Goal: Task Accomplishment & Management: Use online tool/utility

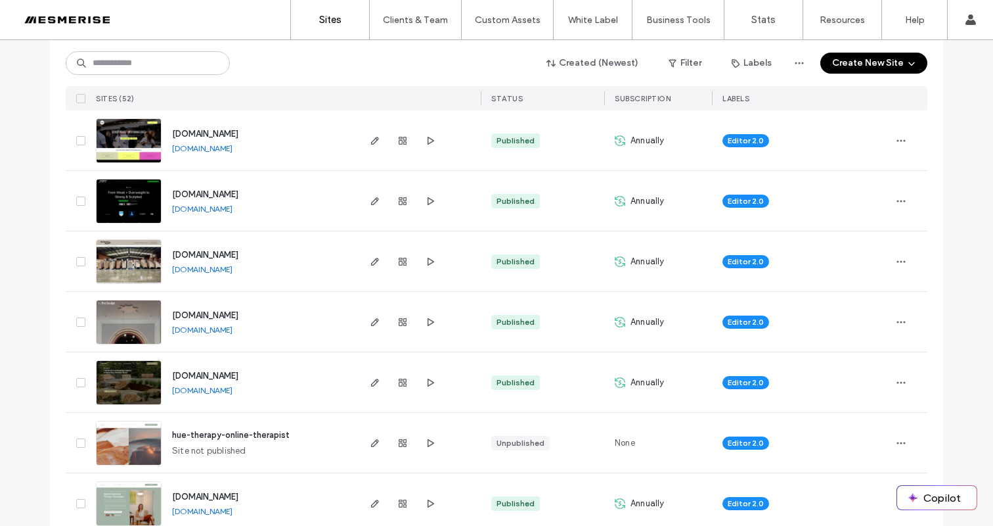
scroll to position [447, 0]
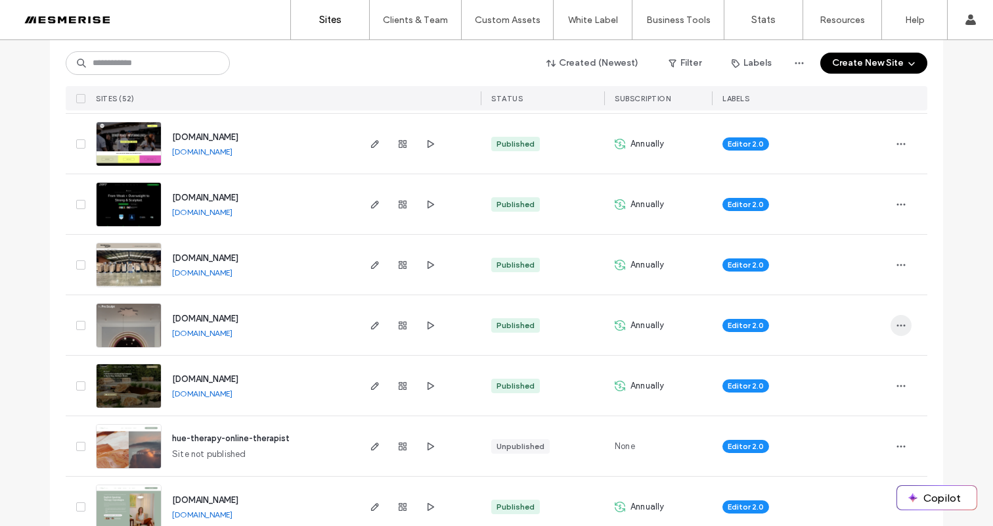
click at [891, 323] on span "button" at bounding box center [901, 325] width 21 height 21
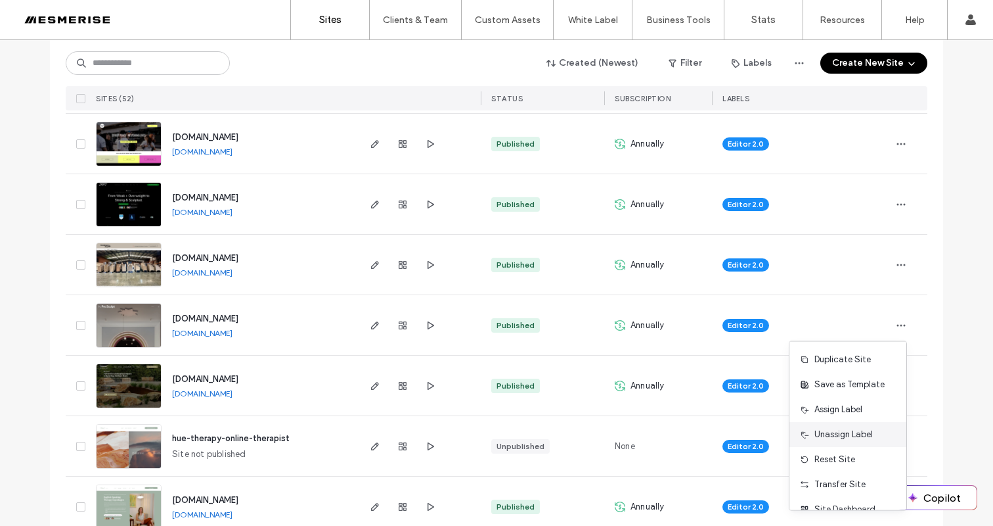
scroll to position [42, 0]
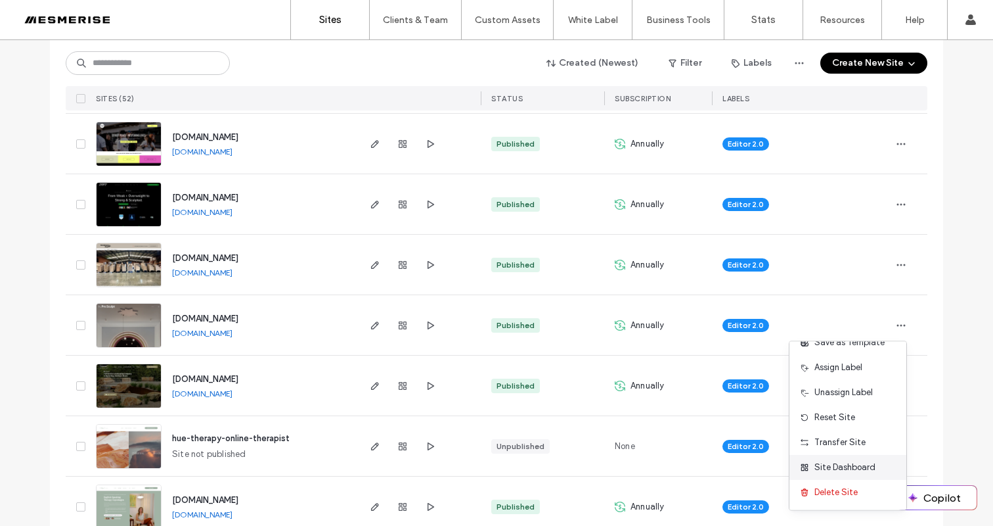
click at [860, 461] on span "Site Dashboard" at bounding box center [845, 467] width 61 height 13
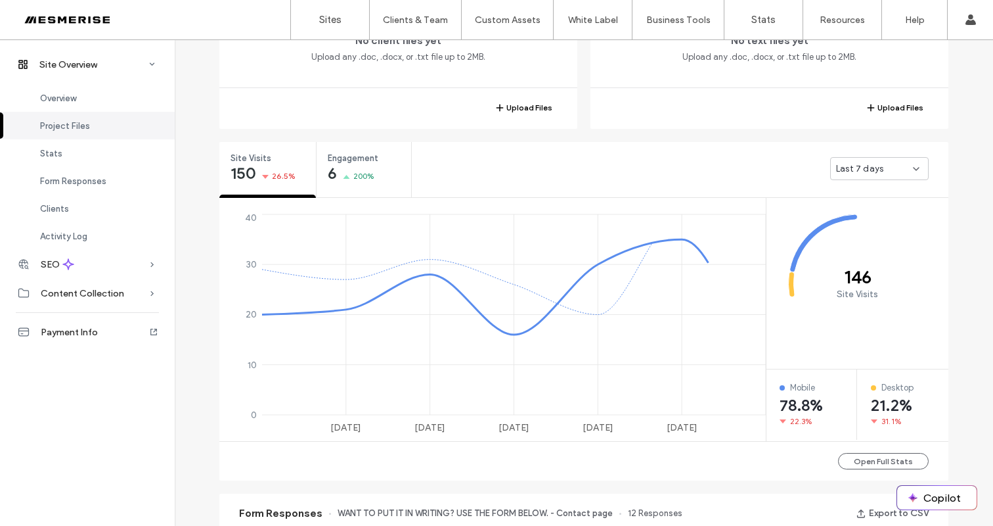
scroll to position [387, 0]
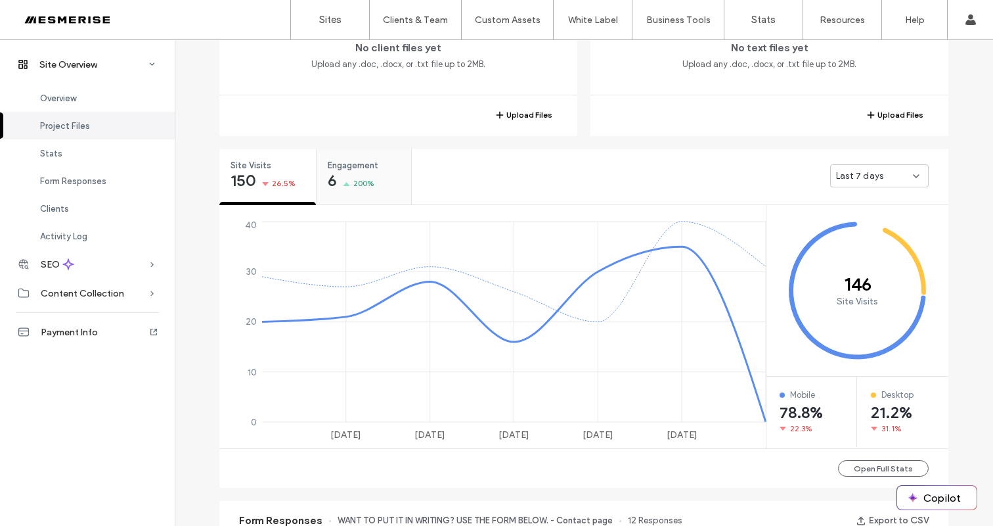
click at [380, 186] on div "Engagement 6 200%" at bounding box center [364, 173] width 95 height 49
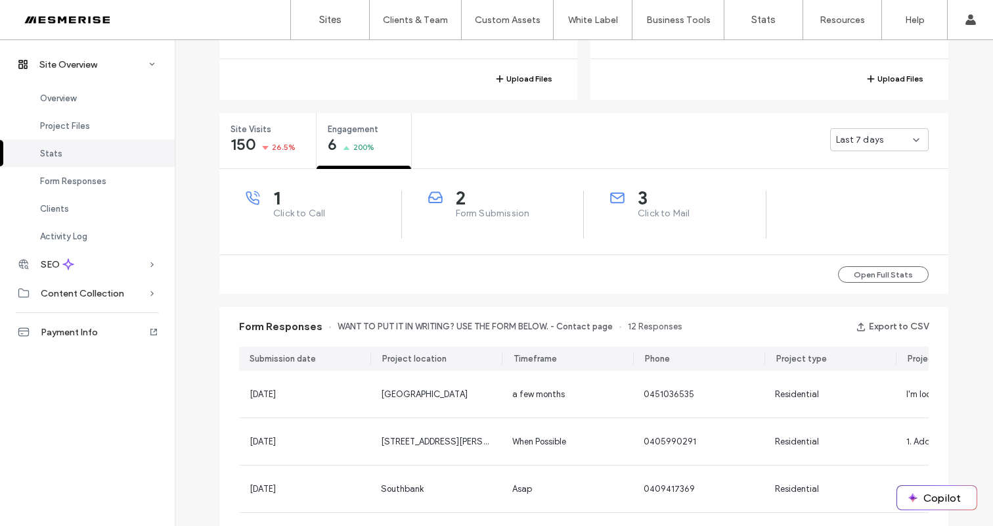
scroll to position [443, 0]
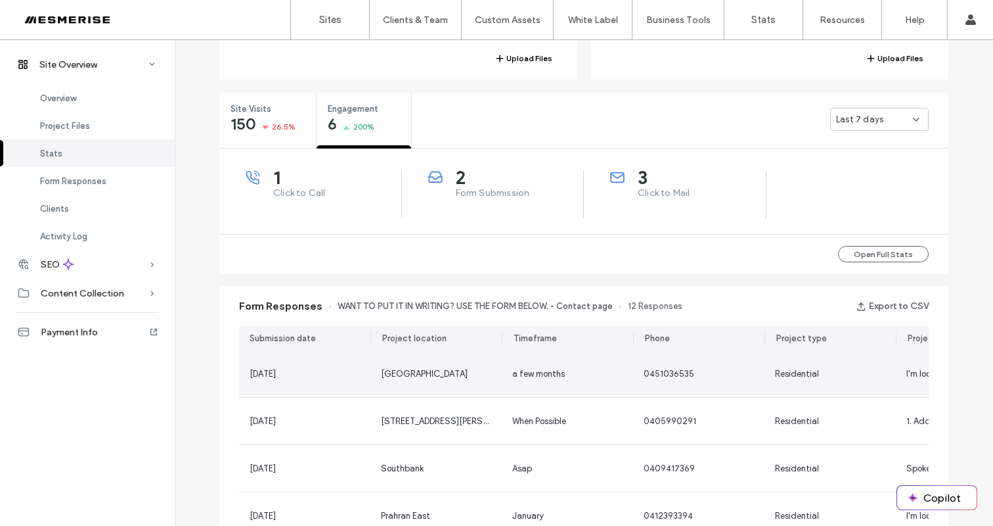
click at [476, 367] on div "Coburg" at bounding box center [436, 373] width 131 height 47
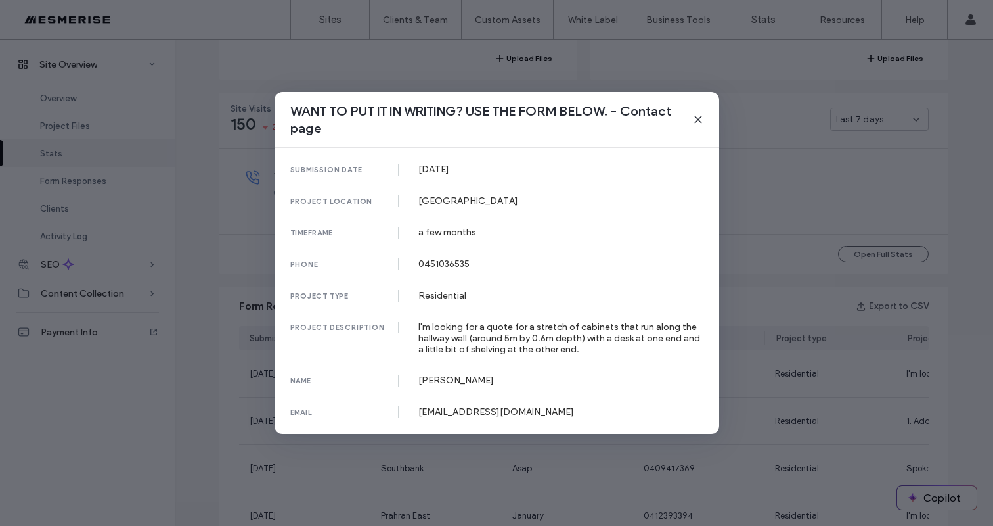
click at [696, 118] on icon at bounding box center [698, 119] width 11 height 11
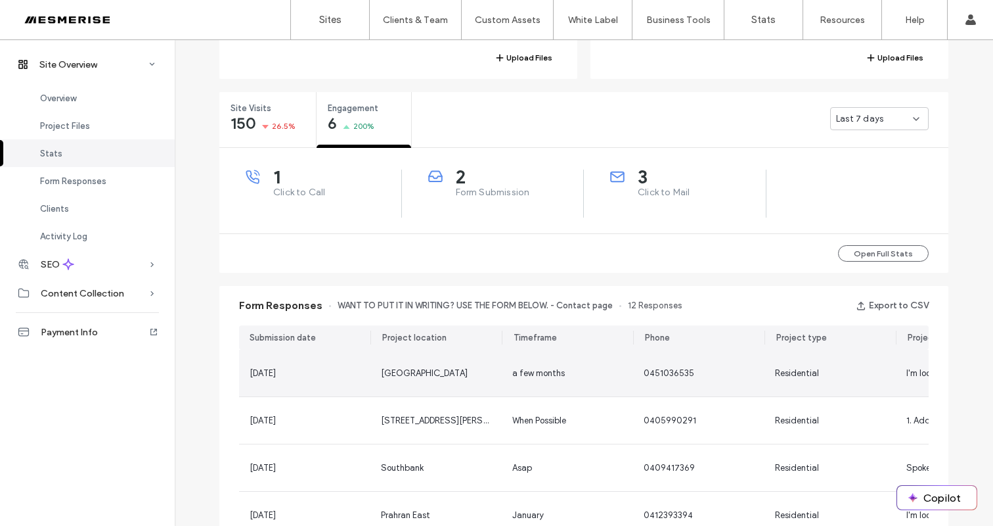
scroll to position [596, 0]
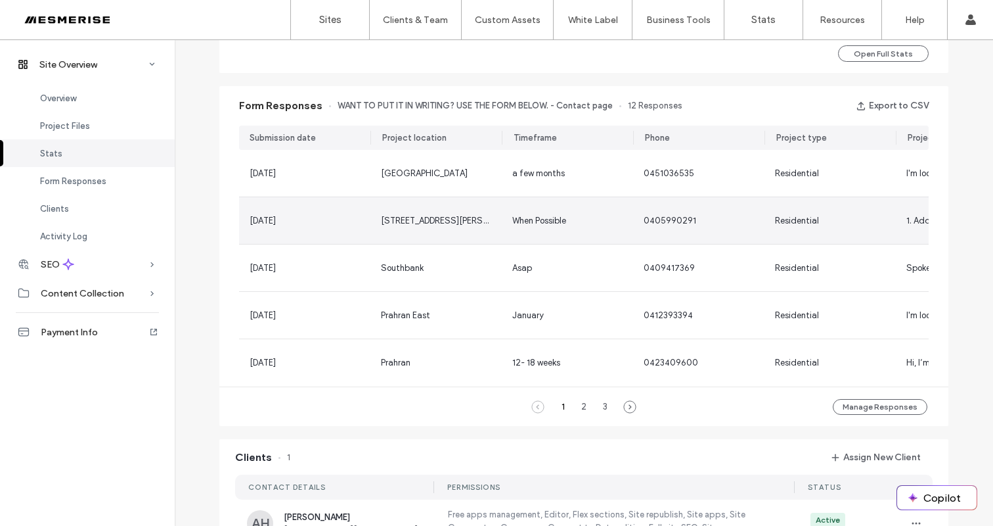
scroll to position [667, 0]
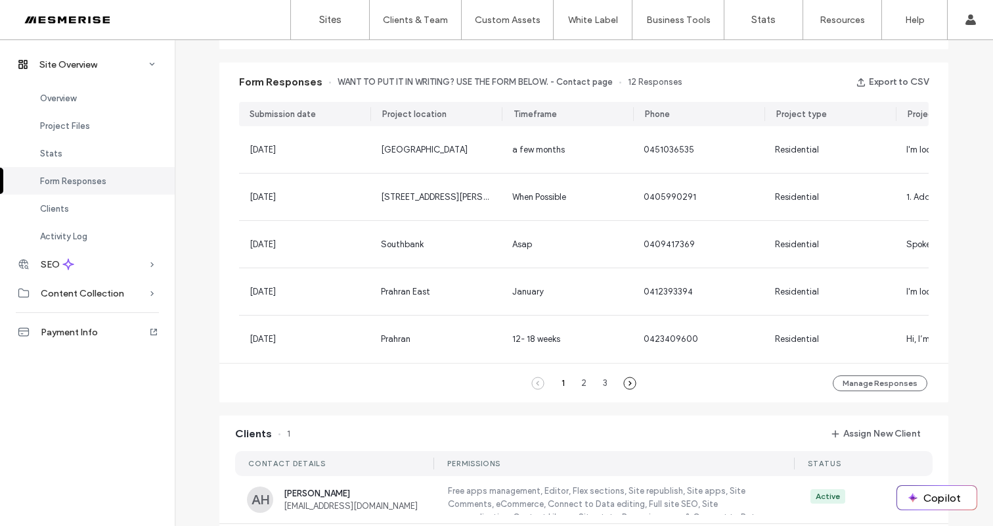
click at [623, 387] on icon at bounding box center [629, 382] width 13 height 13
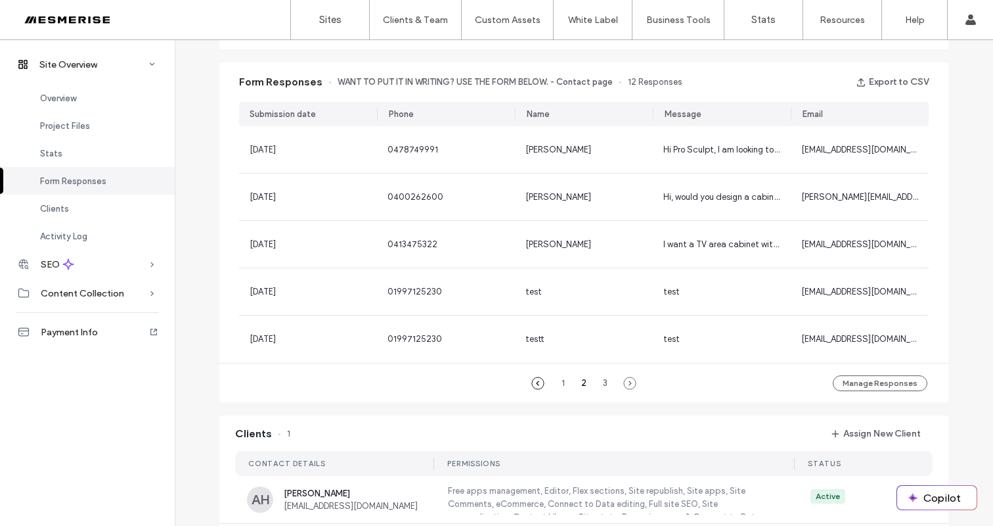
click at [532, 384] on icon at bounding box center [537, 382] width 13 height 13
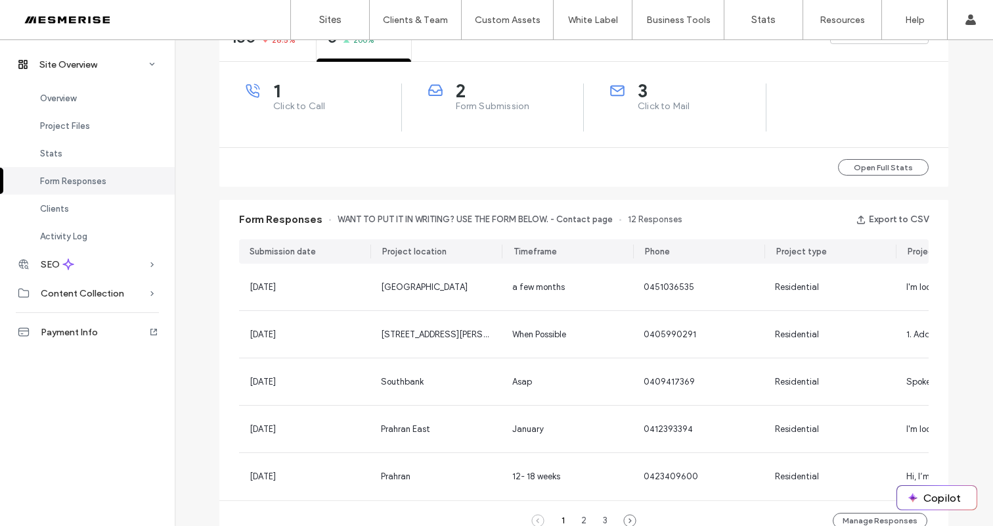
scroll to position [546, 0]
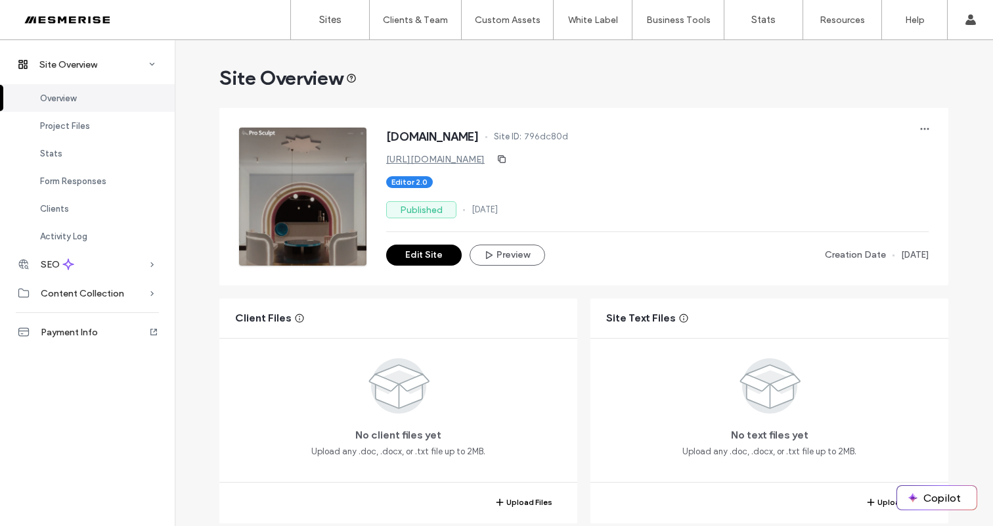
click at [446, 133] on span "[DOMAIN_NAME]" at bounding box center [432, 136] width 93 height 13
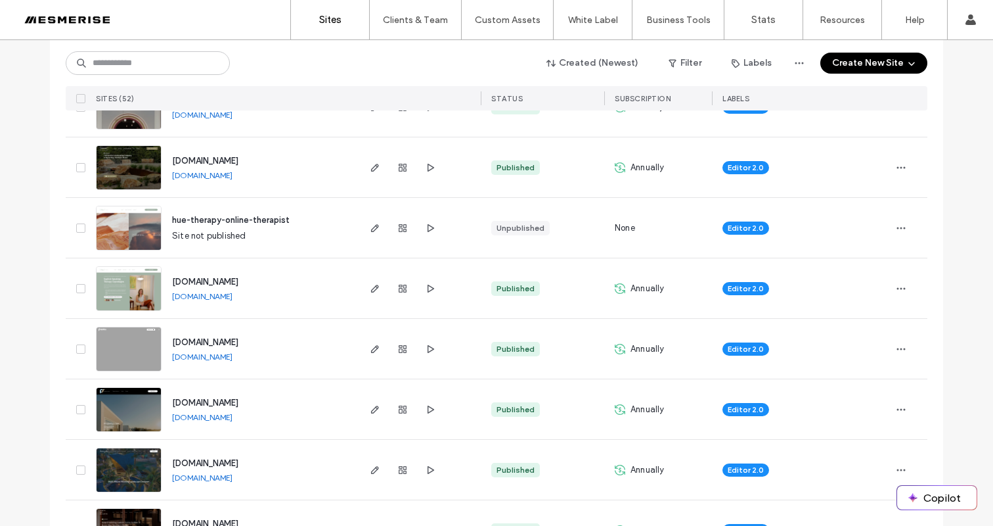
scroll to position [762, 0]
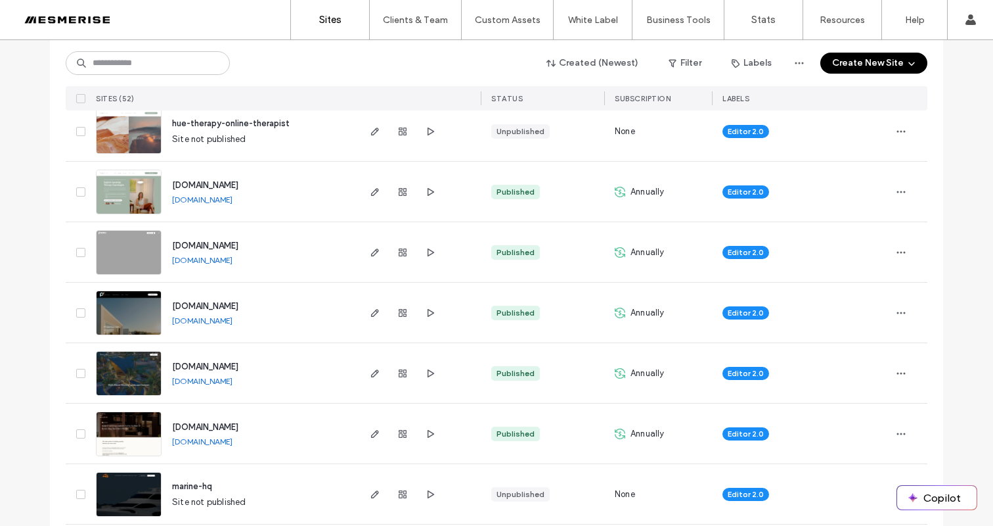
click at [238, 422] on span "[DOMAIN_NAME]" at bounding box center [205, 427] width 66 height 10
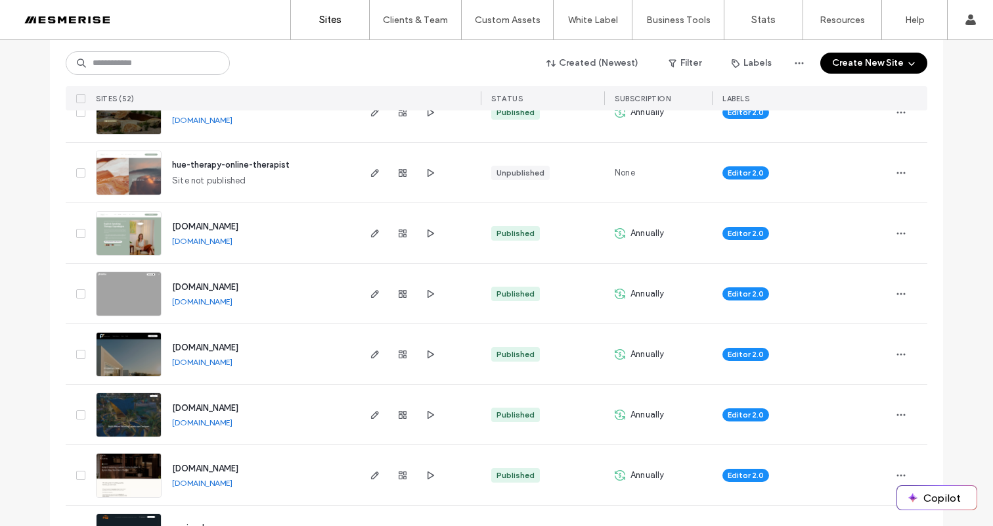
scroll to position [742, 0]
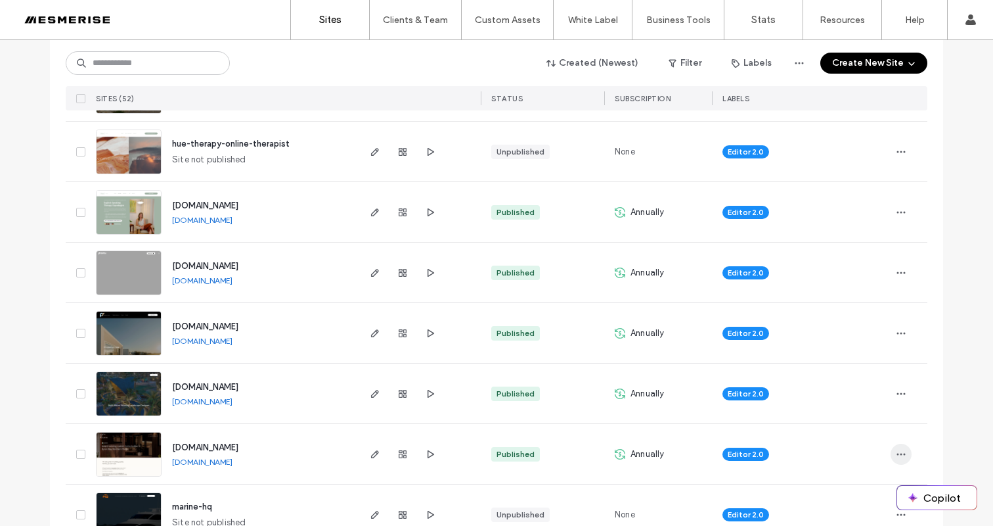
click at [896, 449] on icon "button" at bounding box center [901, 454] width 11 height 11
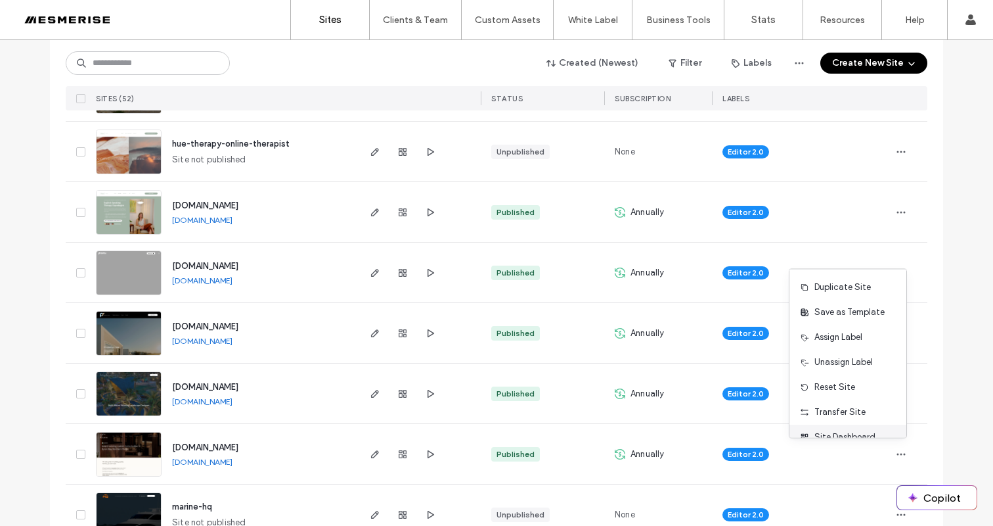
scroll to position [42, 0]
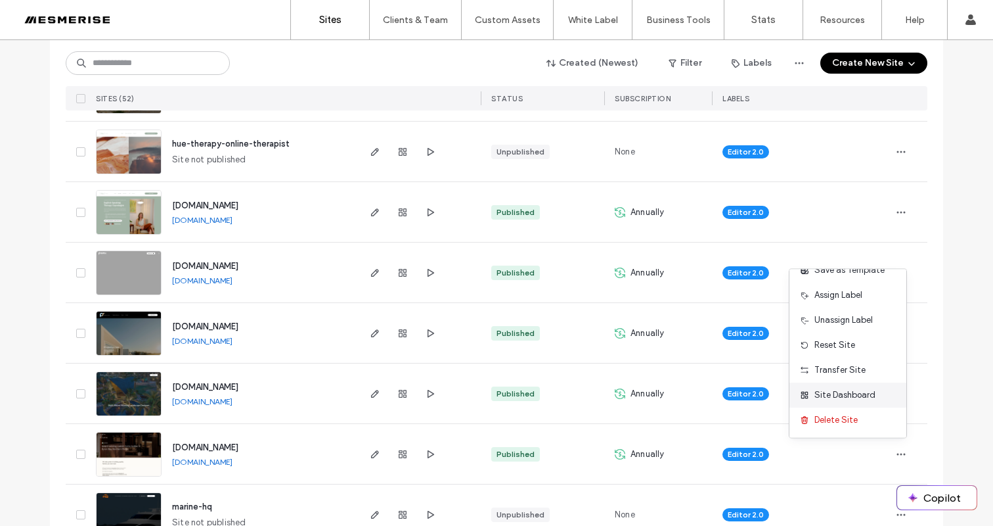
click at [862, 395] on span "Site Dashboard" at bounding box center [845, 394] width 61 height 13
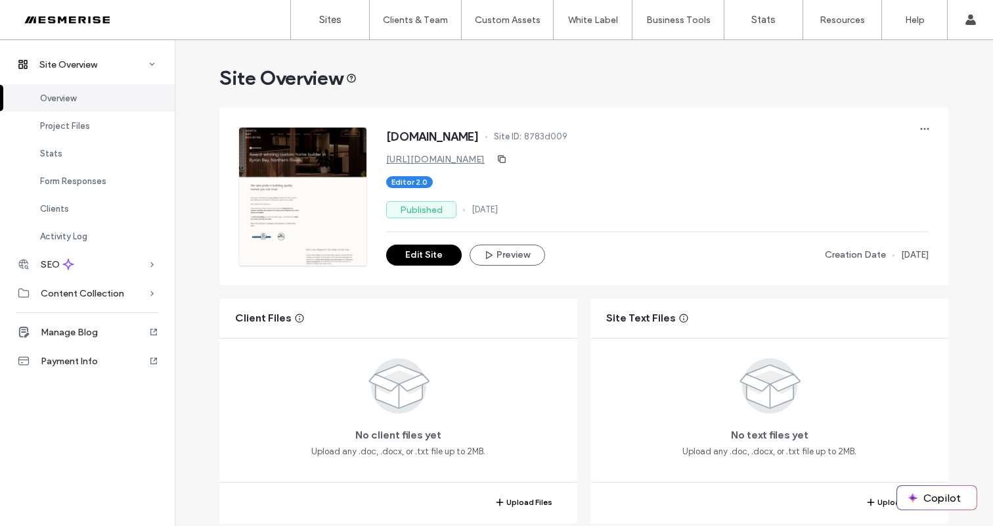
scroll to position [414, 0]
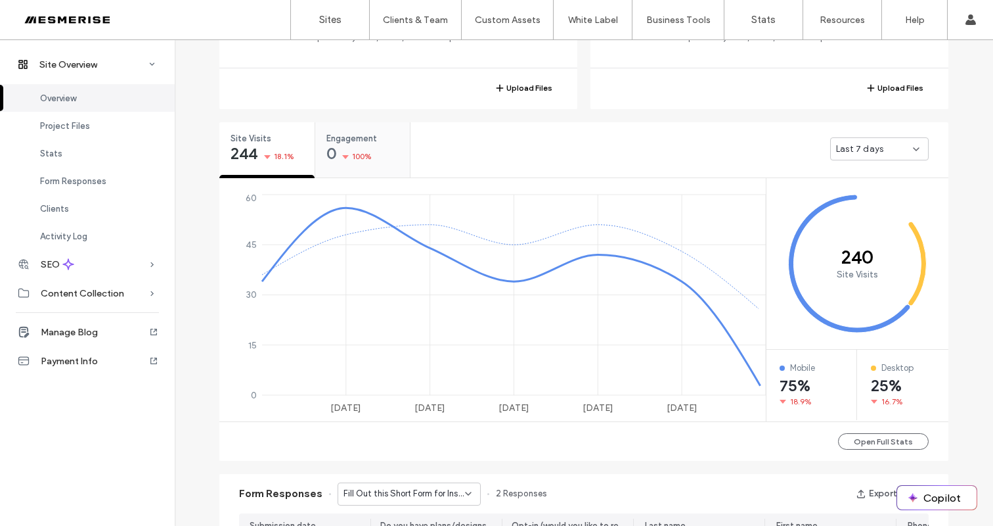
click at [363, 168] on div "Engagement 0 100%" at bounding box center [362, 146] width 95 height 49
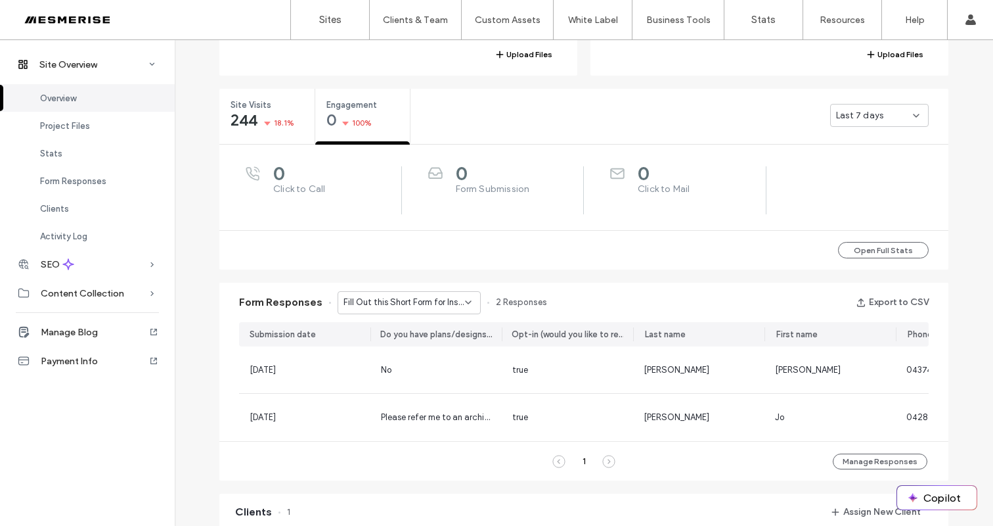
scroll to position [473, 0]
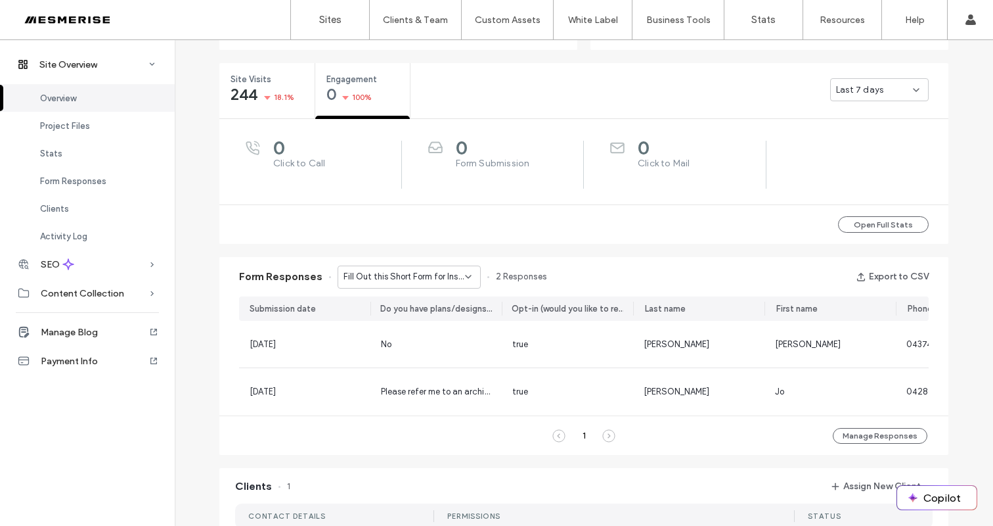
click at [451, 281] on span "Fill Out this Short Form for Instant Access to the Ultimate Guide to Custom Bui…" at bounding box center [405, 276] width 122 height 13
click at [442, 321] on span "Don’t Just Dream It, Build It - Connect page" at bounding box center [400, 323] width 126 height 13
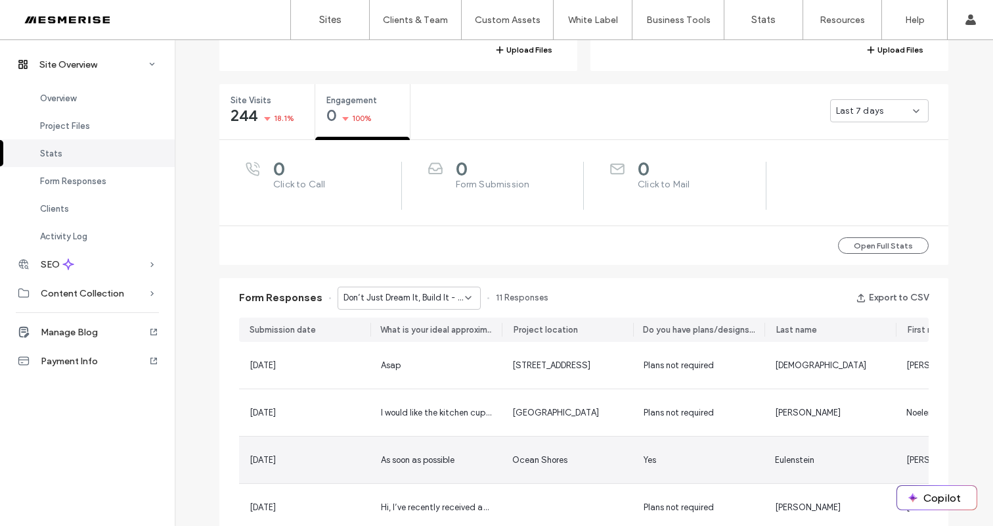
scroll to position [363, 0]
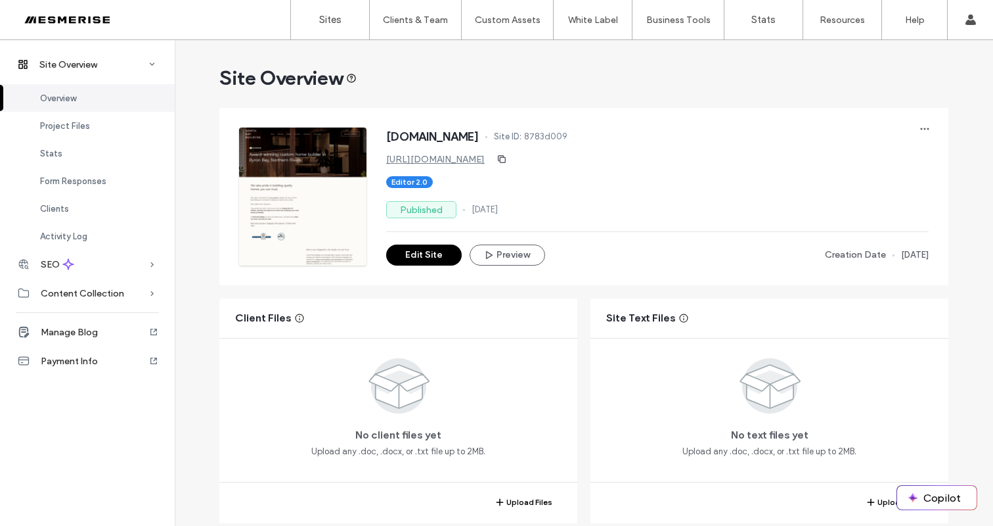
click at [93, 20] on div at bounding box center [84, 19] width 149 height 21
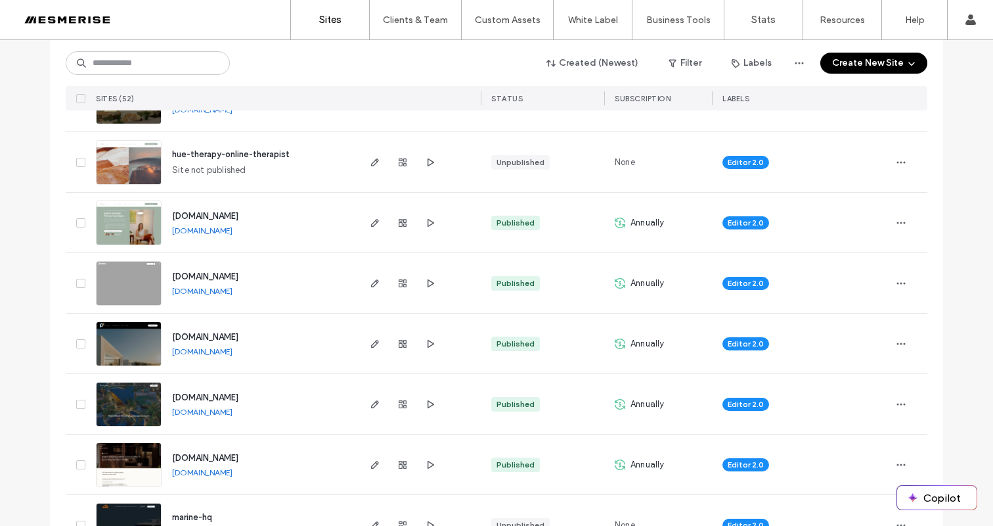
scroll to position [747, 0]
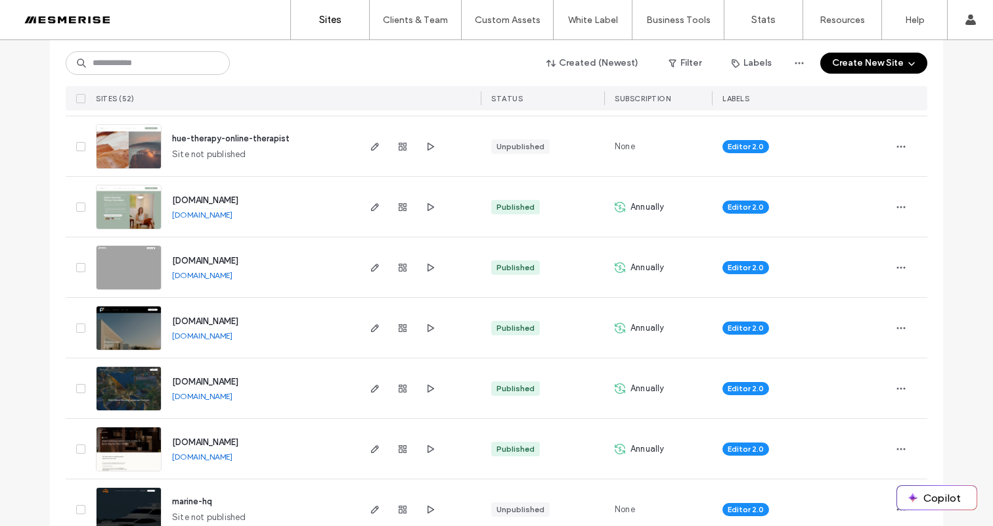
click at [238, 445] on span "[DOMAIN_NAME]" at bounding box center [205, 442] width 66 height 10
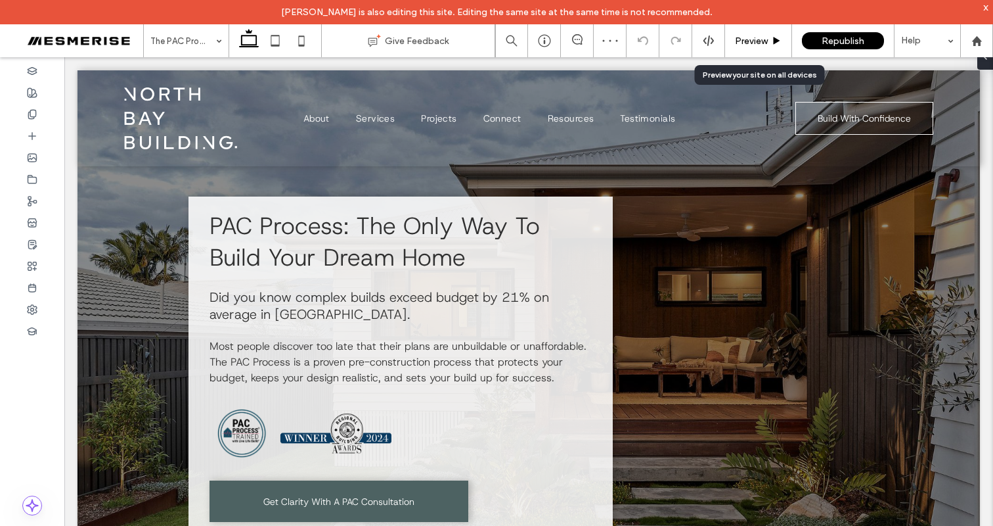
click at [756, 43] on span "Preview" at bounding box center [751, 40] width 33 height 11
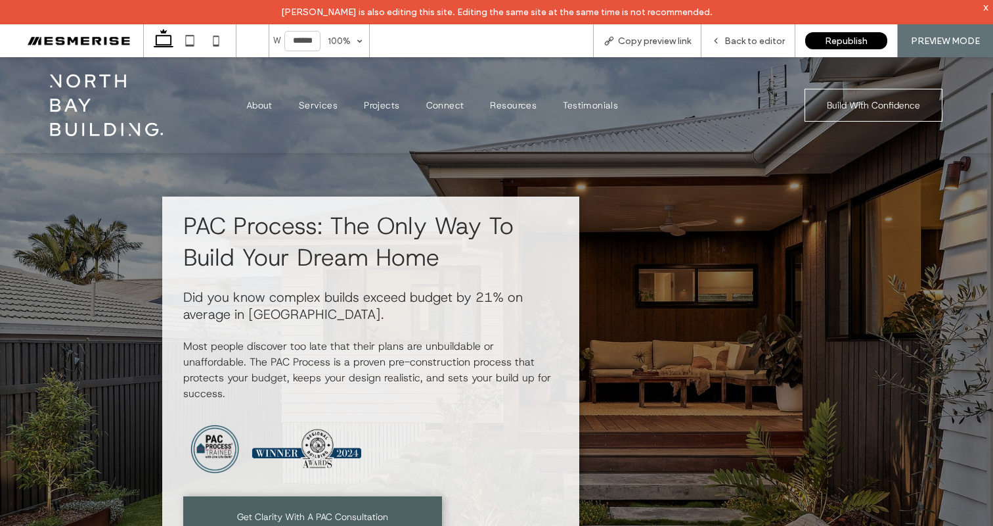
click at [355, 238] on span "PAC Process: The Only Way To Build Your Dream Home" at bounding box center [348, 241] width 330 height 63
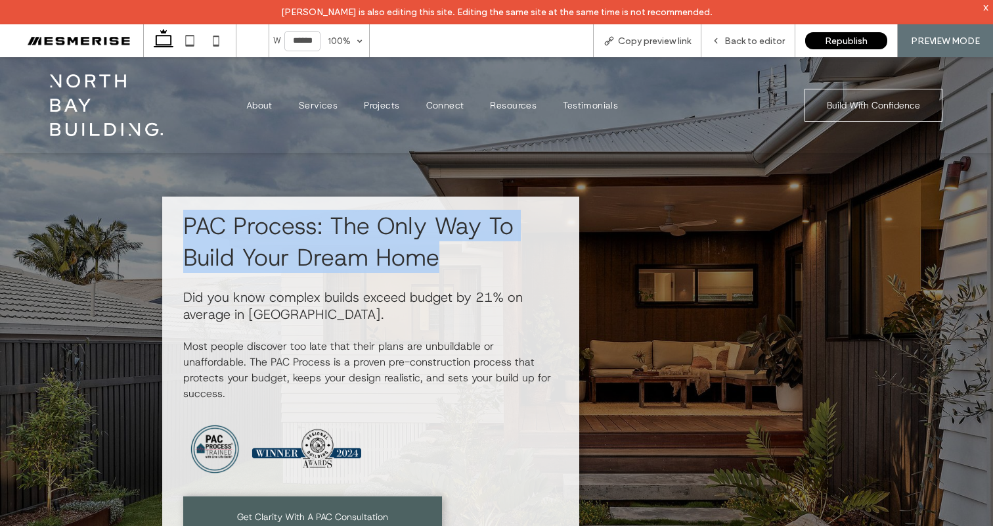
click at [355, 238] on span "PAC Process: The Only Way To Build Your Dream Home" at bounding box center [348, 241] width 330 height 63
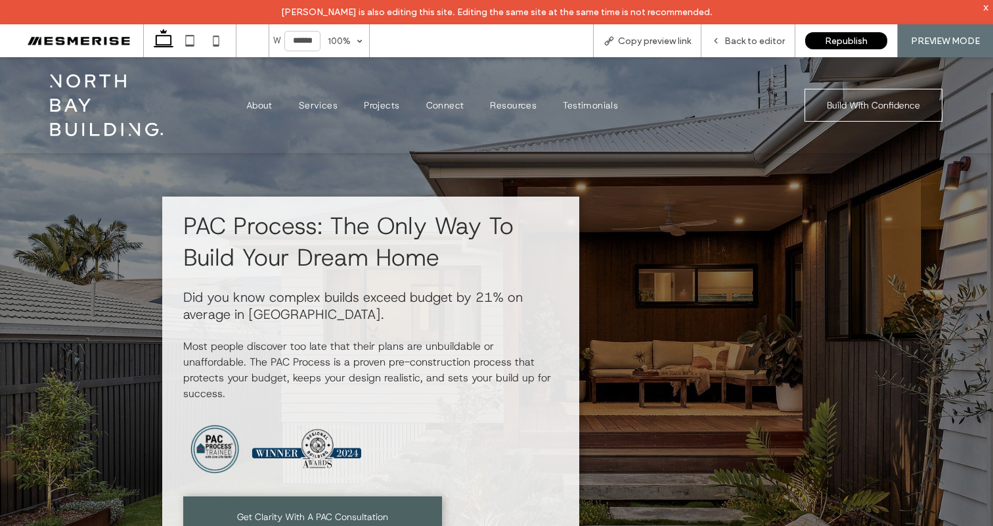
click at [421, 240] on span "PAC Process: The Only Way To Build Your Dream Home" at bounding box center [348, 241] width 330 height 63
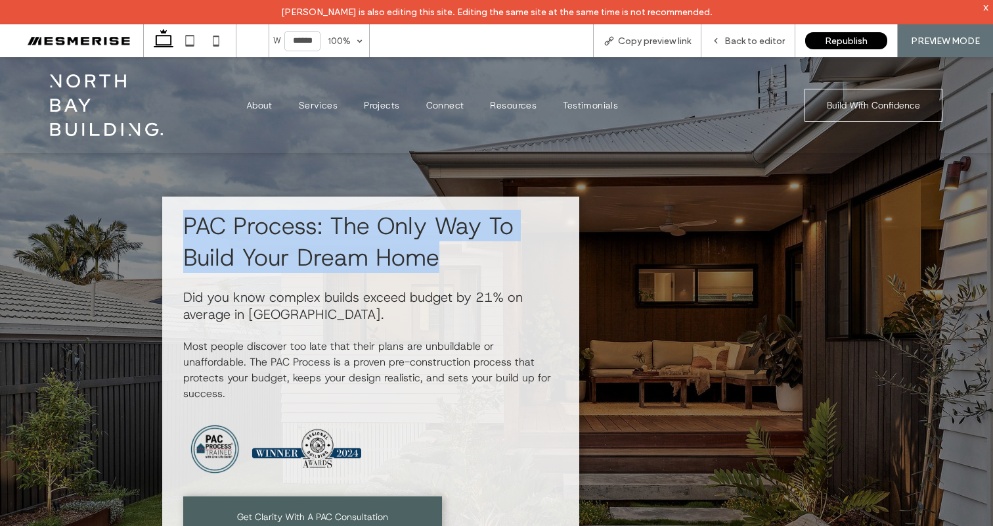
drag, startPoint x: 421, startPoint y: 240, endPoint x: 409, endPoint y: 240, distance: 12.5
click at [422, 240] on span "PAC Process: The Only Way To Build Your Dream Home" at bounding box center [348, 241] width 330 height 63
click at [409, 240] on span "PAC Process: The Only Way To Build Your Dream Home" at bounding box center [348, 241] width 330 height 63
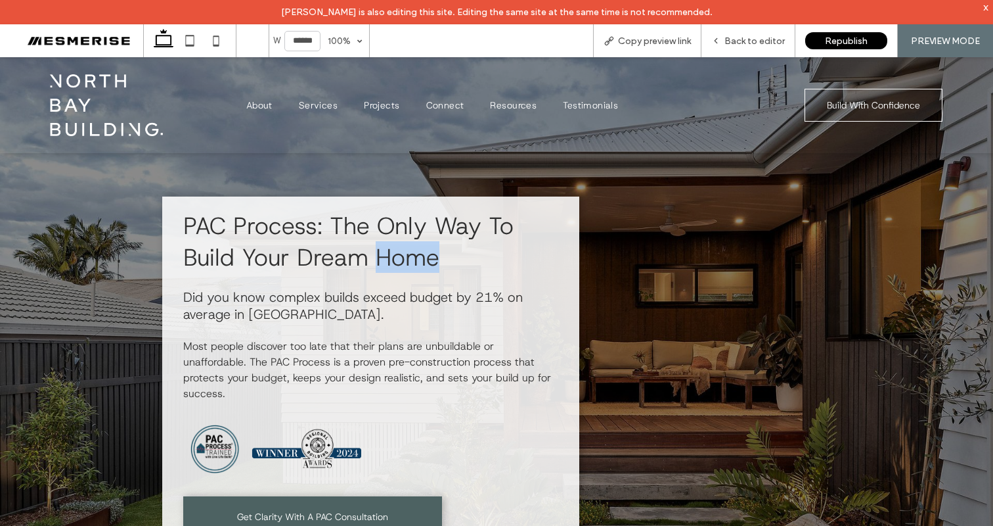
click at [409, 240] on span "PAC Process: The Only Way To Build Your Dream Home" at bounding box center [348, 241] width 330 height 63
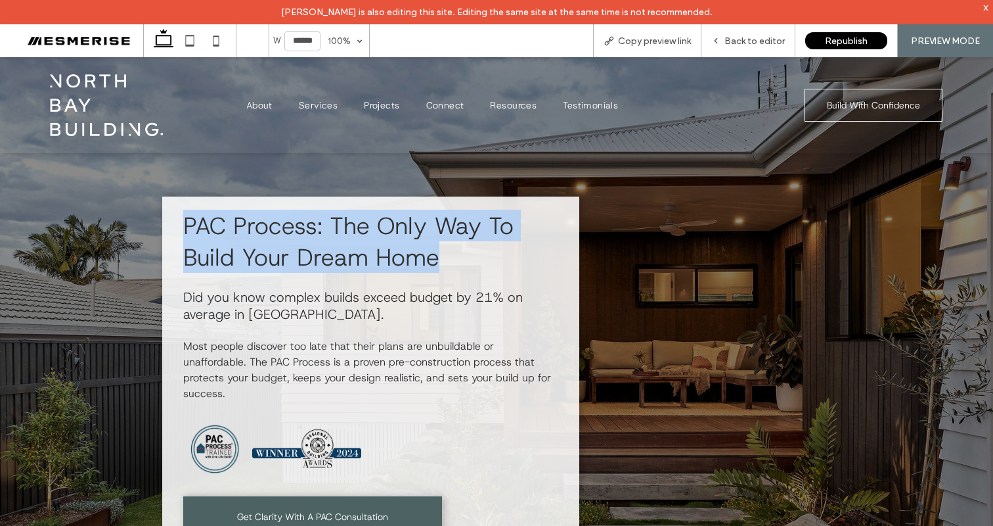
drag, startPoint x: 409, startPoint y: 240, endPoint x: 513, endPoint y: 235, distance: 104.6
click at [409, 240] on span "PAC Process: The Only Way To Build Your Dream Home" at bounding box center [348, 241] width 330 height 63
click at [513, 235] on h1 "PAC Process: The Only Way To Build Your Dream Home" at bounding box center [370, 241] width 374 height 63
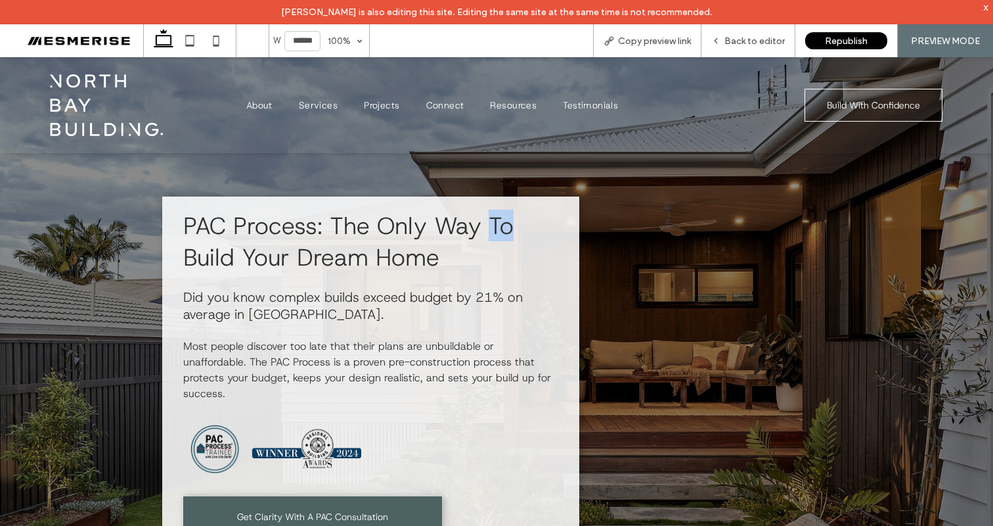
click at [513, 235] on h1 "PAC Process: The Only Way To Build Your Dream Home" at bounding box center [370, 241] width 374 height 63
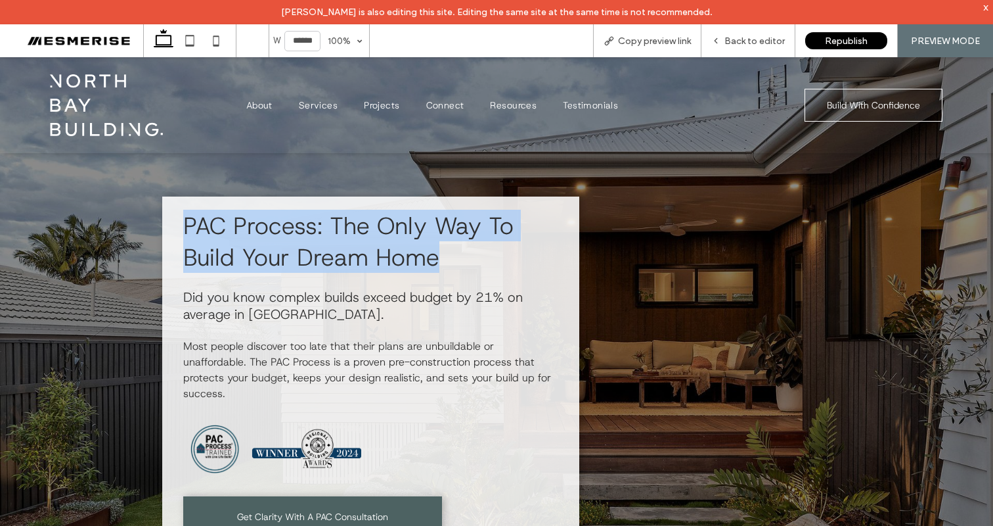
click at [513, 235] on h1 "PAC Process: The Only Way To Build Your Dream Home" at bounding box center [370, 241] width 374 height 63
click at [411, 242] on span "PAC Process: The Only Way To Build Your Dream Home" at bounding box center [348, 241] width 330 height 63
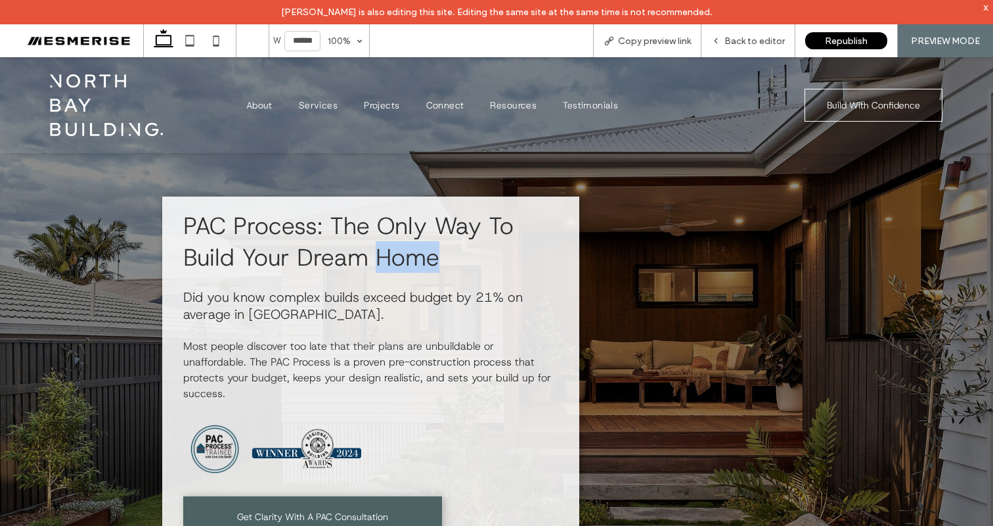
click at [411, 242] on span "PAC Process: The Only Way To Build Your Dream Home" at bounding box center [348, 241] width 330 height 63
click at [442, 260] on h1 "PAC Process: The Only Way To Build Your Dream Home" at bounding box center [370, 241] width 374 height 63
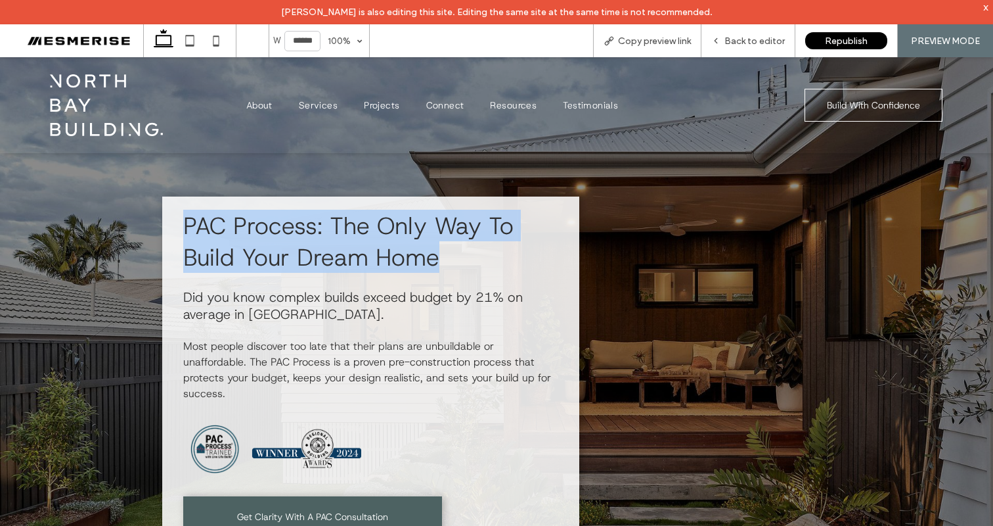
drag, startPoint x: 442, startPoint y: 259, endPoint x: 420, endPoint y: 240, distance: 29.3
click at [442, 259] on h1 "PAC Process: The Only Way To Build Your Dream Home" at bounding box center [370, 241] width 374 height 63
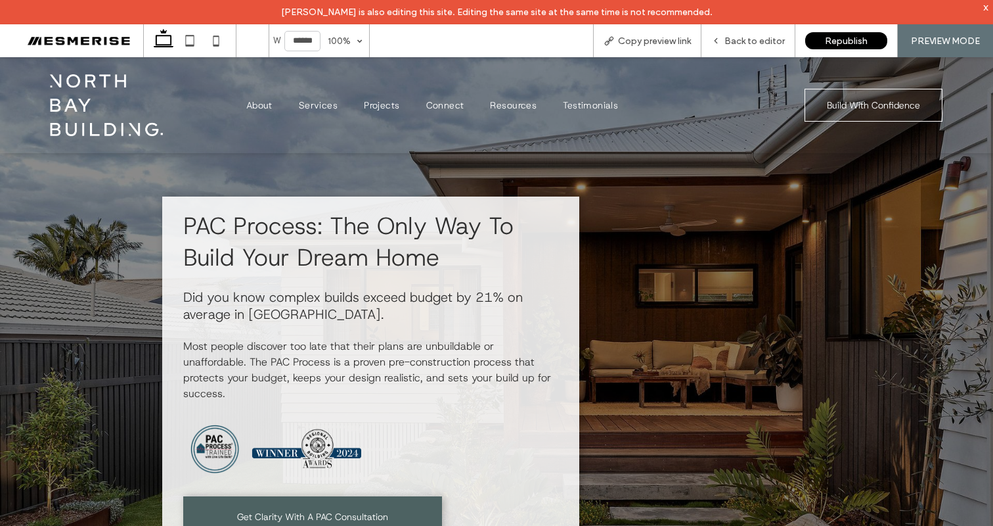
click at [453, 234] on span "PAC Process: The Only Way To Build Your Dream Home" at bounding box center [348, 241] width 330 height 63
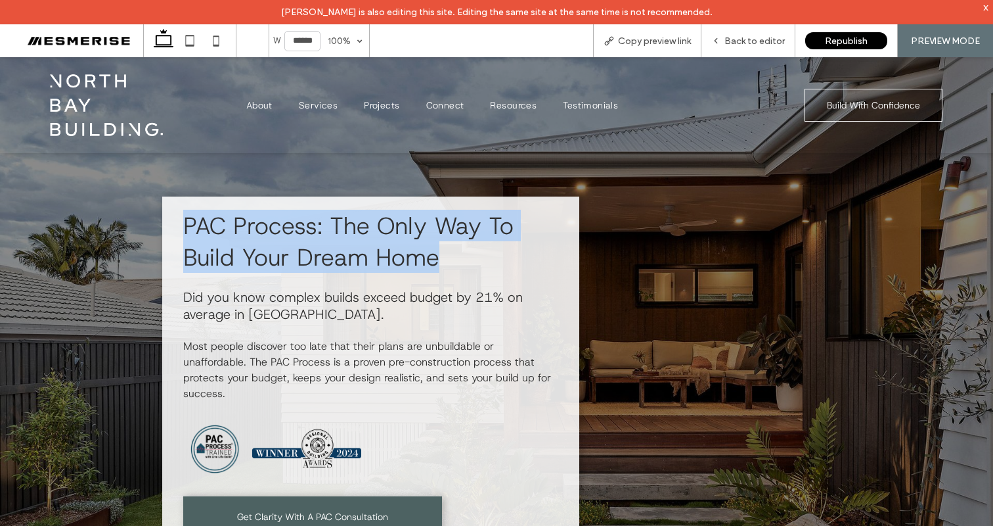
click at [453, 234] on span "PAC Process: The Only Way To Build Your Dream Home" at bounding box center [348, 241] width 330 height 63
click at [410, 244] on span "PAC Process: The Only Way To Build Your Dream Home" at bounding box center [348, 241] width 330 height 63
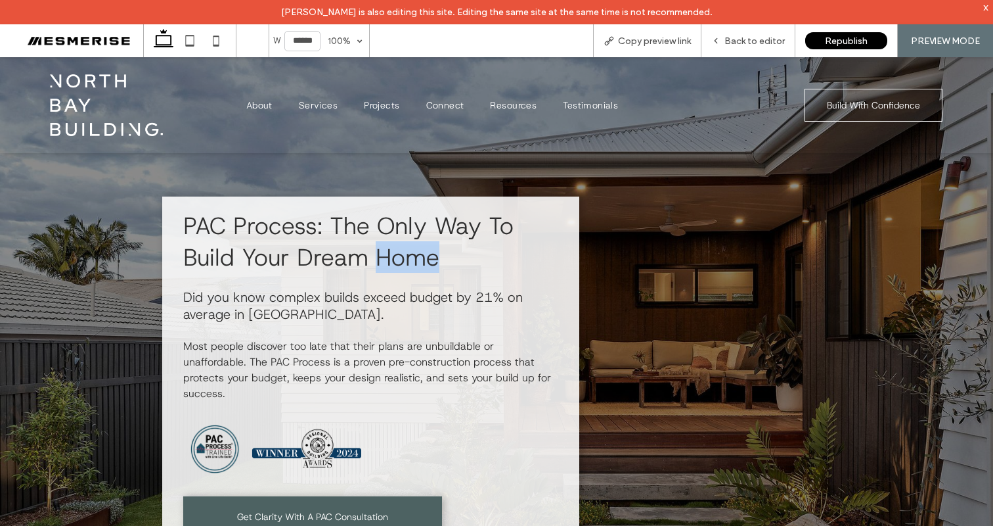
click at [410, 244] on span "PAC Process: The Only Way To Build Your Dream Home" at bounding box center [348, 241] width 330 height 63
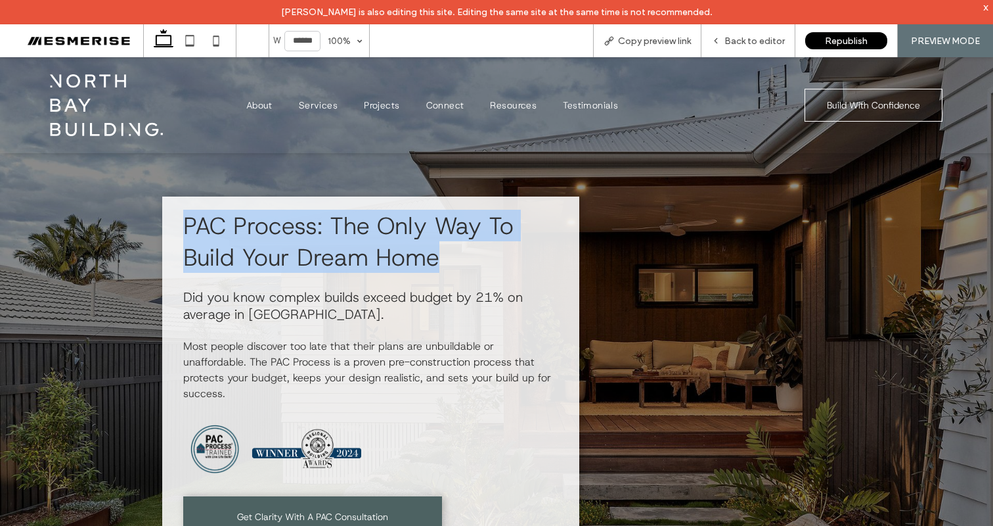
click at [410, 244] on span "PAC Process: The Only Way To Build Your Dream Home" at bounding box center [348, 241] width 330 height 63
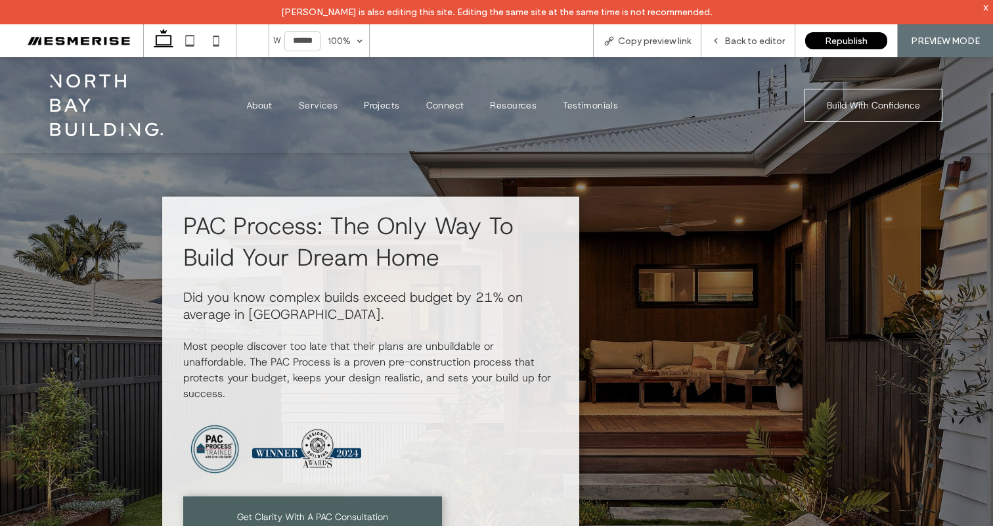
click at [426, 236] on span "PAC Process: The Only Way To Build Your Dream Home" at bounding box center [348, 241] width 330 height 63
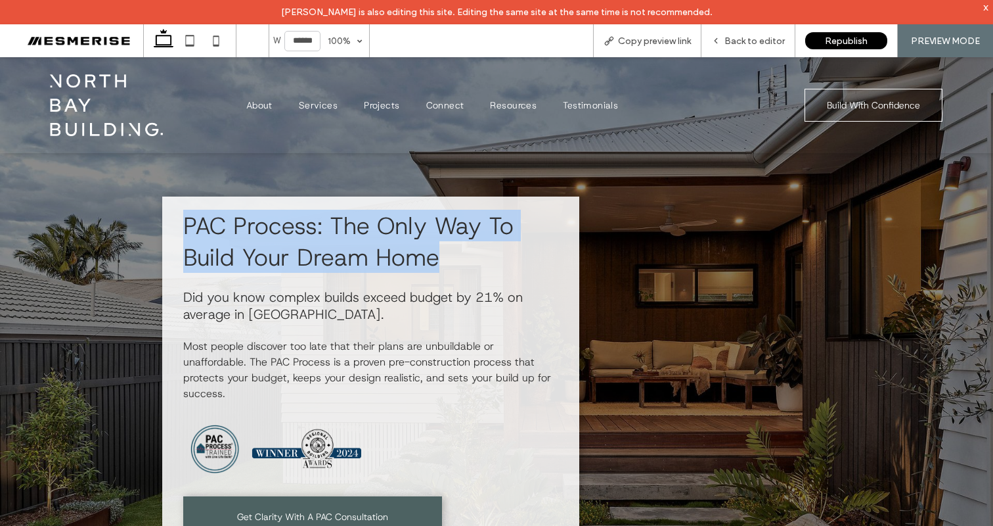
click at [426, 236] on span "PAC Process: The Only Way To Build Your Dream Home" at bounding box center [348, 241] width 330 height 63
click at [392, 237] on span "PAC Process: The Only Way To Build Your Dream Home" at bounding box center [348, 241] width 330 height 63
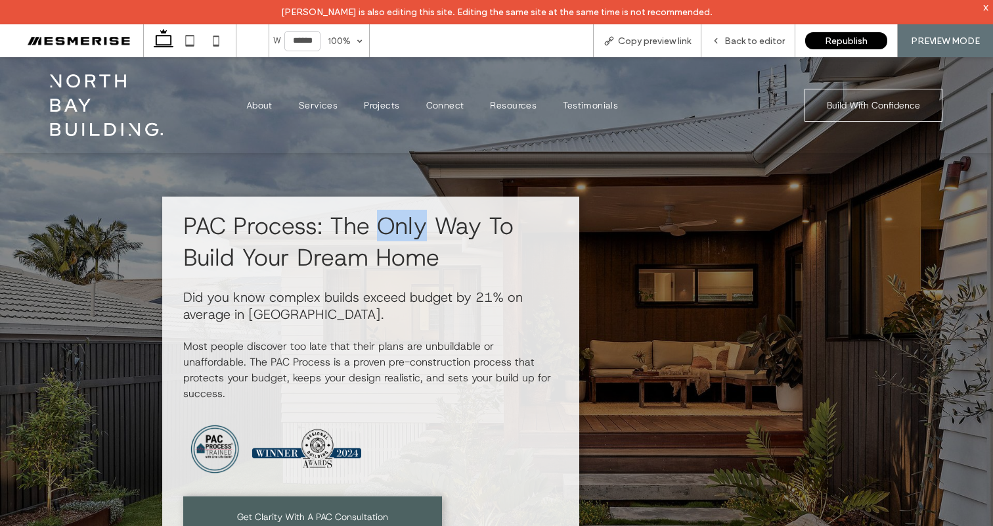
click at [392, 237] on span "PAC Process: The Only Way To Build Your Dream Home" at bounding box center [348, 241] width 330 height 63
click at [379, 251] on span "PAC Process: The Only Way To Build Your Dream Home" at bounding box center [348, 241] width 330 height 63
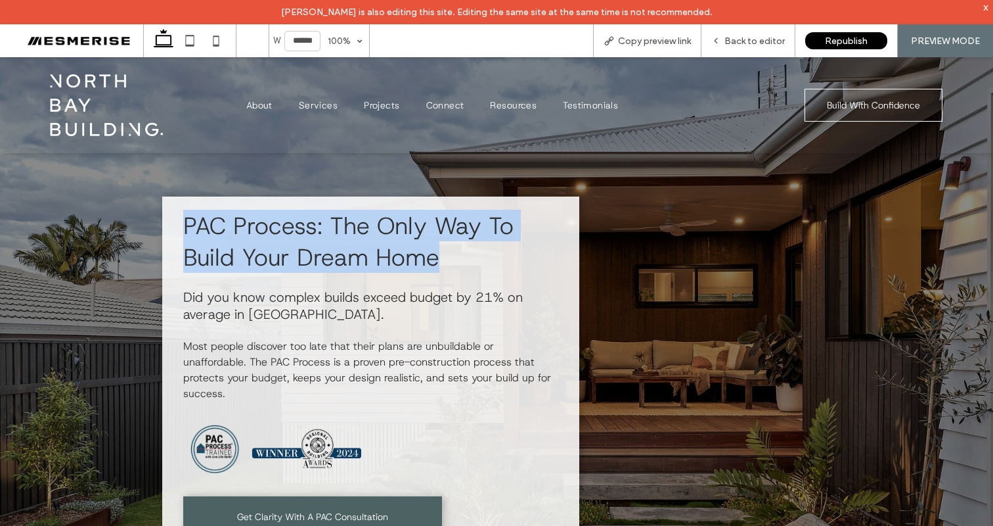
click at [379, 251] on span "PAC Process: The Only Way To Build Your Dream Home" at bounding box center [348, 241] width 330 height 63
click at [386, 227] on span "PAC Process: The Only Way To Build Your Dream Home" at bounding box center [348, 241] width 330 height 63
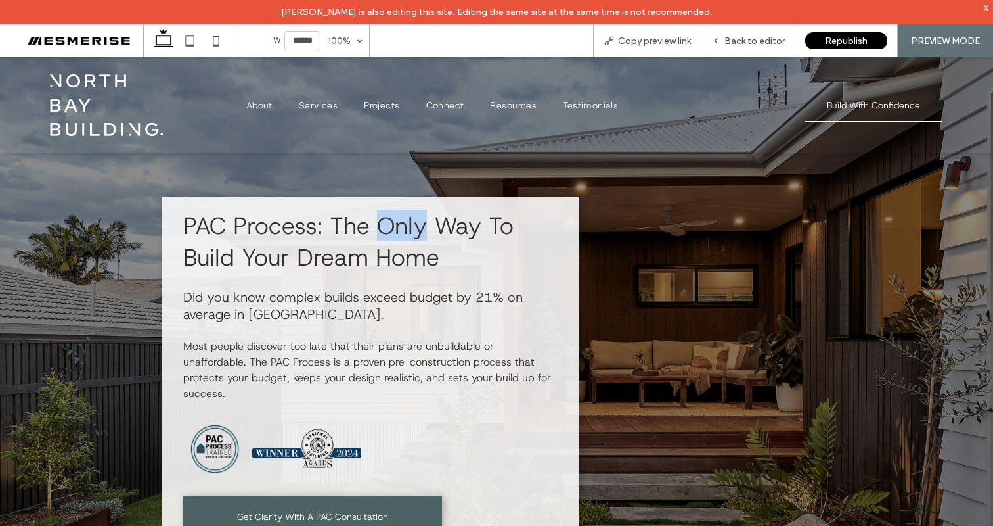
click at [386, 227] on span "PAC Process: The Only Way To Build Your Dream Home" at bounding box center [348, 241] width 330 height 63
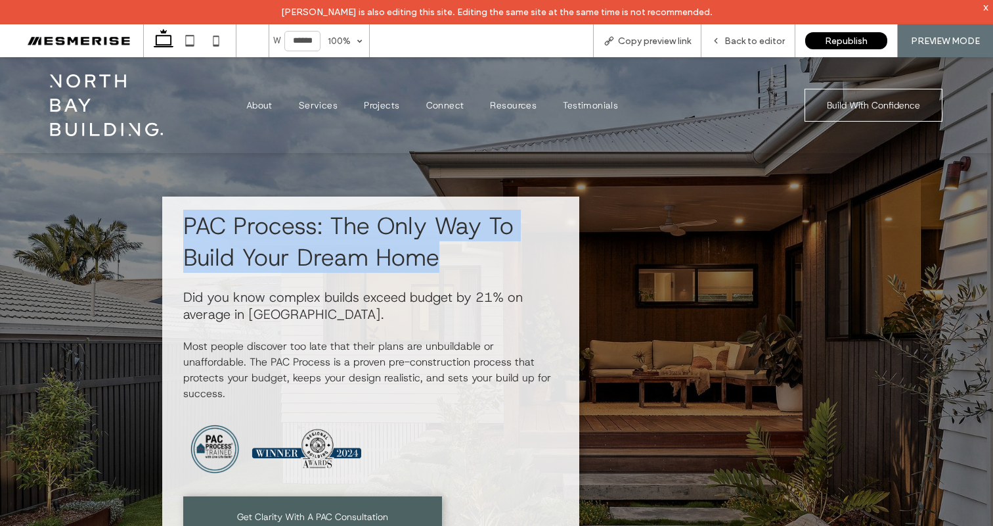
click at [386, 227] on span "PAC Process: The Only Way To Build Your Dream Home" at bounding box center [348, 241] width 330 height 63
click at [309, 229] on span "PAC Process: The Only Way To Build Your Dream Home" at bounding box center [348, 241] width 330 height 63
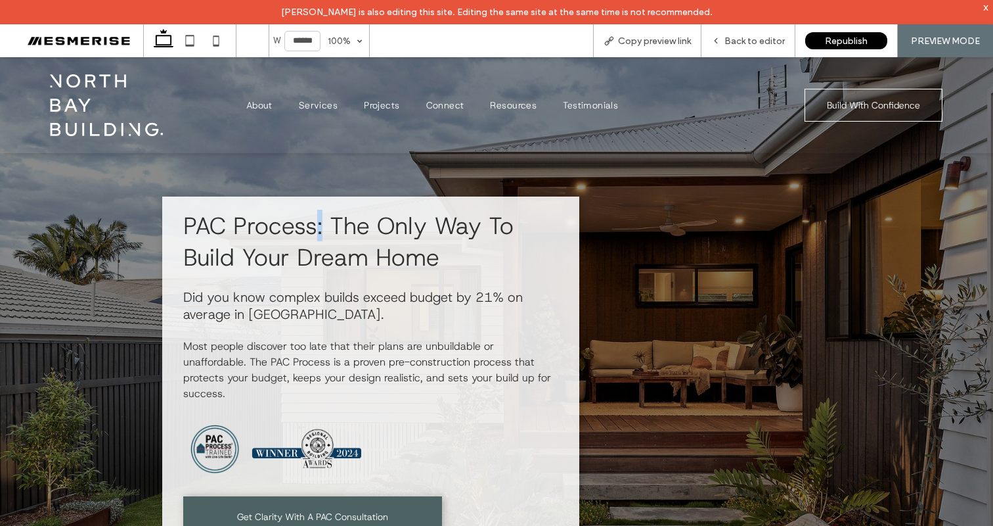
click at [309, 229] on span "PAC Process: The Only Way To Build Your Dream Home" at bounding box center [348, 241] width 330 height 63
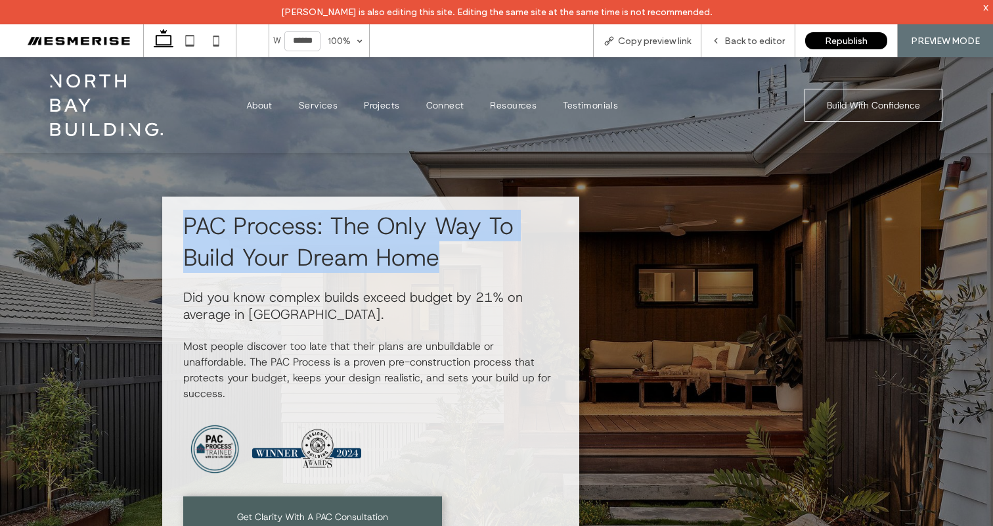
click at [309, 229] on span "PAC Process: The Only Way To Build Your Dream Home" at bounding box center [348, 241] width 330 height 63
click at [273, 223] on span "PAC Process: The Only Way To Build Your Dream Home" at bounding box center [348, 241] width 330 height 63
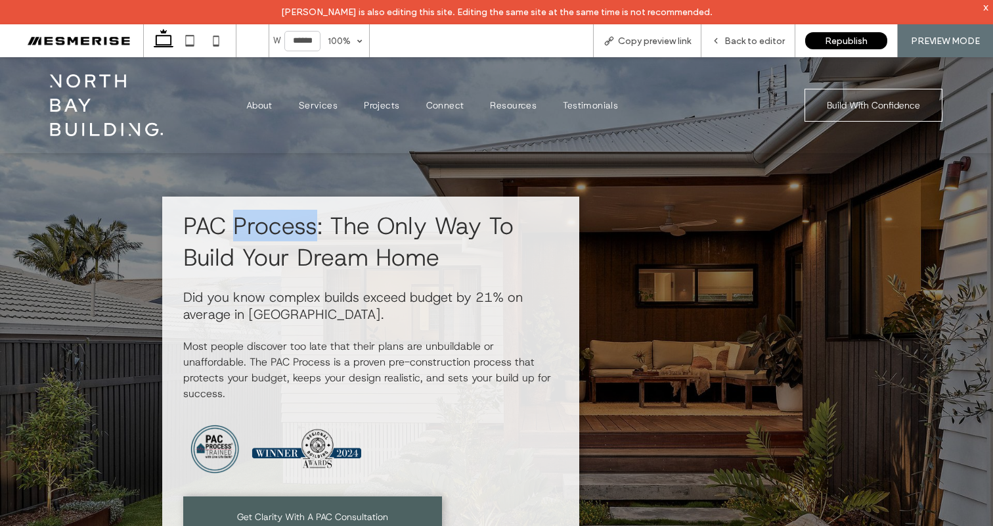
click at [273, 223] on span "PAC Process: The Only Way To Build Your Dream Home" at bounding box center [348, 241] width 330 height 63
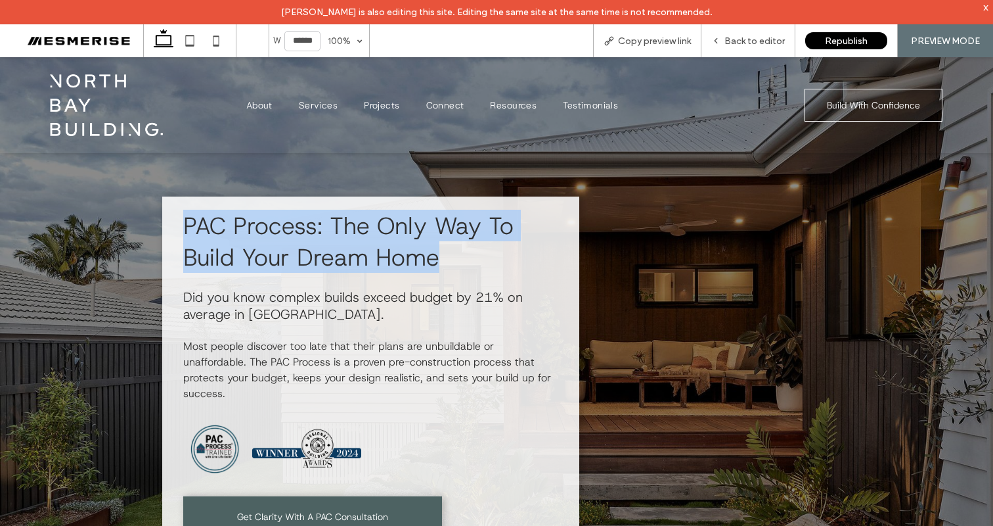
click at [273, 223] on span "PAC Process: The Only Way To Build Your Dream Home" at bounding box center [348, 241] width 330 height 63
click at [237, 227] on span "PAC Process: The Only Way To Build Your Dream Home" at bounding box center [348, 241] width 330 height 63
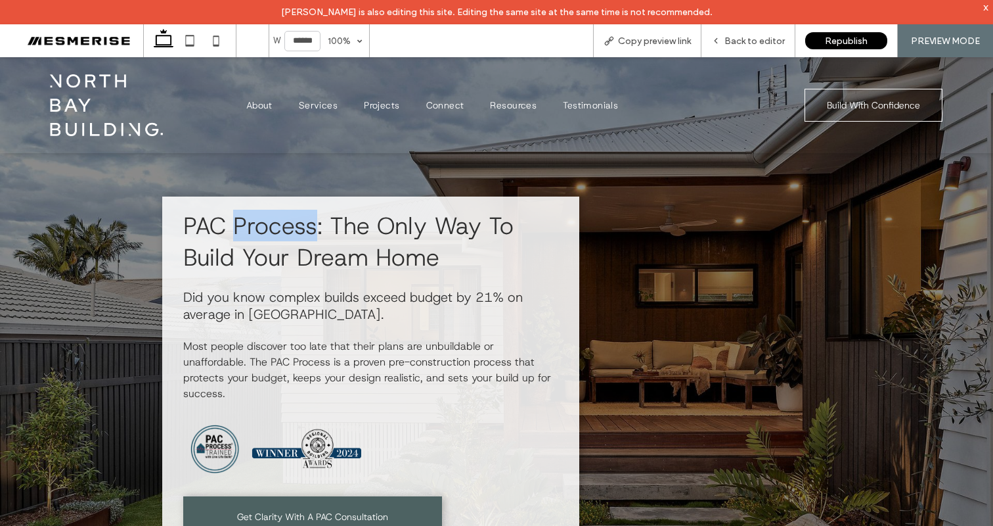
click at [237, 227] on span "PAC Process: The Only Way To Build Your Dream Home" at bounding box center [348, 241] width 330 height 63
click at [184, 224] on span "PAC Process: The Only Way To Build Your Dream Home" at bounding box center [348, 241] width 330 height 63
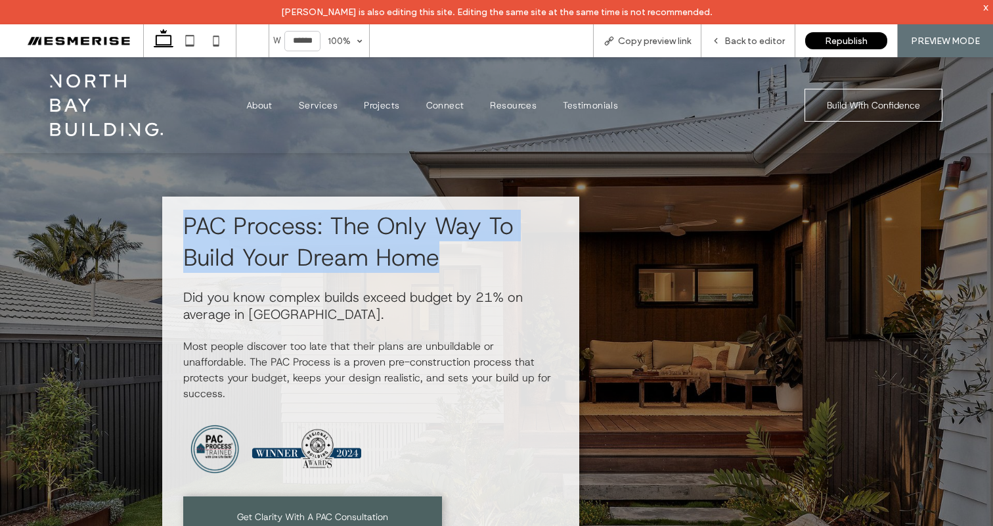
drag, startPoint x: 181, startPoint y: 223, endPoint x: 438, endPoint y: 246, distance: 257.9
click at [441, 244] on h1 "PAC Process: The Only Way To Build Your Dream Home" at bounding box center [370, 241] width 374 height 63
click at [438, 246] on h1 "PAC Process: The Only Way To Build Your Dream Home" at bounding box center [370, 241] width 374 height 63
drag, startPoint x: 441, startPoint y: 256, endPoint x: 280, endPoint y: 224, distance: 164.8
click at [284, 227] on h1 "PAC Process: The Only Way To Build Your Dream Home" at bounding box center [370, 241] width 374 height 63
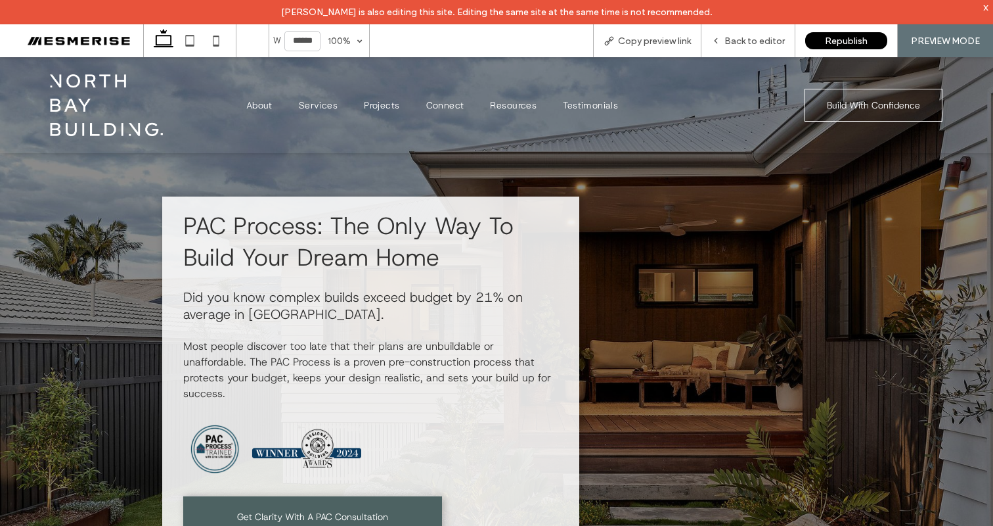
click at [280, 224] on span "PAC Process: The Only Way To Build Your Dream Home" at bounding box center [348, 241] width 330 height 63
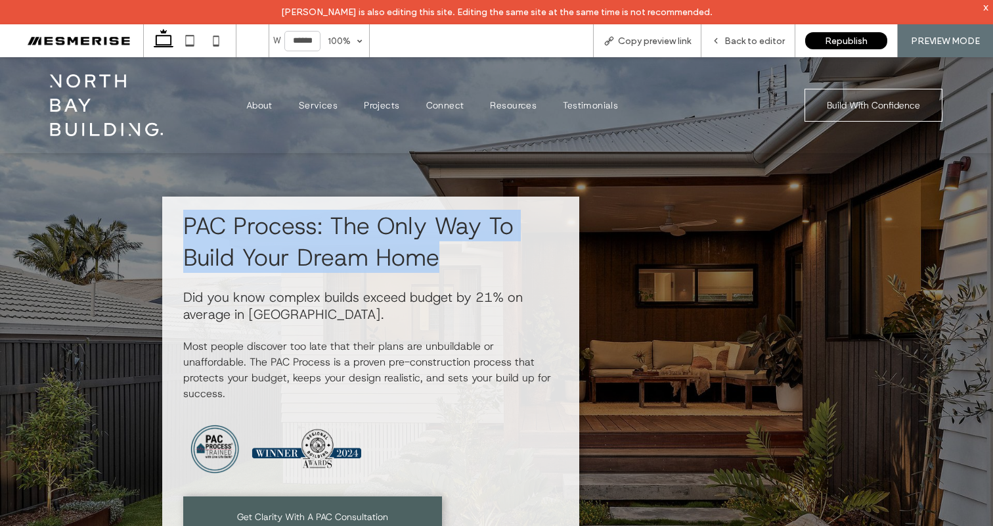
click at [280, 224] on span "PAC Process: The Only Way To Build Your Dream Home" at bounding box center [348, 241] width 330 height 63
click at [379, 238] on span "PAC Process: The Only Way To Build Your Dream Home" at bounding box center [348, 241] width 330 height 63
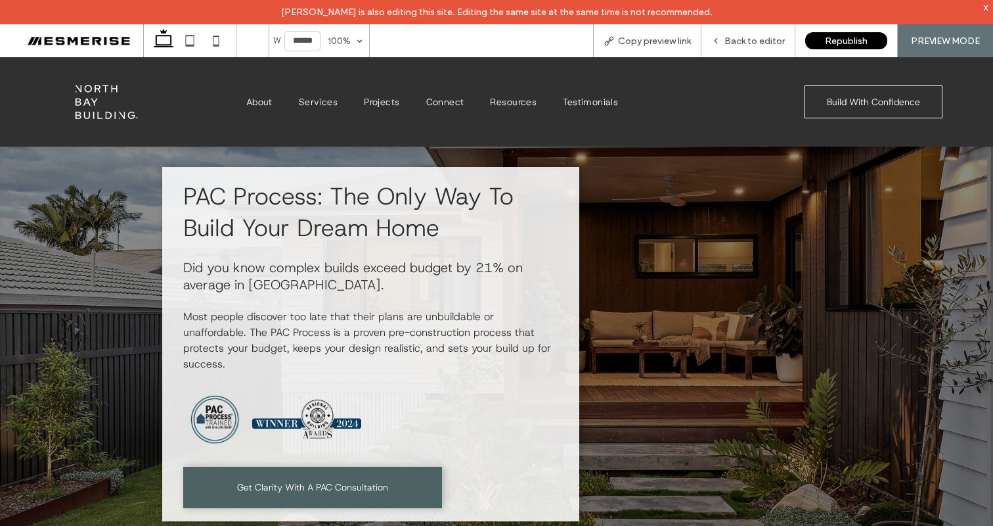
scroll to position [41, 0]
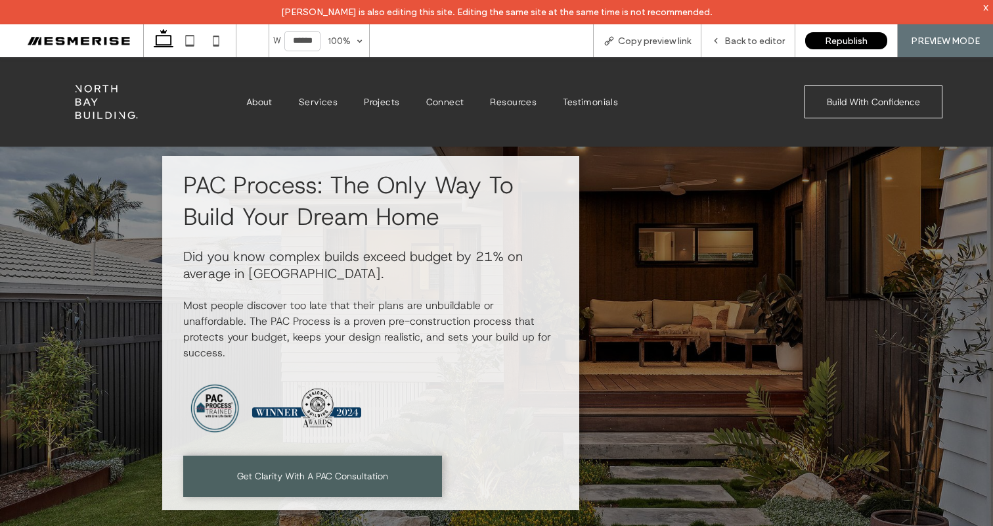
click at [348, 215] on span "PAC Process: The Only Way To Build Your Dream Home" at bounding box center [348, 200] width 330 height 63
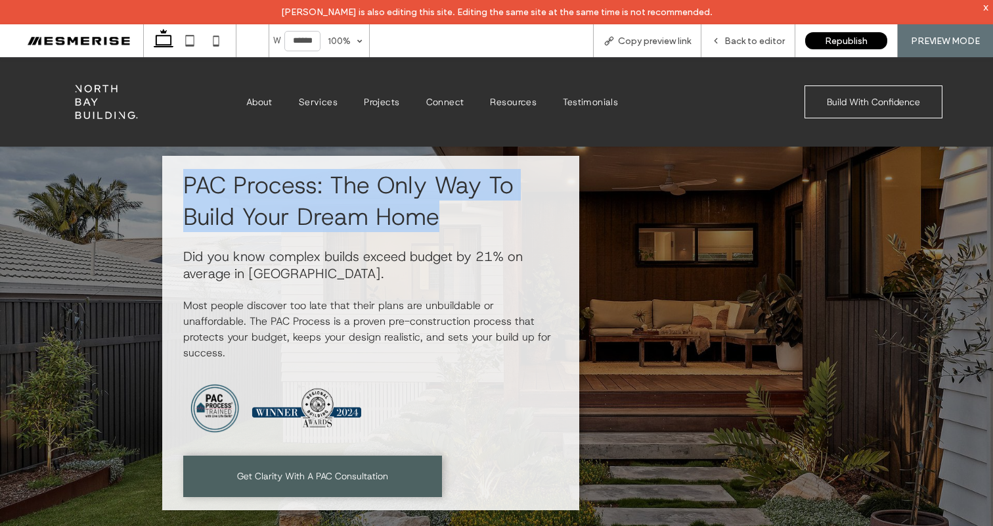
click at [348, 215] on span "PAC Process: The Only Way To Build Your Dream Home" at bounding box center [348, 200] width 330 height 63
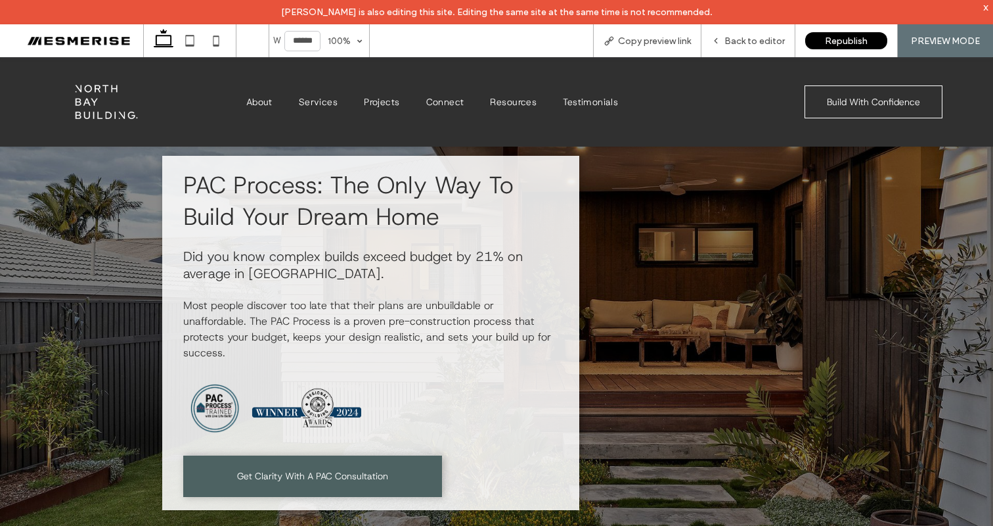
click at [399, 251] on span "Did you know complex builds exceed budget by 21% on average in Australia." at bounding box center [353, 265] width 340 height 34
click at [755, 36] on span "Back to editor" at bounding box center [755, 40] width 60 height 11
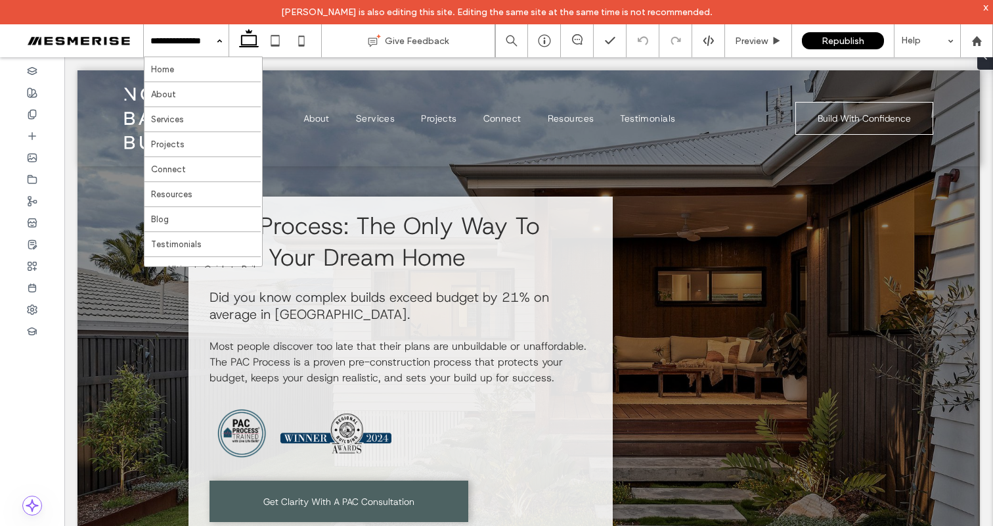
scroll to position [455, 0]
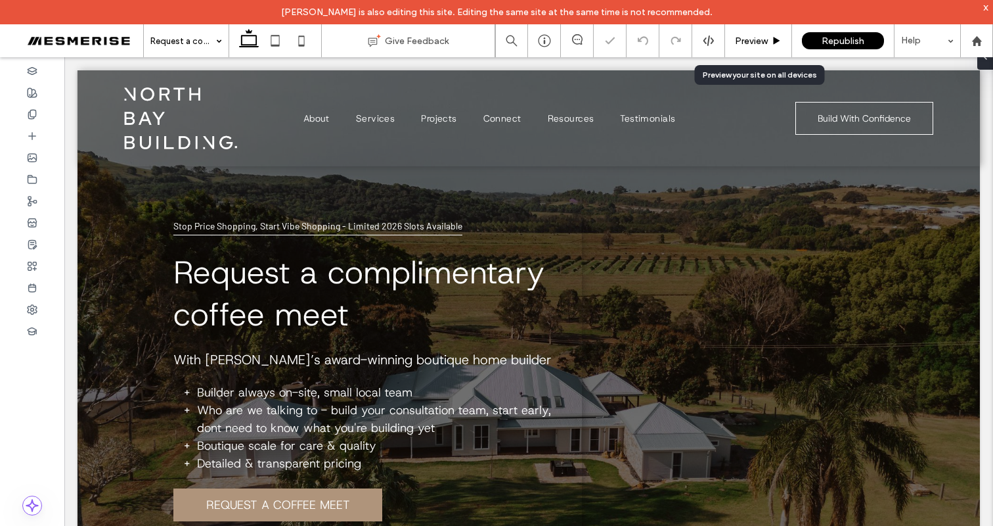
click at [752, 41] on span "Preview" at bounding box center [751, 40] width 33 height 11
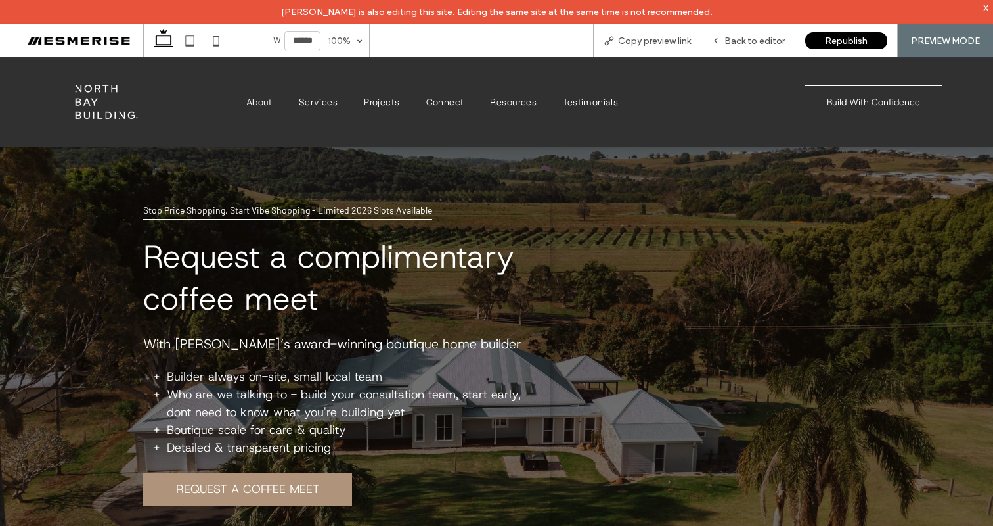
scroll to position [17, 0]
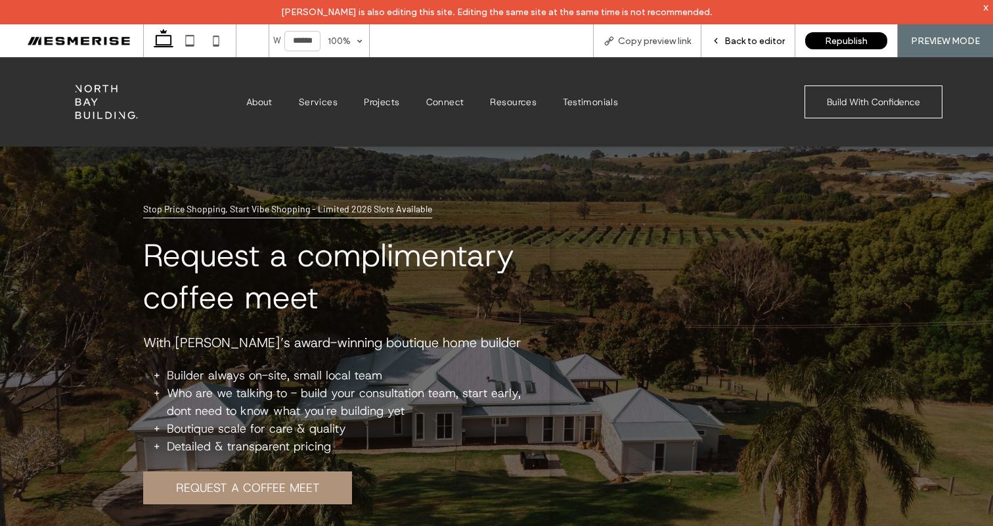
click at [756, 41] on span "Back to editor" at bounding box center [755, 40] width 60 height 11
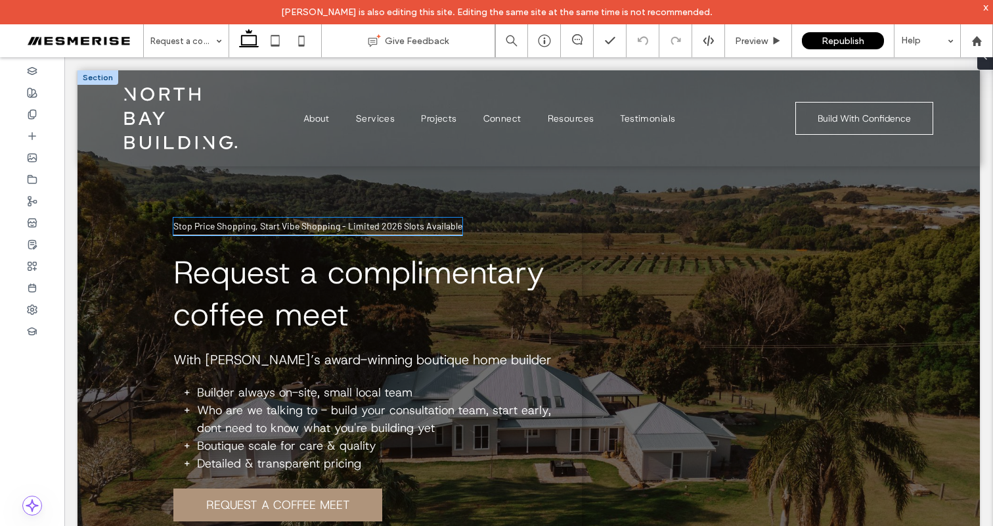
click at [392, 229] on span "Stop Price Shopping, Start Vibe Shopping - Limited 2026 Slots Available" at bounding box center [317, 225] width 289 height 11
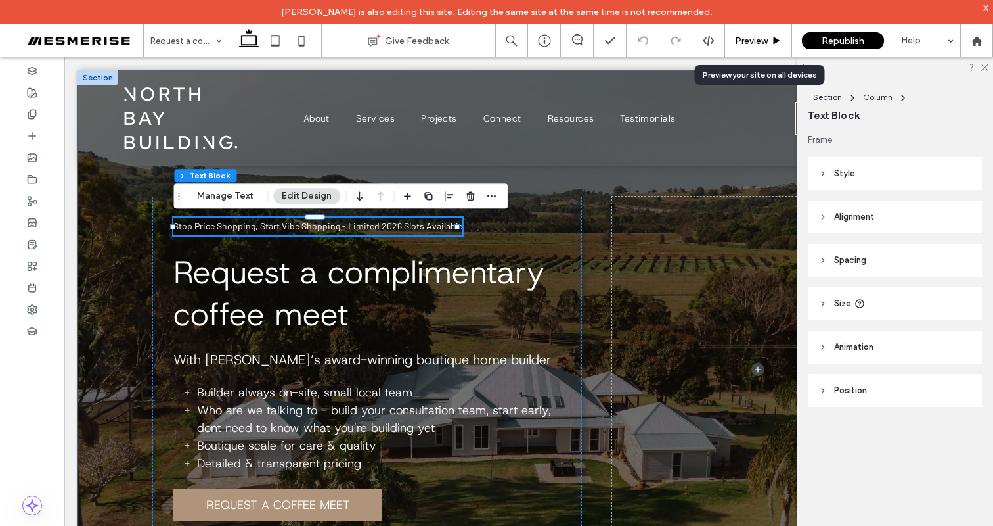
click at [753, 31] on div "Preview" at bounding box center [758, 40] width 67 height 33
click at [753, 34] on div "Preview" at bounding box center [758, 40] width 67 height 33
click at [752, 37] on span "Preview" at bounding box center [751, 40] width 33 height 11
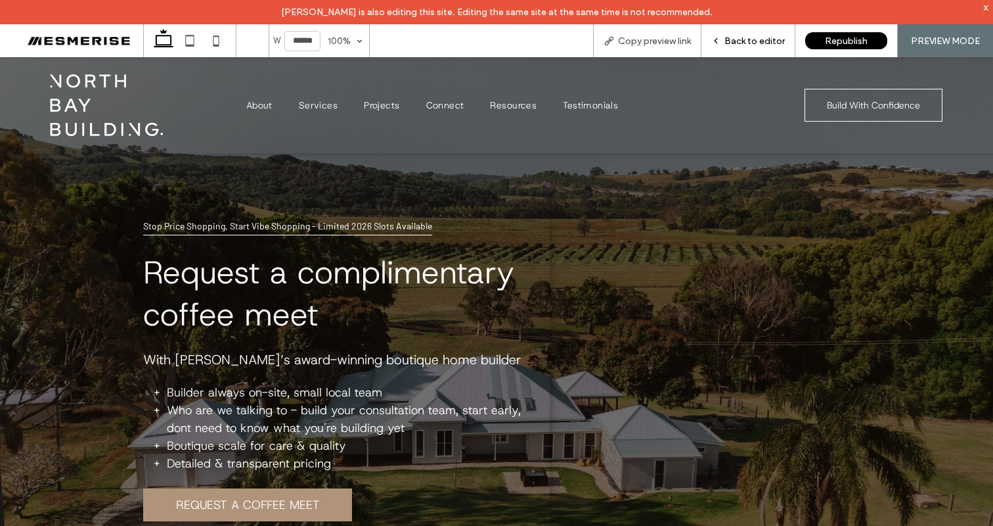
click at [776, 40] on span "Back to editor" at bounding box center [755, 40] width 60 height 11
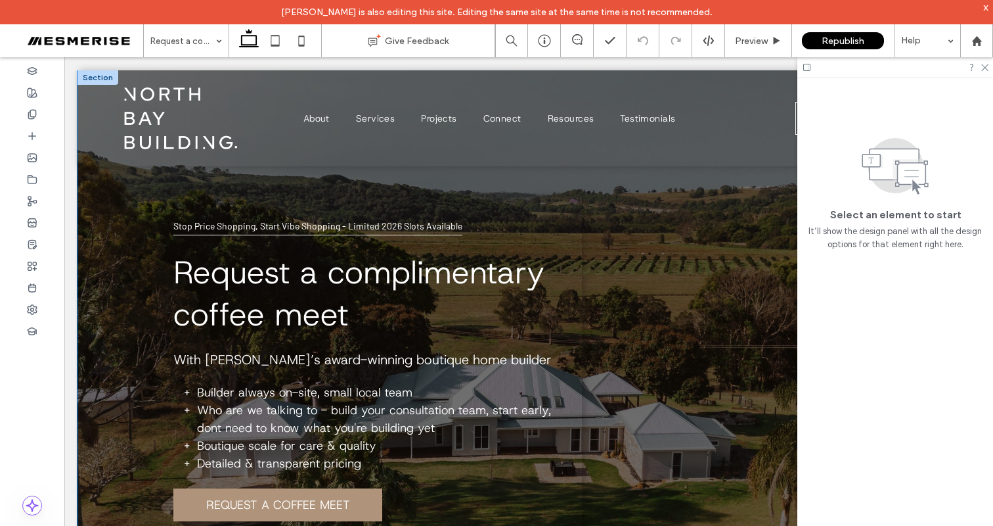
click at [235, 183] on div "Stop Price Shopping, Start Vibe Shopping - Limited 2026 Slots Available Request…" at bounding box center [529, 333] width 788 height 526
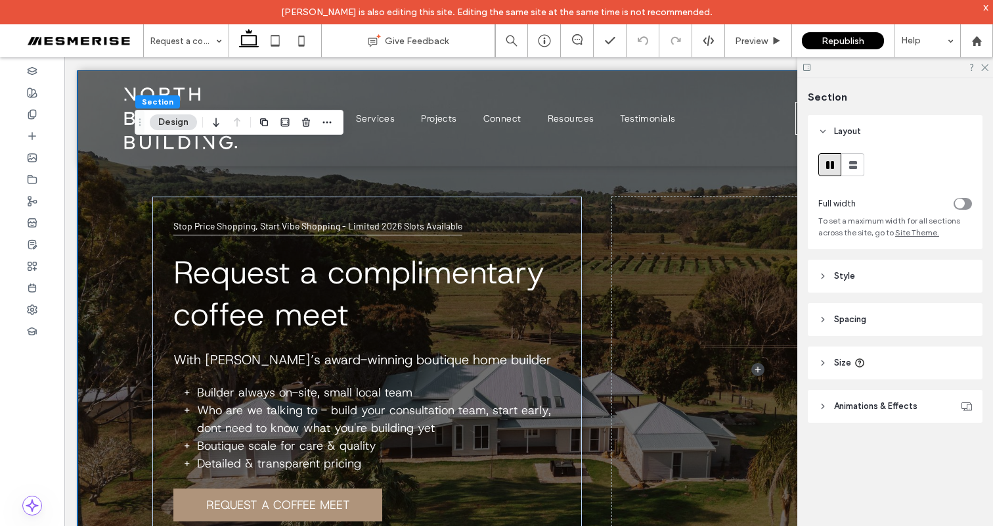
click at [105, 191] on div "Stop Price Shopping, Start Vibe Shopping - Limited 2026 Slots Available Request…" at bounding box center [529, 333] width 903 height 526
click at [743, 35] on span "Preview" at bounding box center [751, 40] width 33 height 11
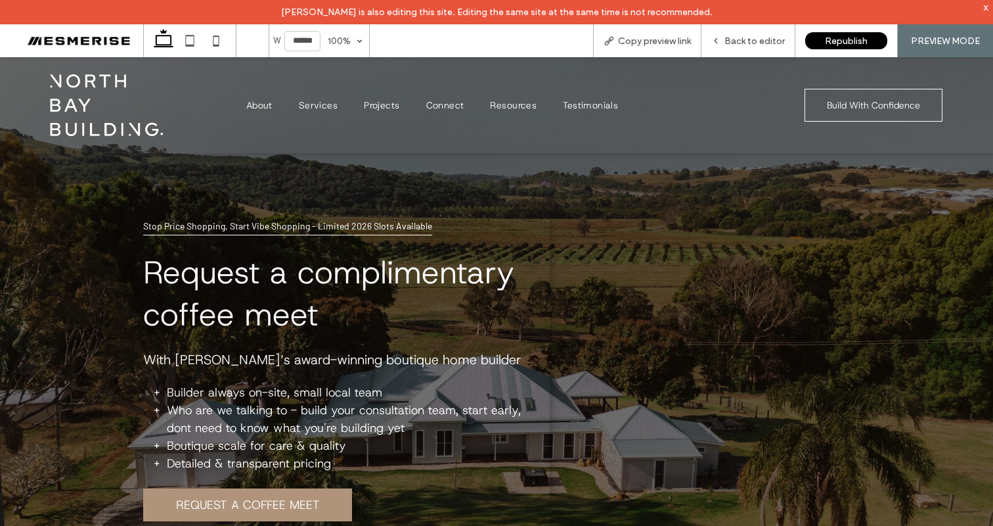
click at [365, 273] on span "Request a complimentary coffee meet" at bounding box center [328, 293] width 371 height 84
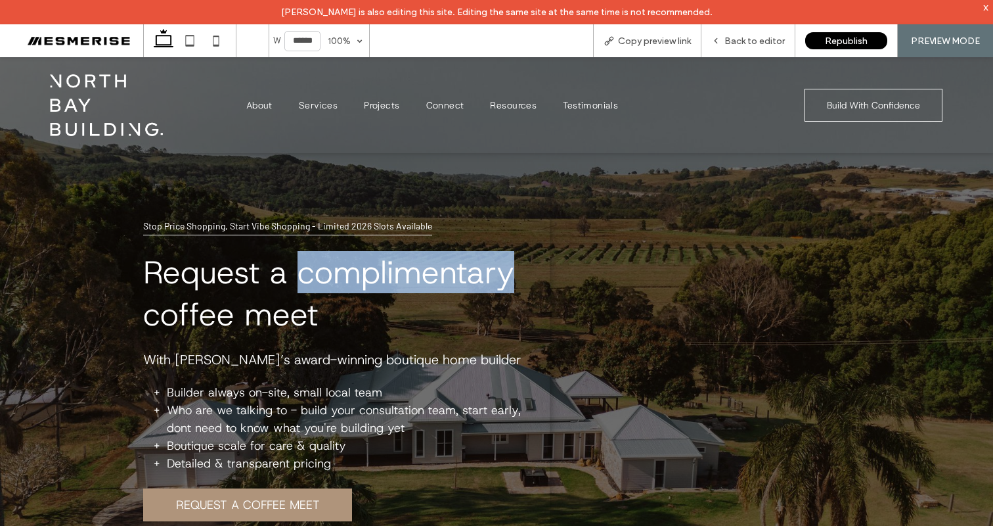
click at [365, 273] on span "Request a complimentary coffee meet" at bounding box center [328, 293] width 371 height 84
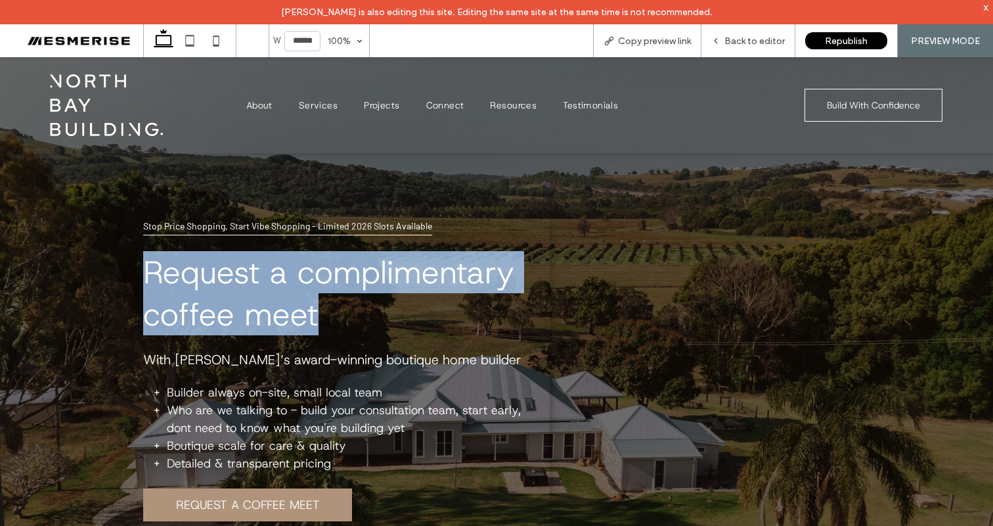
click at [365, 273] on span "Request a complimentary coffee meet" at bounding box center [328, 293] width 371 height 84
click at [302, 285] on span "Request a complimentary coffee meet" at bounding box center [328, 293] width 371 height 84
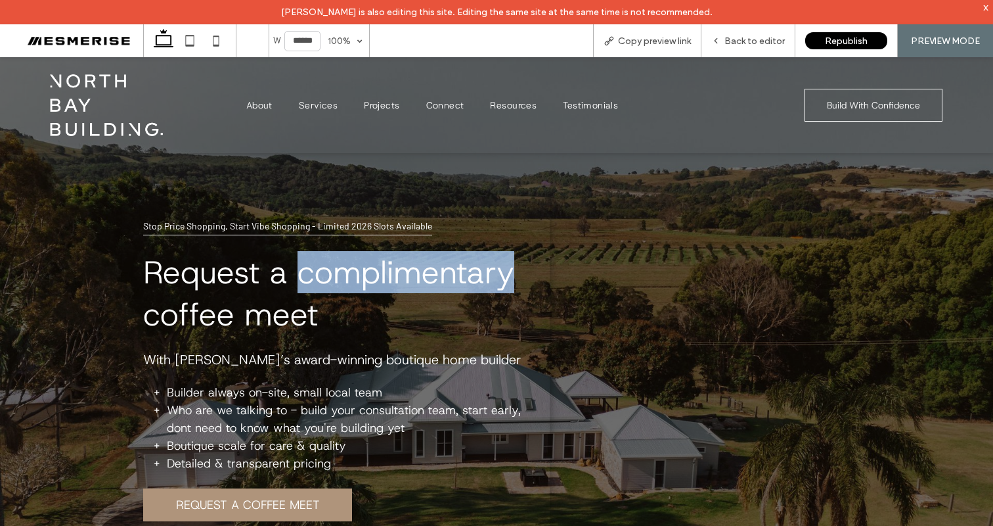
click at [302, 284] on span "Request a complimentary coffee meet" at bounding box center [328, 293] width 371 height 84
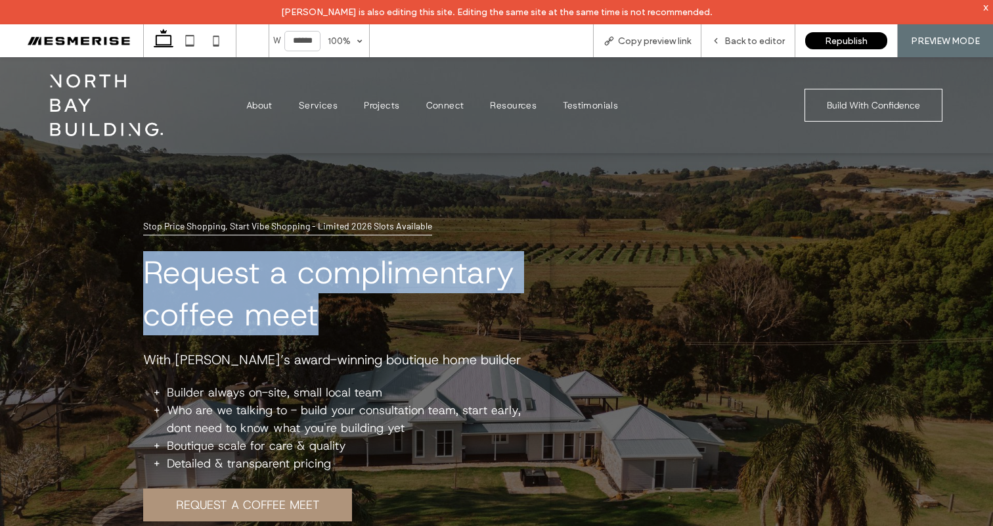
click at [302, 284] on span "Request a complimentary coffee meet" at bounding box center [328, 293] width 371 height 84
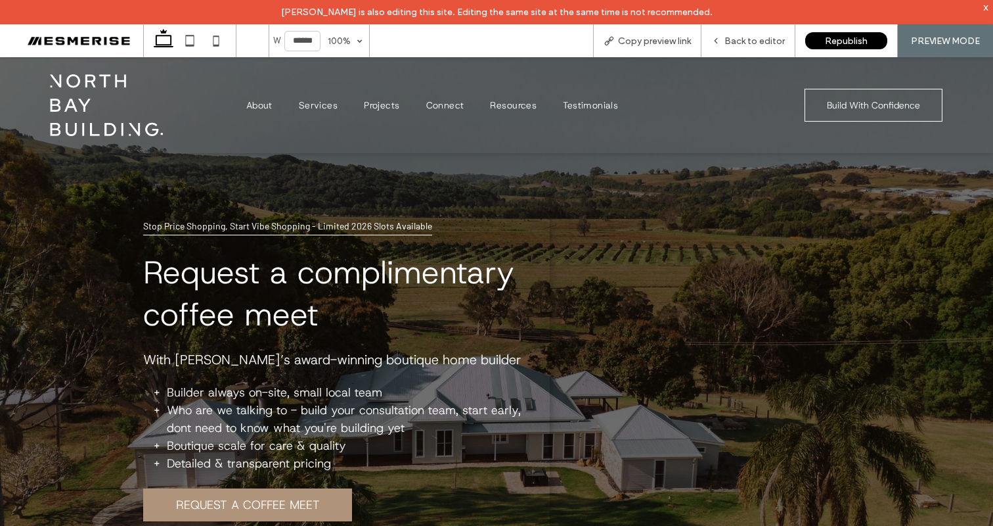
click at [267, 361] on span "With Byron Bay’s award-winning boutique home builder" at bounding box center [332, 359] width 378 height 17
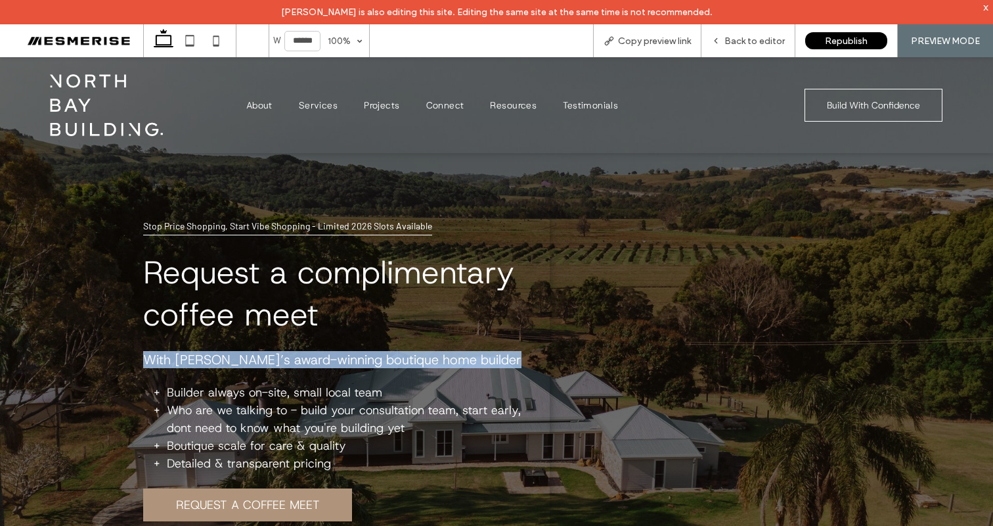
drag, startPoint x: 267, startPoint y: 361, endPoint x: 273, endPoint y: 339, distance: 23.1
click at [267, 361] on span "With Byron Bay’s award-winning boutique home builder" at bounding box center [332, 359] width 378 height 17
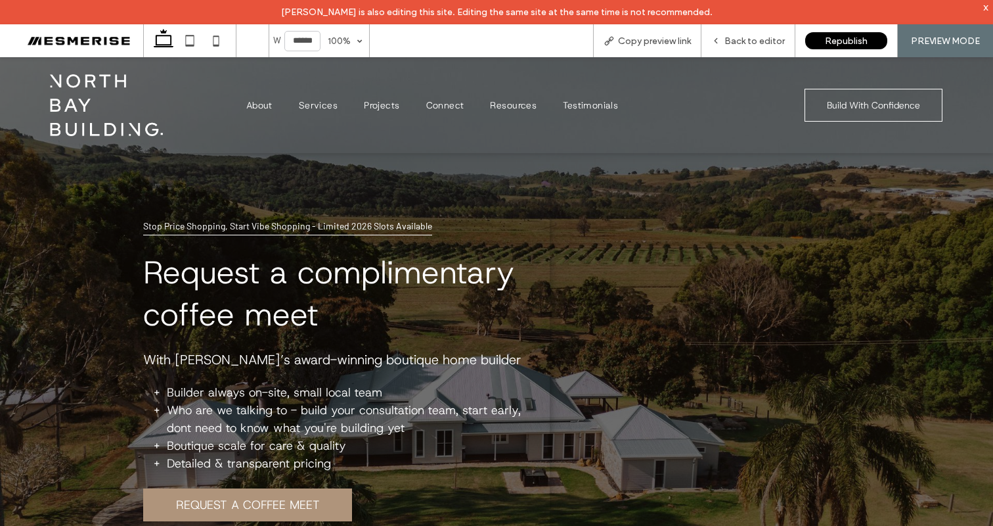
click at [276, 300] on span "Request a complimentary coffee meet" at bounding box center [328, 293] width 371 height 84
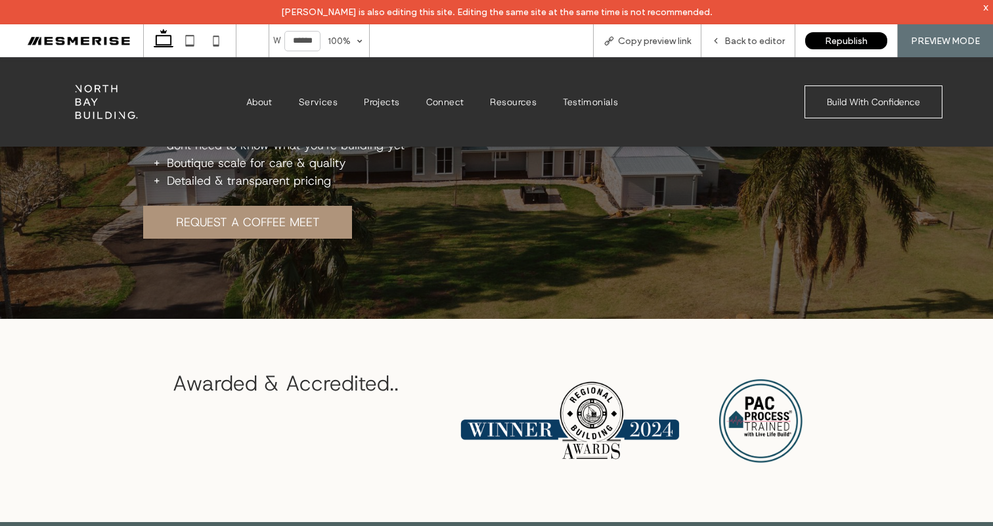
click at [323, 330] on div "Awarded & Accredited.." at bounding box center [496, 420] width 788 height 203
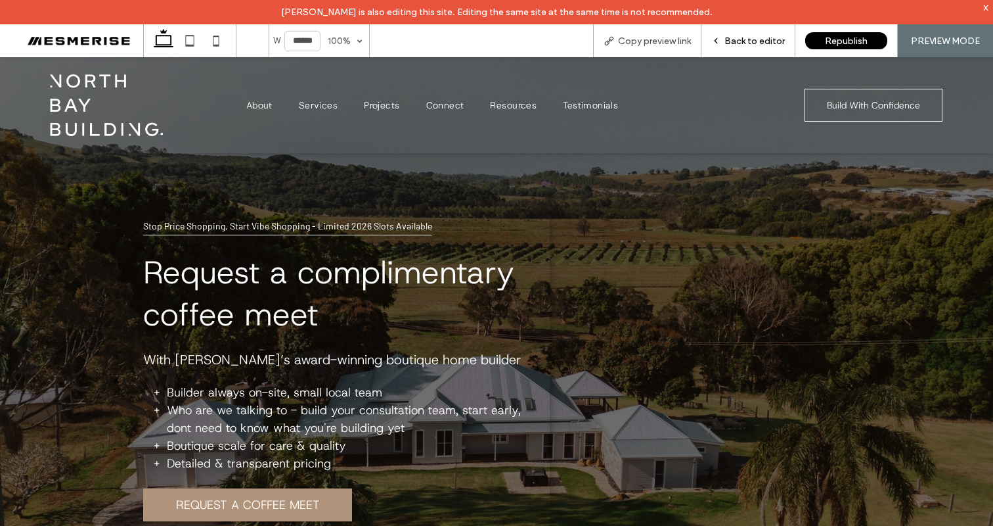
click at [736, 44] on span "Back to editor" at bounding box center [755, 40] width 60 height 11
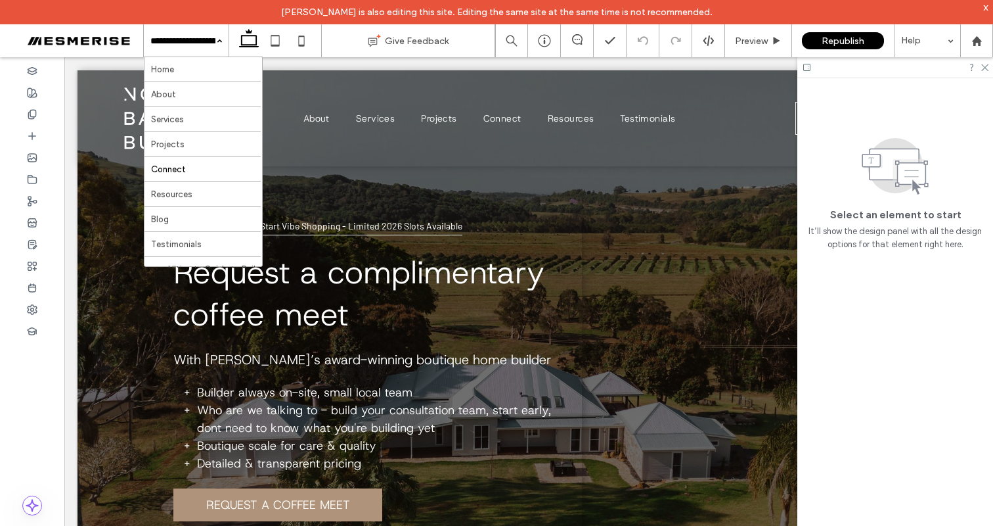
scroll to position [455, 0]
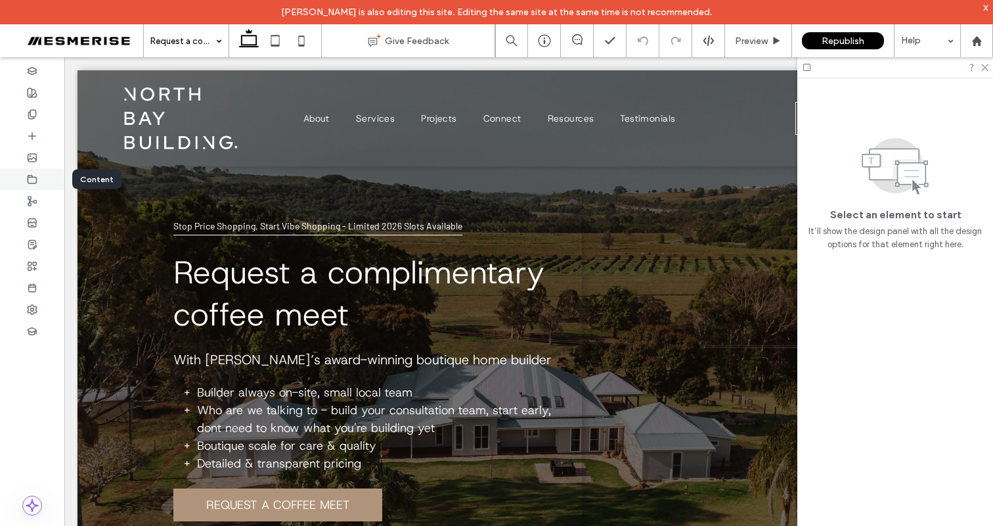
click at [36, 183] on use at bounding box center [32, 179] width 9 height 8
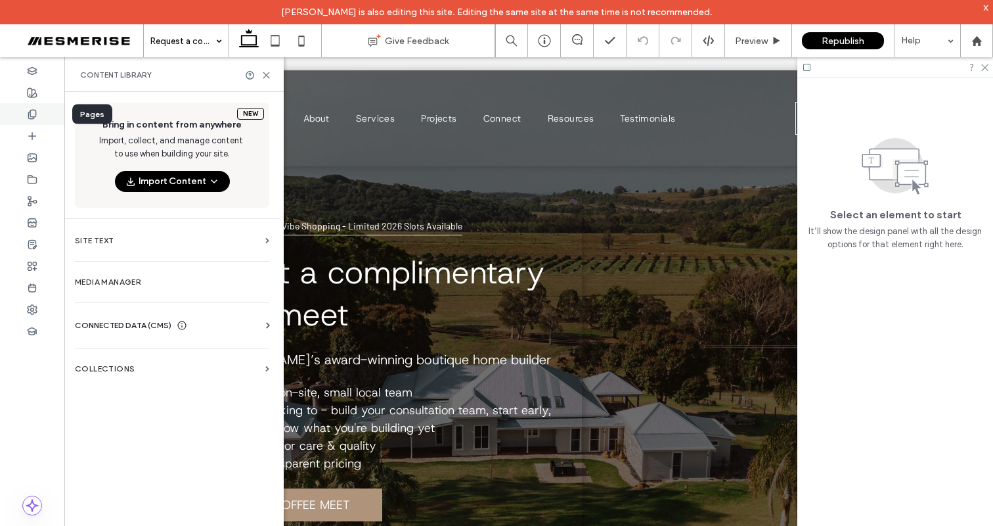
click at [28, 116] on use at bounding box center [31, 114] width 7 height 9
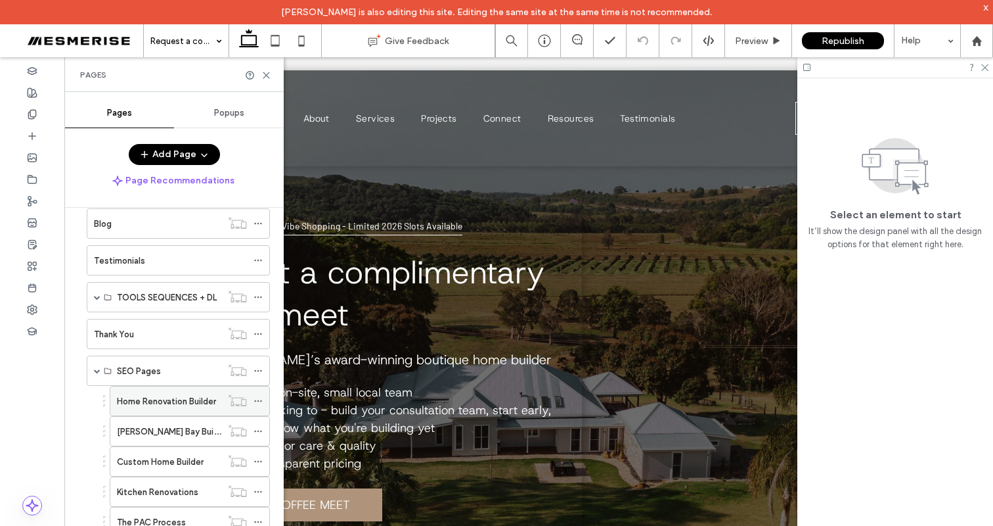
scroll to position [299, 0]
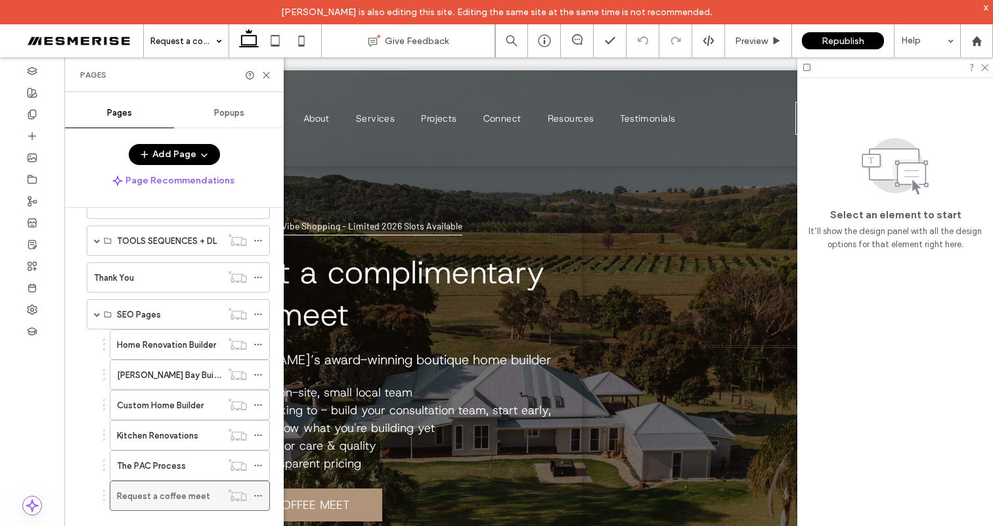
click at [267, 495] on div at bounding box center [262, 495] width 16 height 20
click at [261, 495] on use at bounding box center [257, 496] width 7 height 2
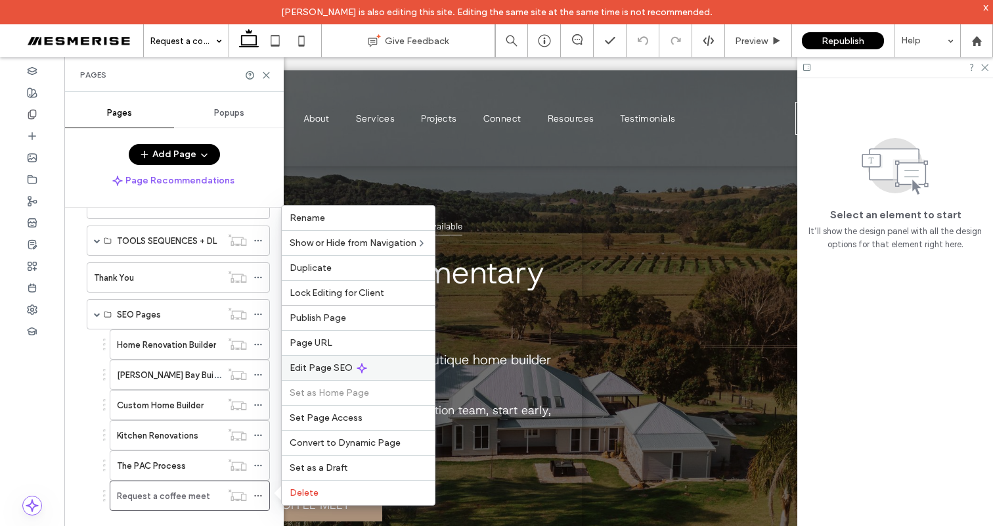
click at [326, 368] on span "Edit Page SEO" at bounding box center [321, 367] width 63 height 11
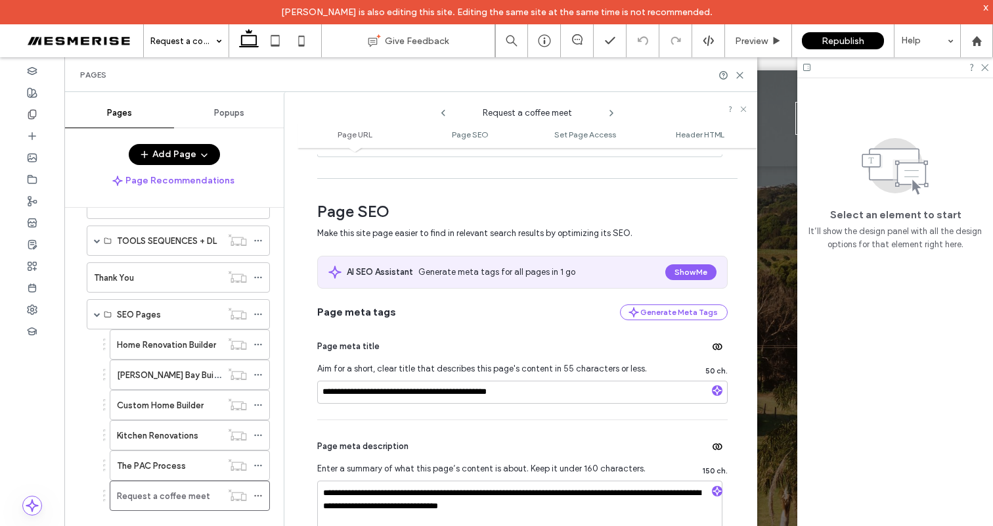
scroll to position [287, 0]
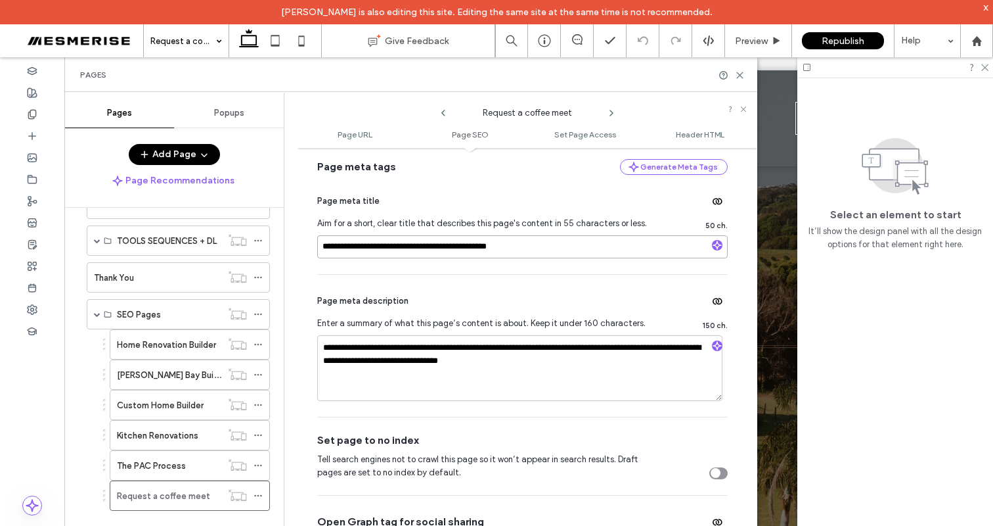
click at [438, 249] on input "**********" at bounding box center [522, 246] width 411 height 23
drag, startPoint x: 445, startPoint y: 249, endPoint x: 286, endPoint y: 258, distance: 158.6
click at [282, 250] on div "Pages Popups Add Page Page Recommendations Home About Services Projects Connect…" at bounding box center [410, 321] width 693 height 458
type input "**********"
click at [38, 112] on div at bounding box center [32, 114] width 64 height 22
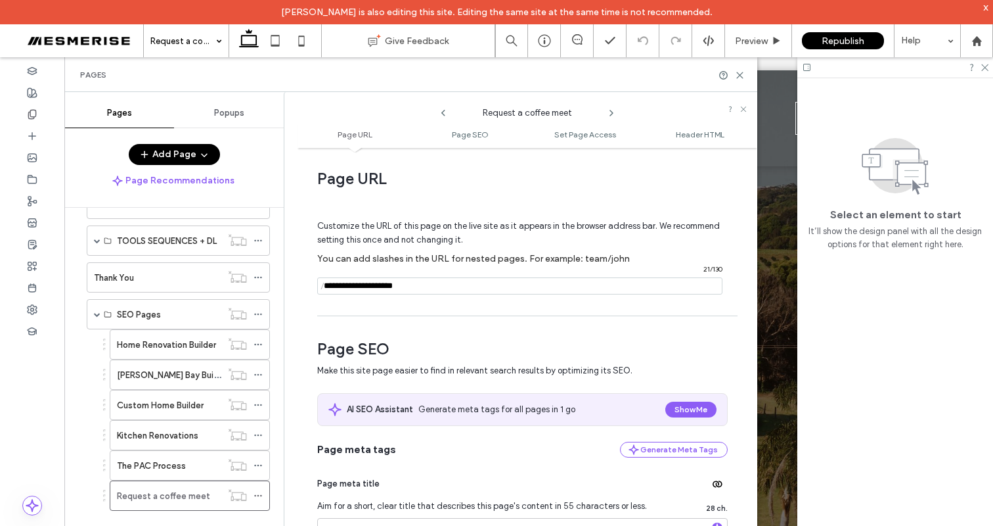
scroll to position [0, 0]
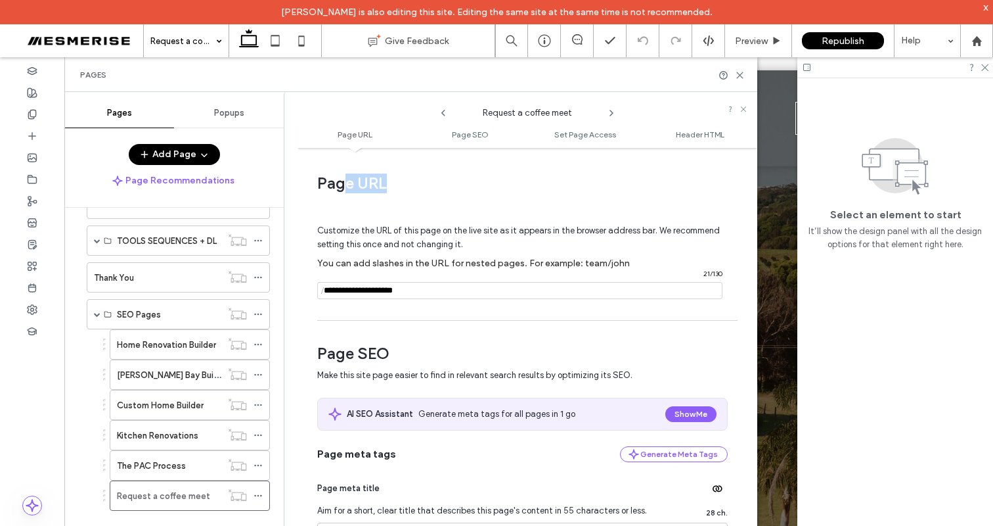
drag, startPoint x: 346, startPoint y: 183, endPoint x: 389, endPoint y: 183, distance: 42.7
click at [388, 183] on span "Page URL" at bounding box center [522, 183] width 411 height 20
click at [389, 183] on span "Page URL" at bounding box center [522, 183] width 411 height 20
click at [741, 73] on use at bounding box center [740, 75] width 6 height 6
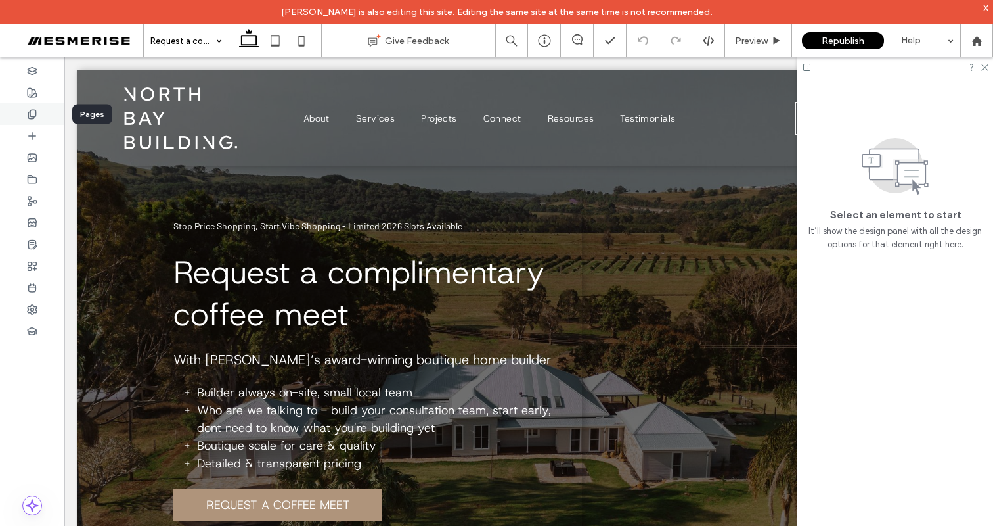
click at [28, 117] on icon at bounding box center [32, 114] width 11 height 11
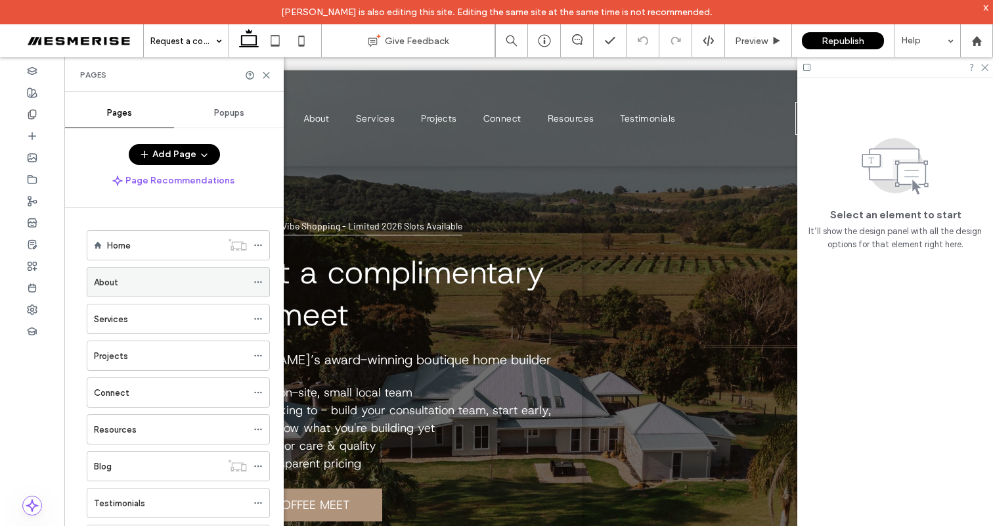
scroll to position [299, 0]
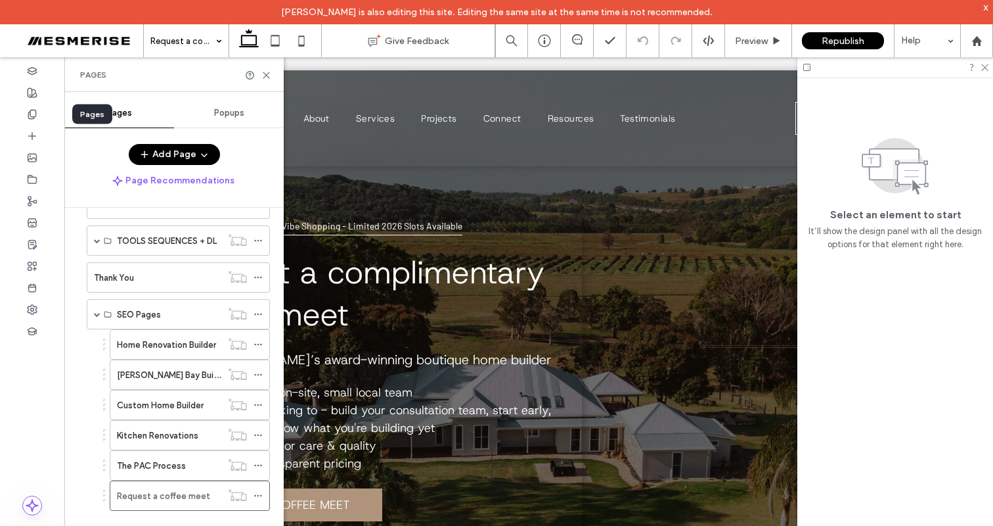
click at [35, 111] on use at bounding box center [31, 114] width 7 height 9
click at [259, 494] on icon at bounding box center [258, 495] width 9 height 9
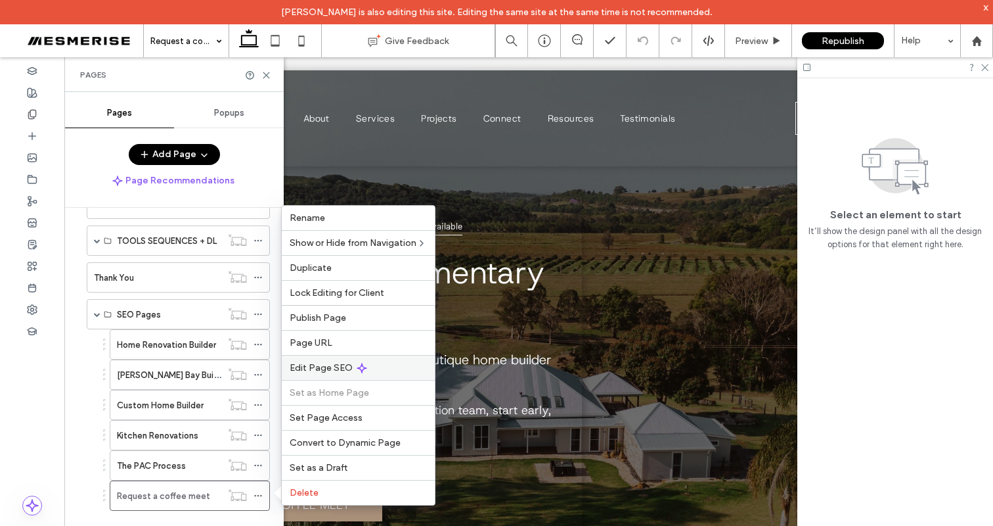
click at [332, 367] on span "Edit Page SEO" at bounding box center [321, 367] width 63 height 11
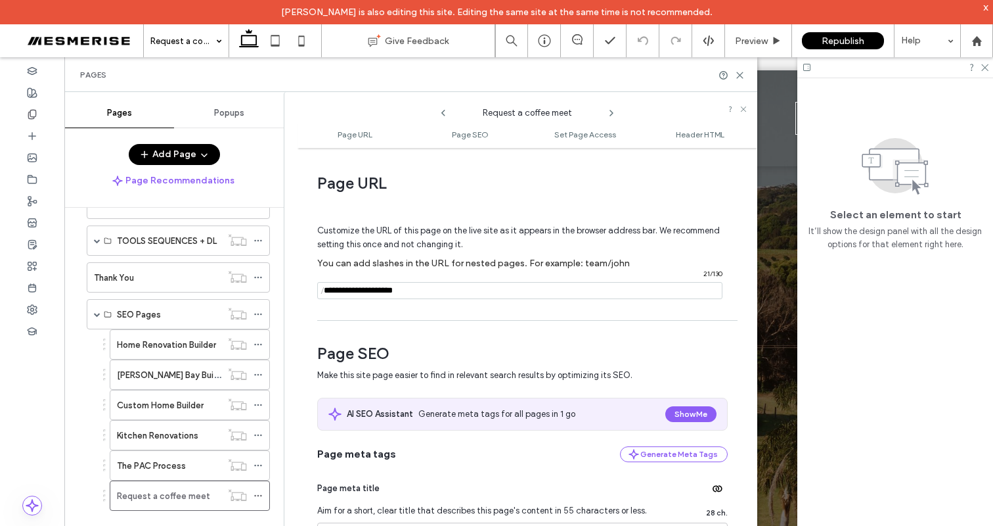
click at [436, 284] on input "notEmpty" at bounding box center [519, 290] width 405 height 17
click at [468, 284] on input "notEmpty" at bounding box center [519, 290] width 405 height 17
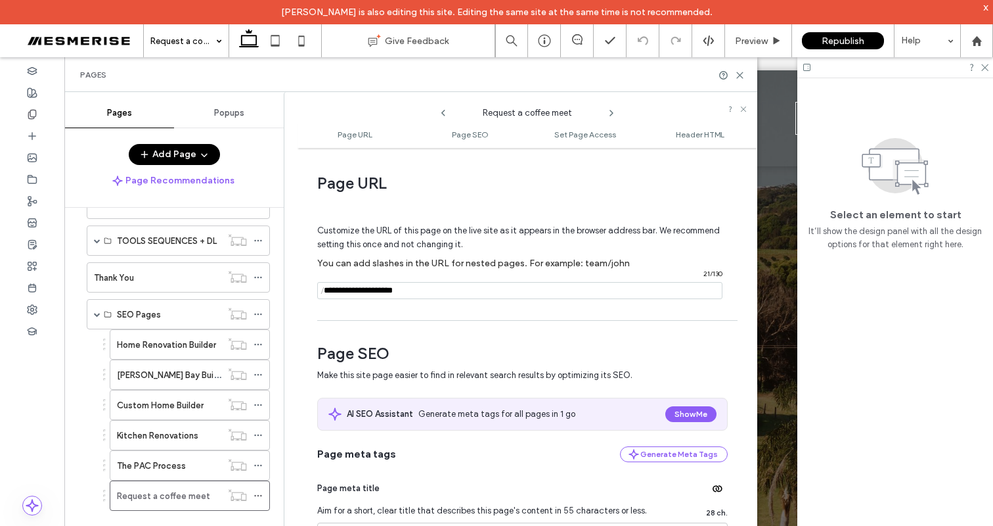
click at [468, 284] on input "notEmpty" at bounding box center [519, 290] width 405 height 17
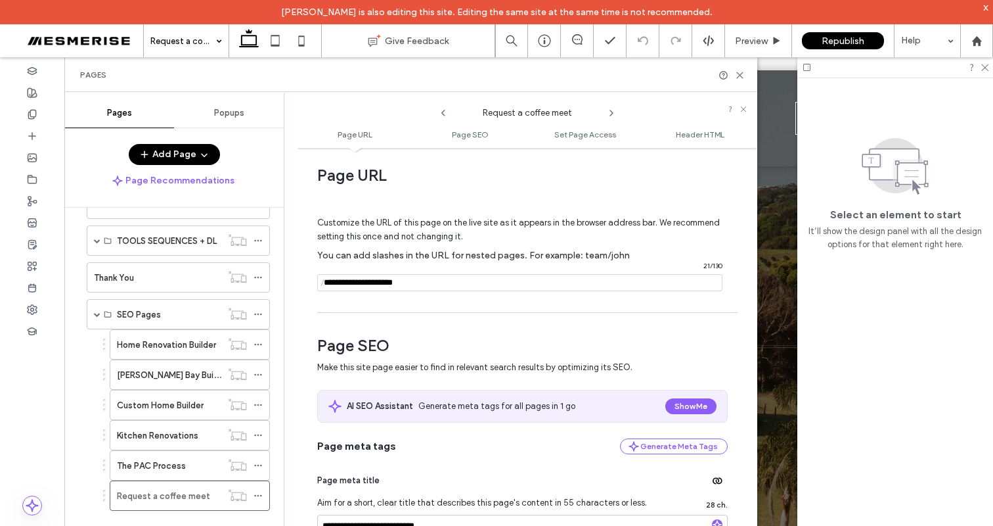
click at [438, 287] on input "notEmpty" at bounding box center [519, 282] width 405 height 17
click at [442, 284] on input "notEmpty" at bounding box center [519, 282] width 405 height 17
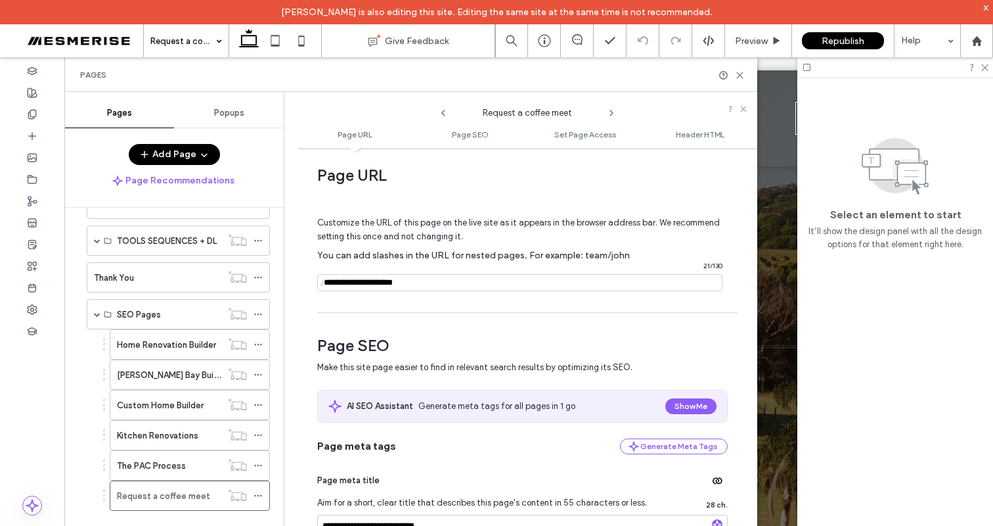
click at [440, 286] on input "notEmpty" at bounding box center [519, 282] width 405 height 17
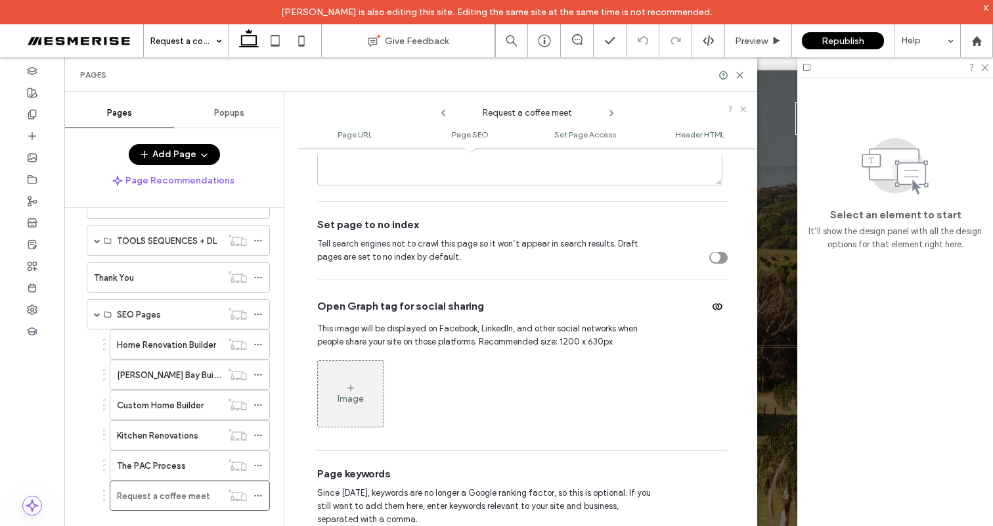
scroll to position [84, 0]
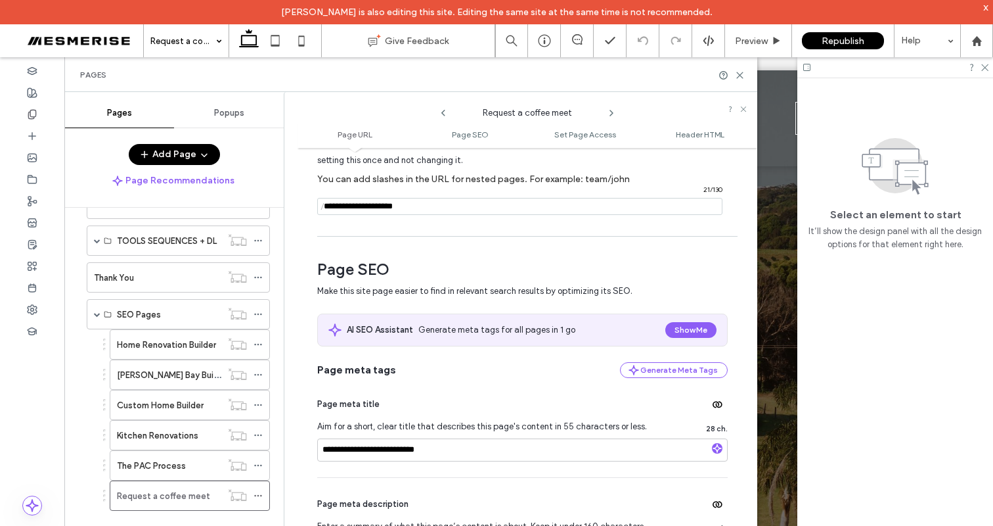
click at [376, 200] on input "notEmpty" at bounding box center [519, 206] width 405 height 17
drag, startPoint x: 376, startPoint y: 200, endPoint x: 415, endPoint y: 210, distance: 40.6
click at [376, 200] on input "notEmpty" at bounding box center [519, 206] width 405 height 17
click at [416, 210] on input "notEmpty" at bounding box center [519, 206] width 405 height 17
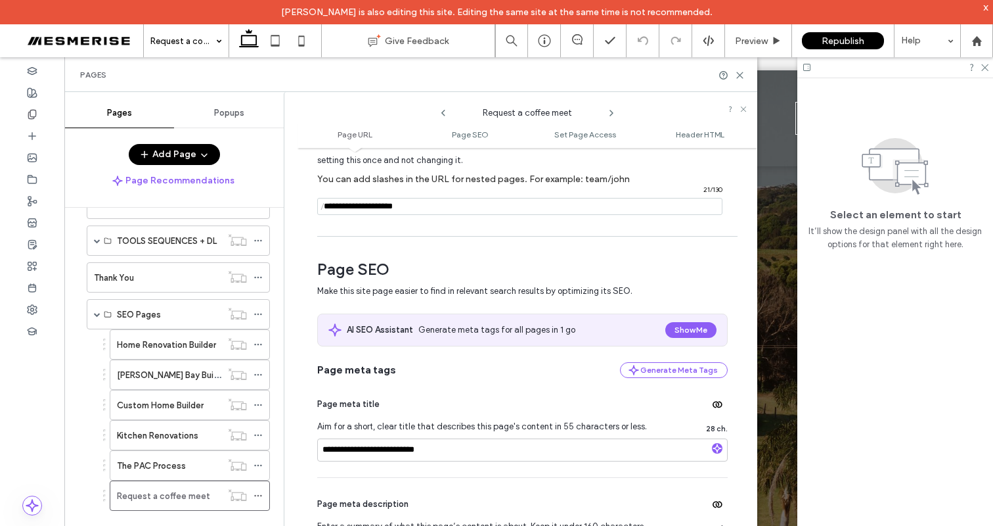
click at [416, 210] on input "notEmpty" at bounding box center [519, 206] width 405 height 17
click at [438, 202] on input "notEmpty" at bounding box center [519, 206] width 405 height 17
click at [439, 202] on input "notEmpty" at bounding box center [519, 206] width 405 height 17
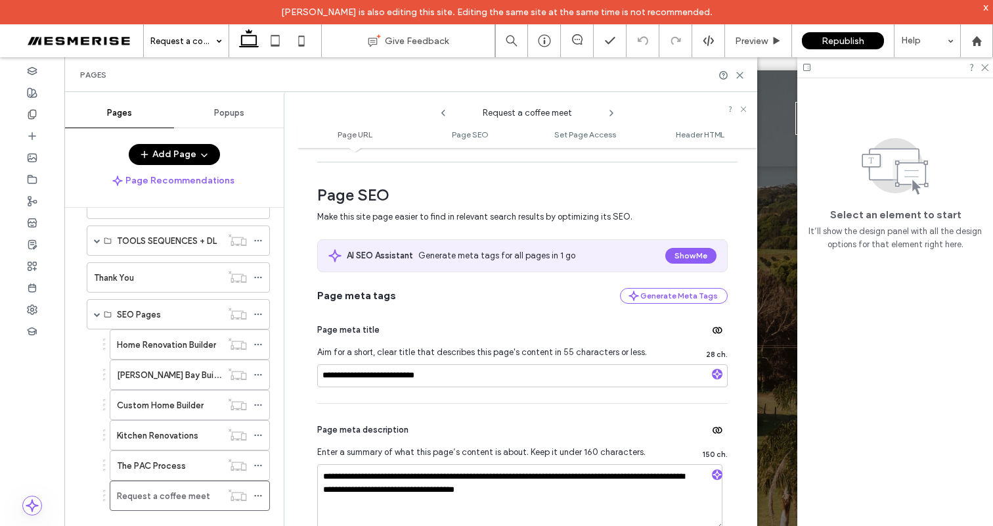
scroll to position [0, 0]
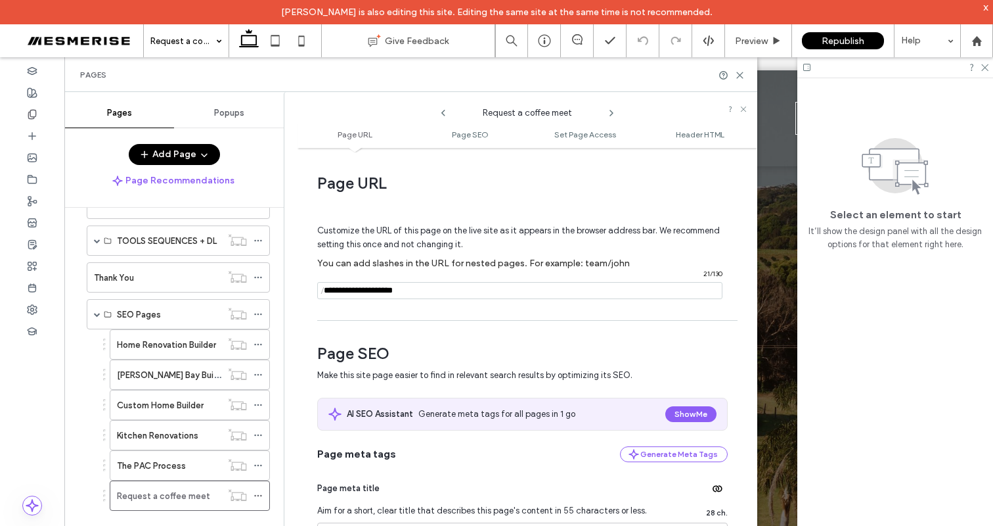
click at [426, 294] on input "notEmpty" at bounding box center [519, 290] width 405 height 17
click at [357, 288] on input "notEmpty" at bounding box center [519, 290] width 405 height 17
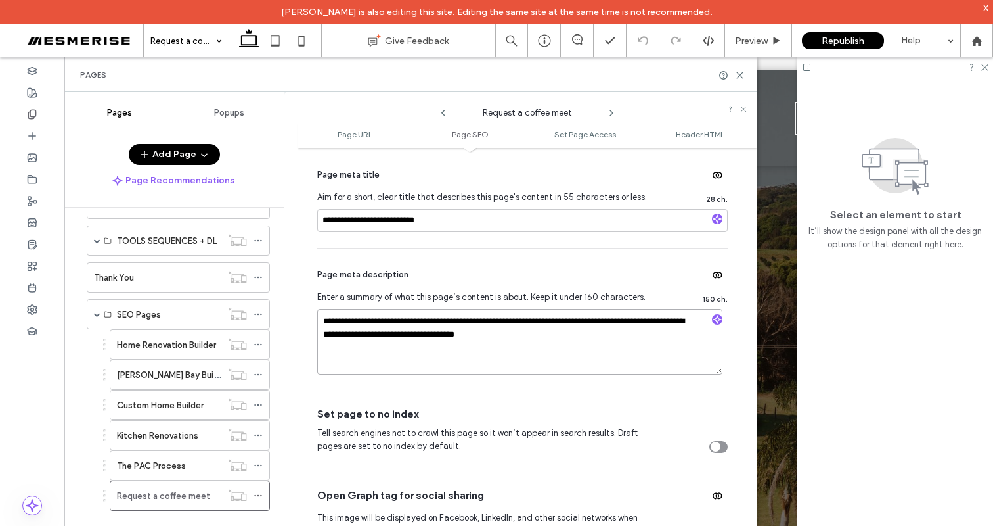
click at [474, 324] on textarea "**********" at bounding box center [519, 342] width 405 height 66
click at [515, 323] on textarea "**********" at bounding box center [519, 342] width 405 height 66
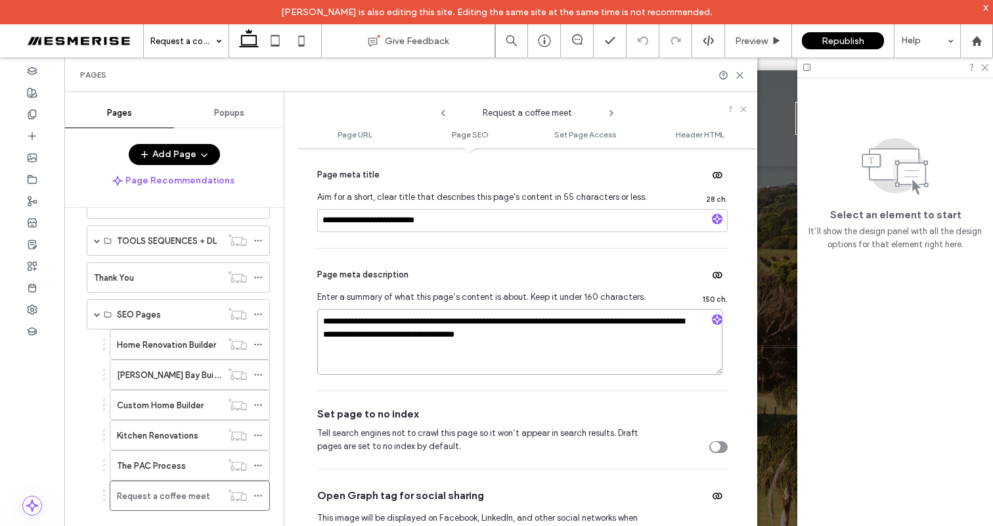
click at [515, 323] on textarea "**********" at bounding box center [519, 342] width 405 height 66
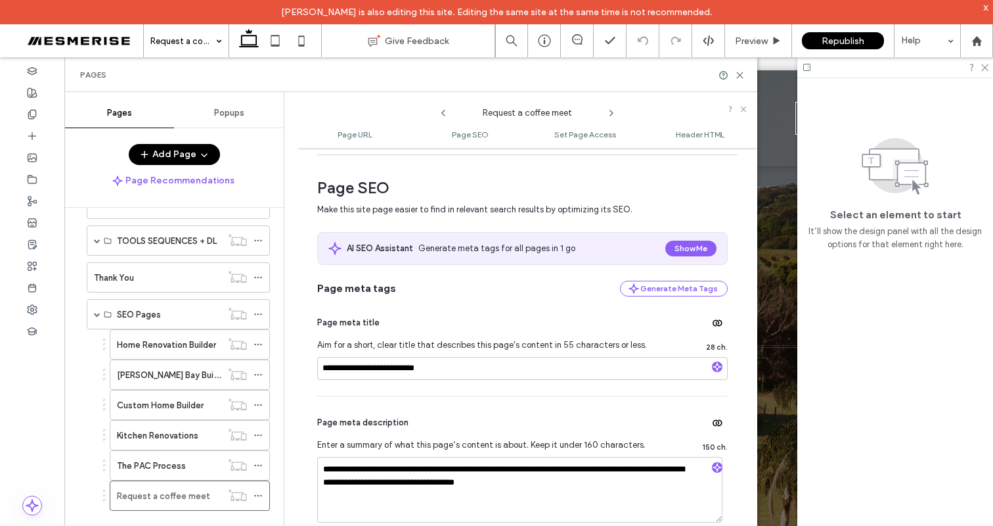
click at [537, 206] on span "Make this site page easier to find in relevant search results by optimizing its…" at bounding box center [514, 209] width 395 height 13
click at [566, 206] on span "Make this site page easier to find in relevant search results by optimizing its…" at bounding box center [514, 209] width 395 height 13
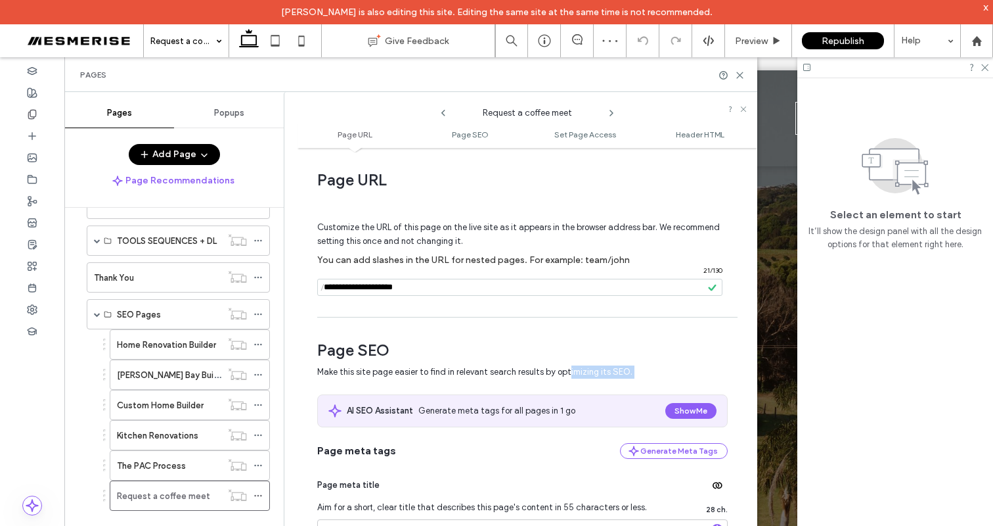
scroll to position [0, 0]
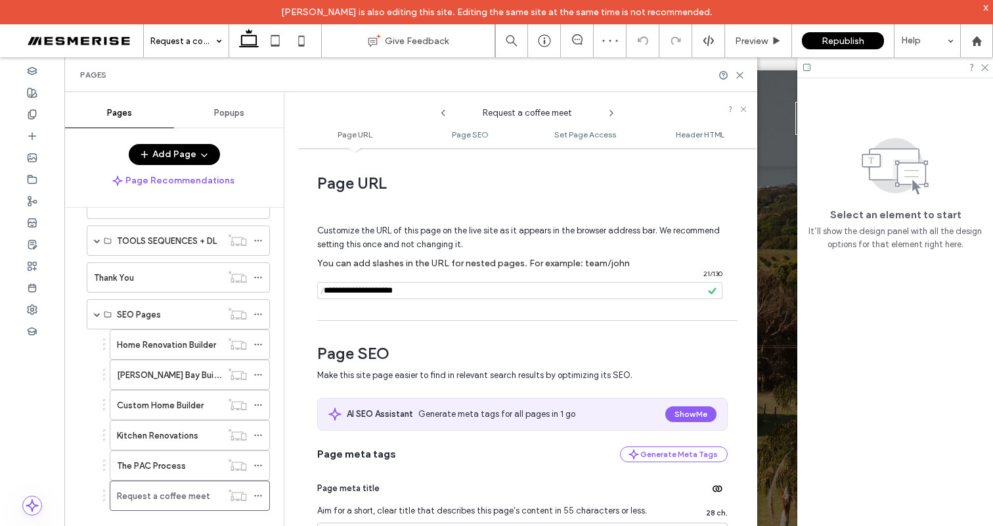
click at [435, 296] on input "notEmpty" at bounding box center [519, 290] width 405 height 17
drag, startPoint x: 435, startPoint y: 296, endPoint x: 395, endPoint y: 285, distance: 41.4
click at [435, 296] on input "notEmpty" at bounding box center [519, 290] width 405 height 17
click at [394, 284] on input "notEmpty" at bounding box center [519, 290] width 405 height 17
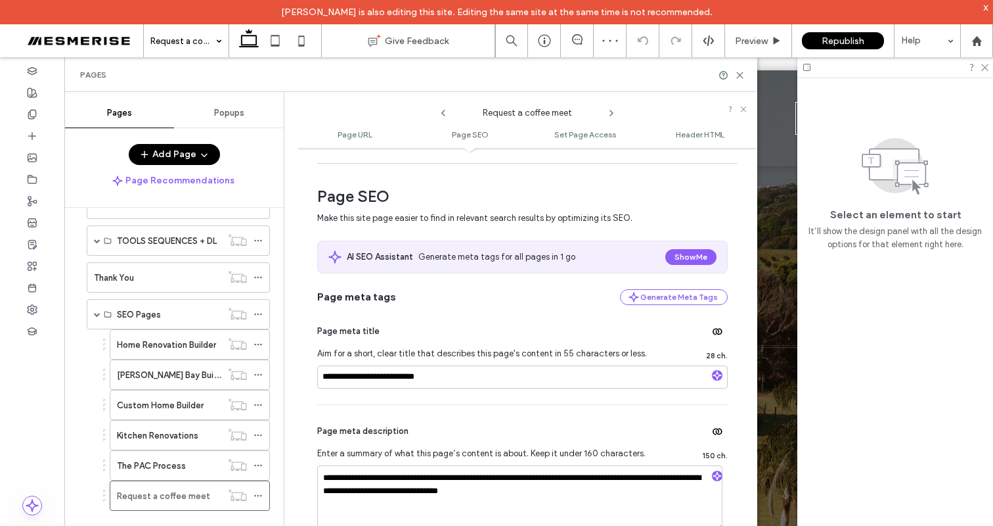
scroll to position [189, 0]
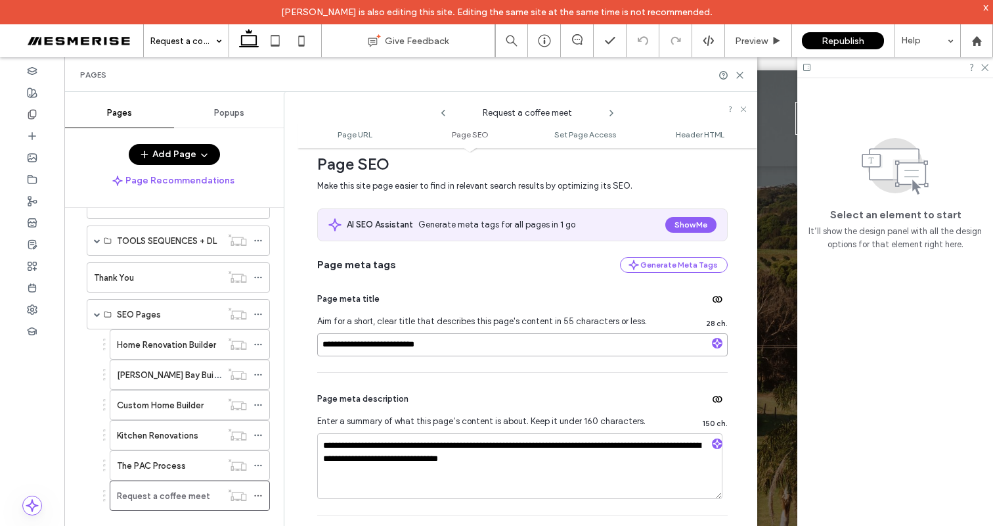
click at [414, 351] on input "**********" at bounding box center [522, 344] width 411 height 23
click at [413, 351] on input "**********" at bounding box center [522, 344] width 411 height 23
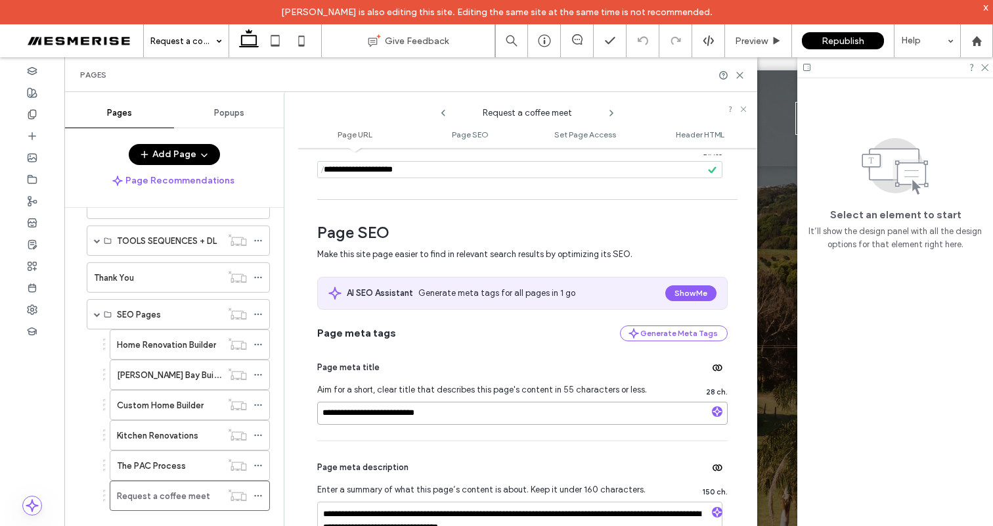
scroll to position [153, 0]
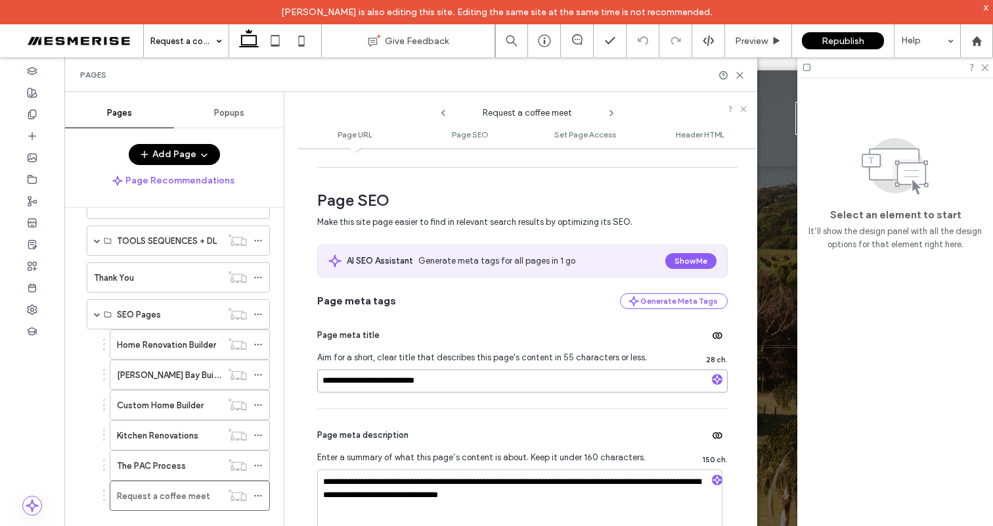
click at [332, 386] on input "**********" at bounding box center [522, 380] width 411 height 23
click at [346, 384] on input "**********" at bounding box center [522, 380] width 411 height 23
click at [338, 382] on input "**********" at bounding box center [522, 380] width 411 height 23
type input "**********"
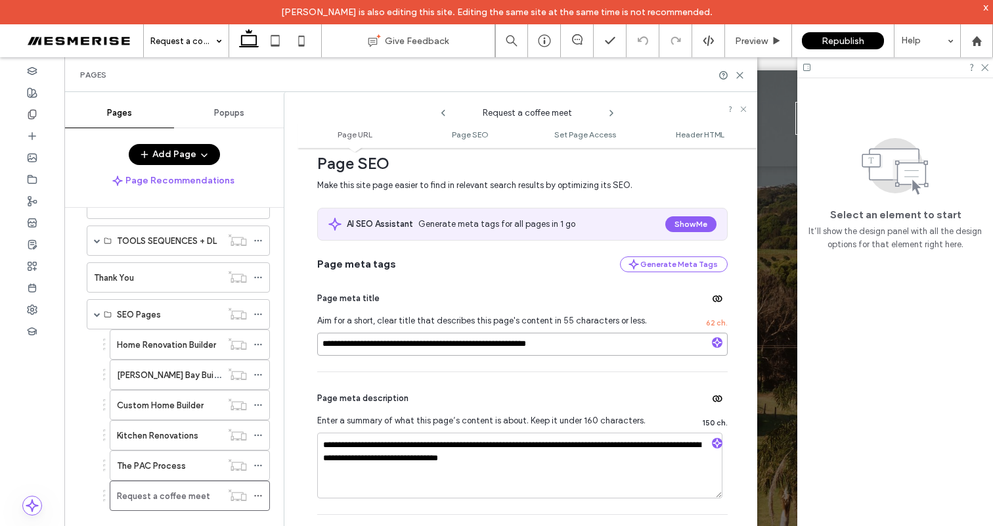
scroll to position [282, 0]
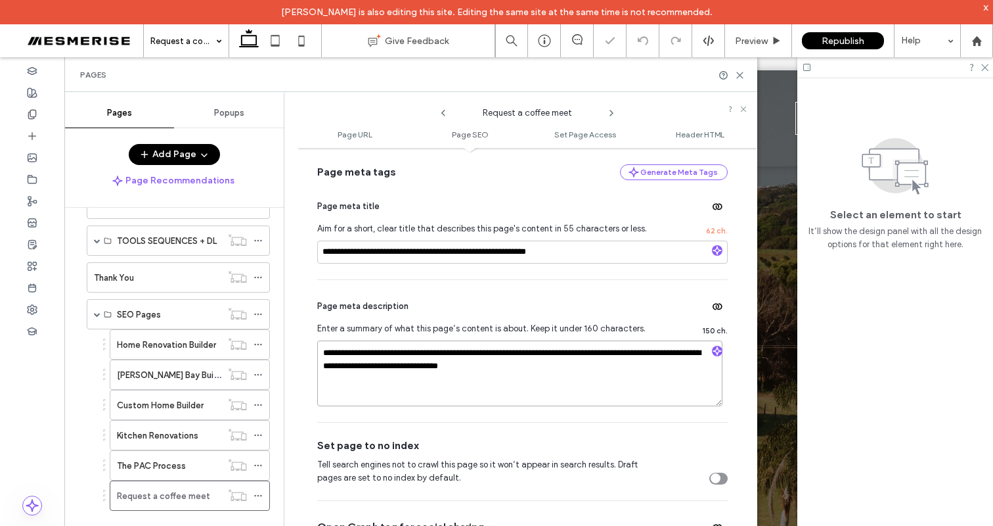
click at [397, 371] on textarea "**********" at bounding box center [519, 373] width 405 height 66
drag, startPoint x: 397, startPoint y: 371, endPoint x: 413, endPoint y: 364, distance: 17.1
click at [397, 370] on textarea "**********" at bounding box center [519, 373] width 405 height 66
click at [425, 359] on textarea "**********" at bounding box center [519, 373] width 405 height 66
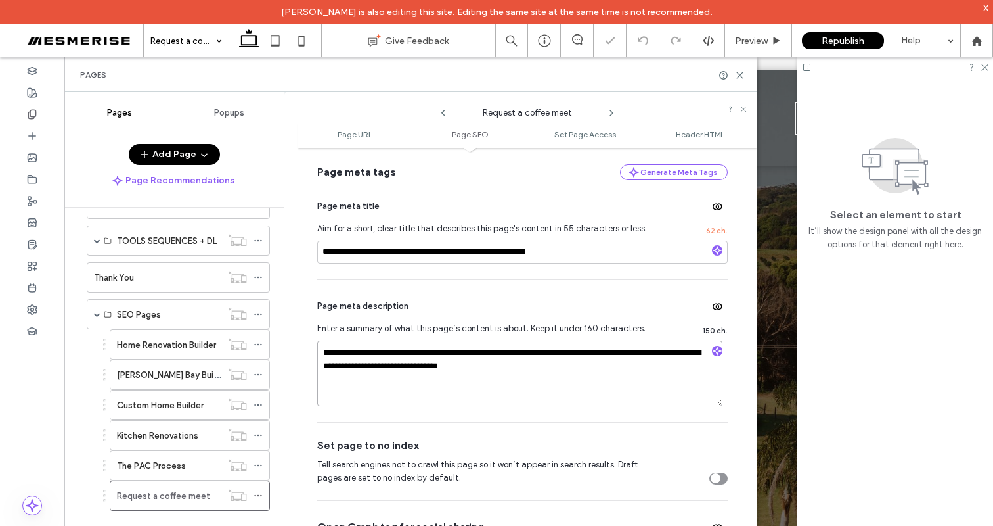
click at [425, 359] on textarea "**********" at bounding box center [519, 373] width 405 height 66
click at [512, 353] on textarea "**********" at bounding box center [519, 373] width 405 height 66
click at [618, 354] on textarea "**********" at bounding box center [519, 373] width 405 height 66
click at [419, 356] on textarea "**********" at bounding box center [519, 373] width 405 height 66
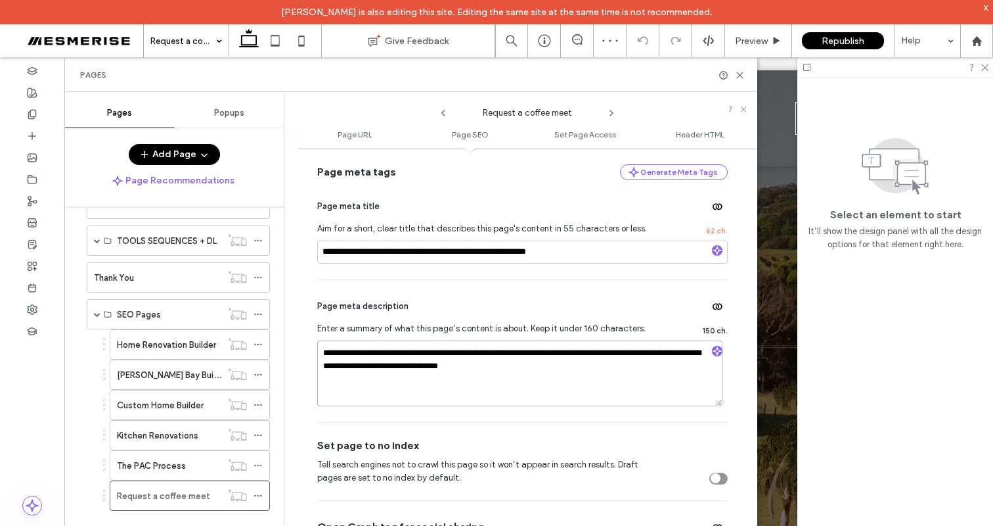
click at [419, 356] on textarea "**********" at bounding box center [519, 373] width 405 height 66
click at [403, 353] on textarea "**********" at bounding box center [519, 373] width 405 height 66
click at [489, 355] on textarea "**********" at bounding box center [519, 373] width 405 height 66
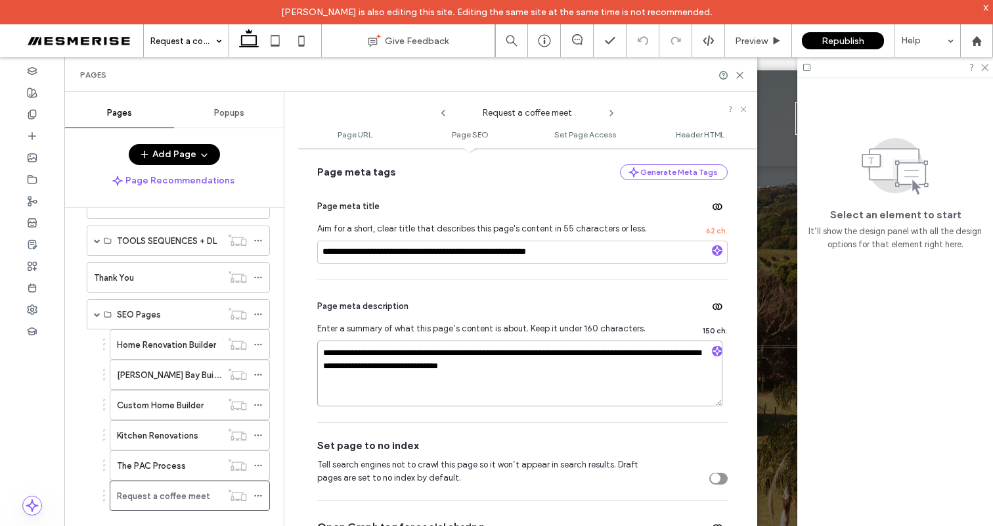
click at [489, 355] on textarea "**********" at bounding box center [519, 373] width 405 height 66
click at [538, 360] on textarea "**********" at bounding box center [519, 373] width 405 height 66
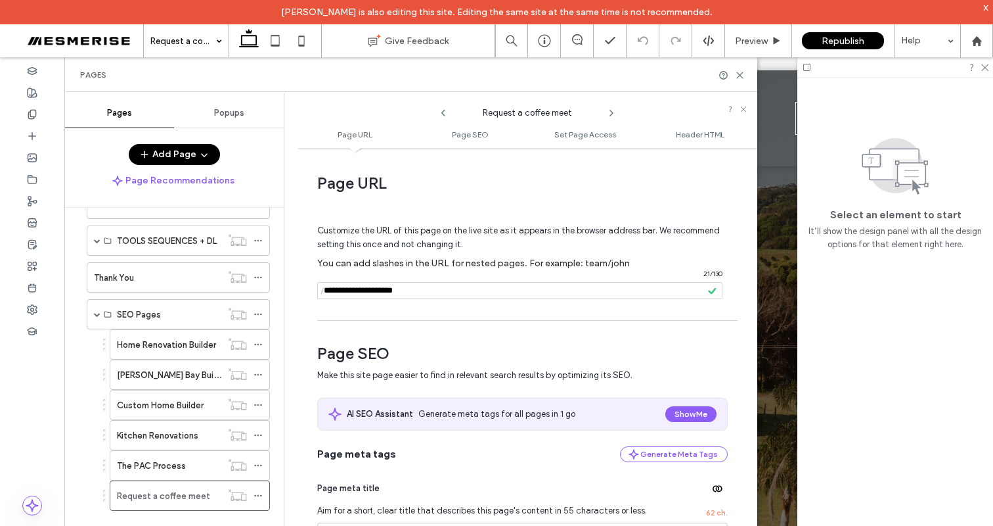
scroll to position [7, 0]
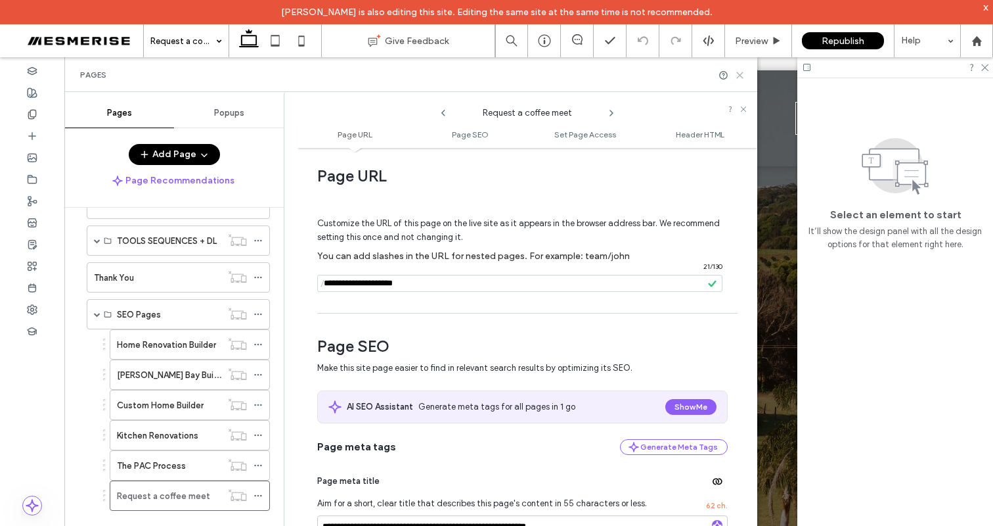
click at [737, 78] on icon at bounding box center [740, 75] width 10 height 10
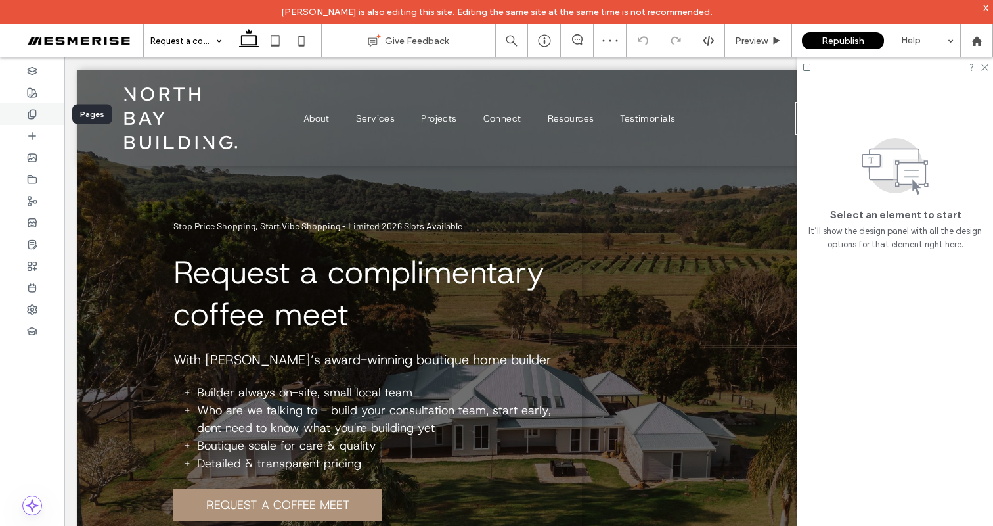
click at [41, 120] on div at bounding box center [32, 114] width 64 height 22
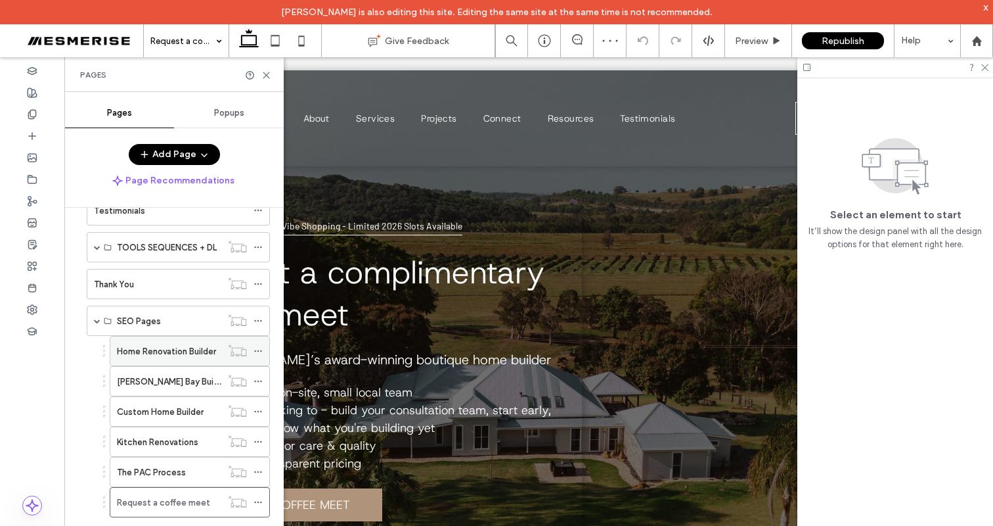
scroll to position [299, 0]
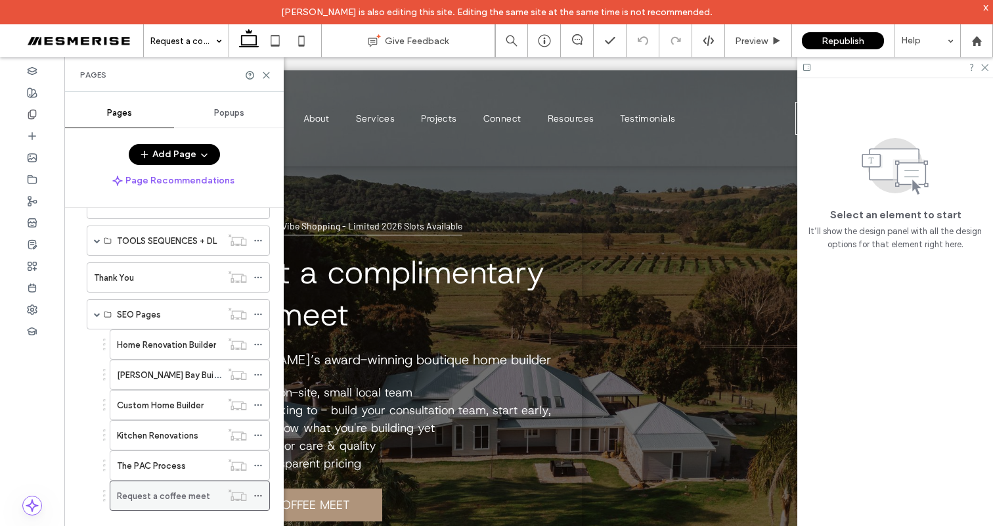
click at [260, 493] on icon at bounding box center [258, 495] width 9 height 9
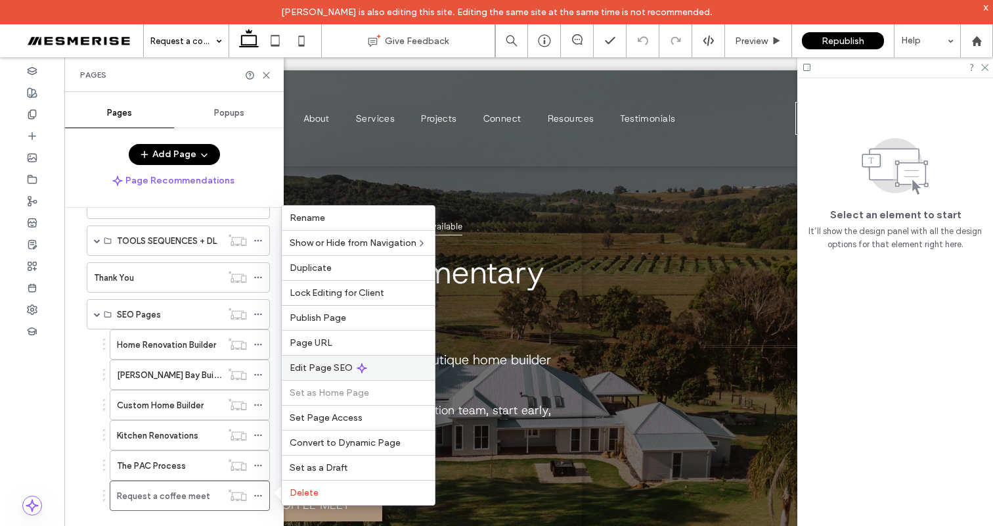
click at [340, 368] on span "Edit Page SEO" at bounding box center [321, 367] width 63 height 11
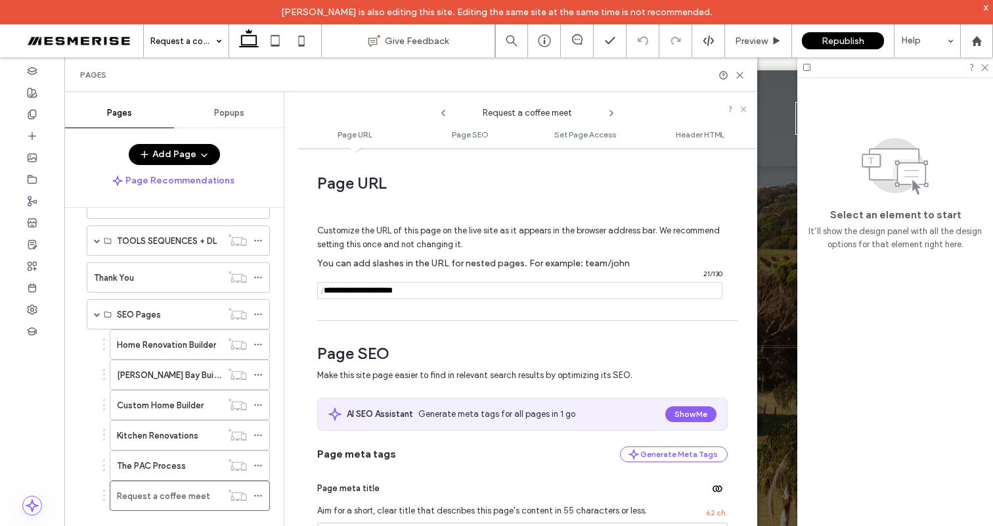
scroll to position [80, 0]
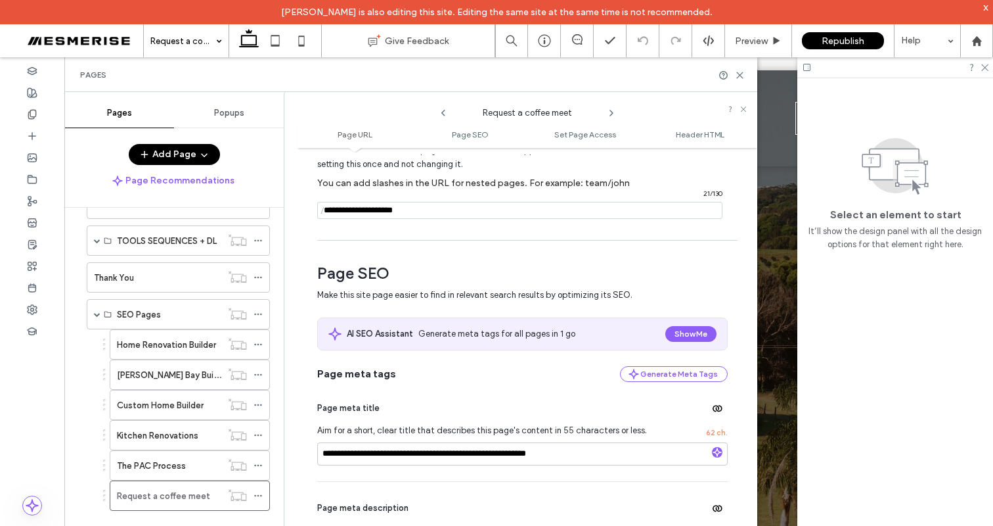
click at [416, 218] on input "notEmpty" at bounding box center [519, 210] width 405 height 17
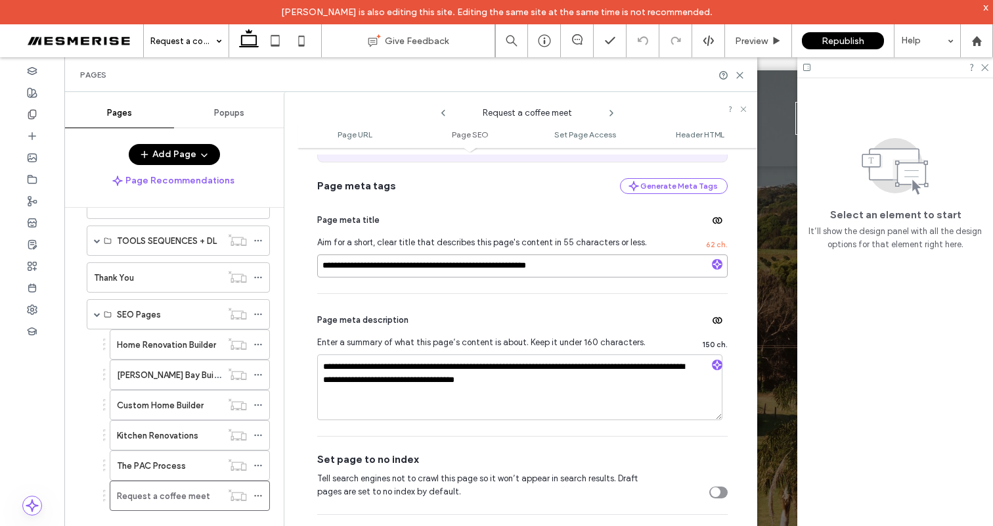
click at [405, 272] on input "**********" at bounding box center [522, 265] width 411 height 23
click at [463, 268] on input "**********" at bounding box center [522, 265] width 411 height 23
click at [463, 267] on input "**********" at bounding box center [522, 265] width 411 height 23
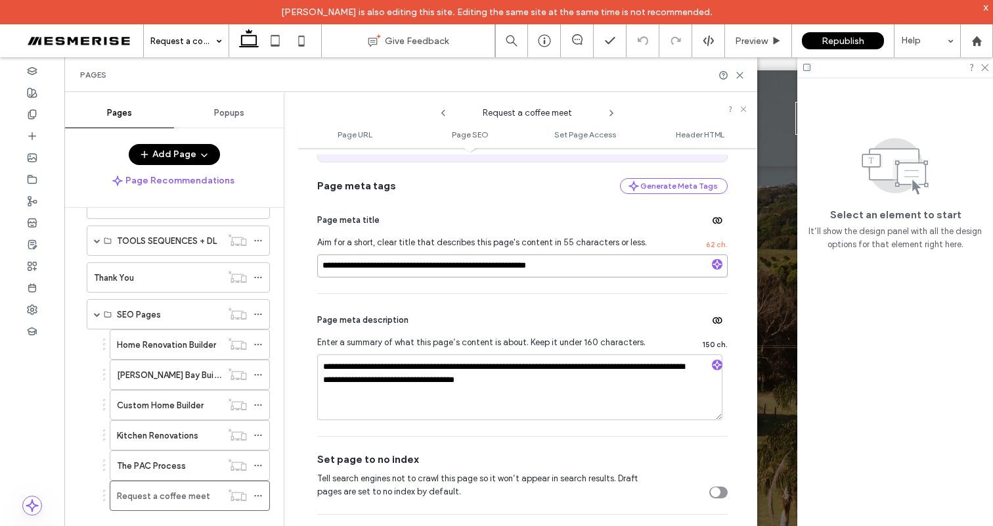
click at [499, 269] on input "**********" at bounding box center [522, 265] width 411 height 23
click at [497, 268] on input "**********" at bounding box center [522, 265] width 411 height 23
click at [496, 265] on input "**********" at bounding box center [522, 265] width 411 height 23
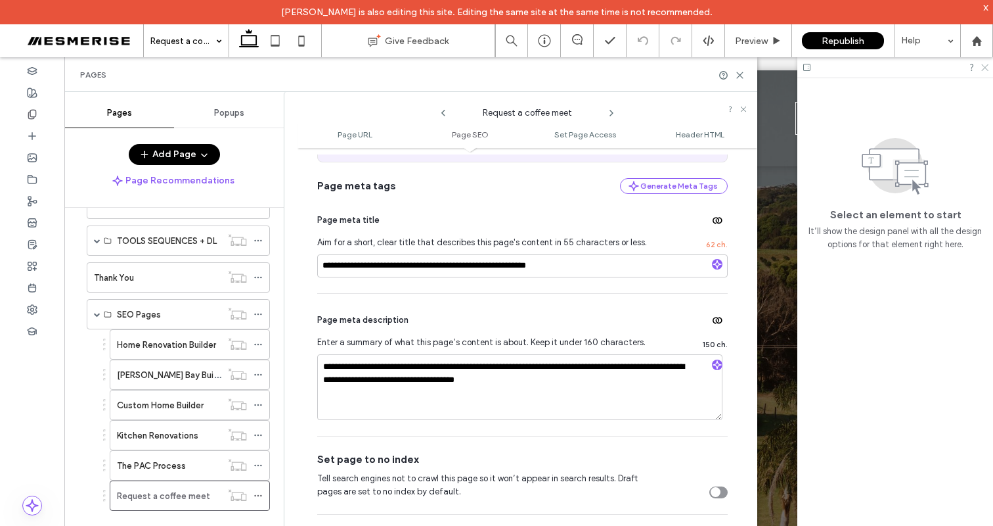
click at [983, 67] on icon at bounding box center [984, 66] width 9 height 9
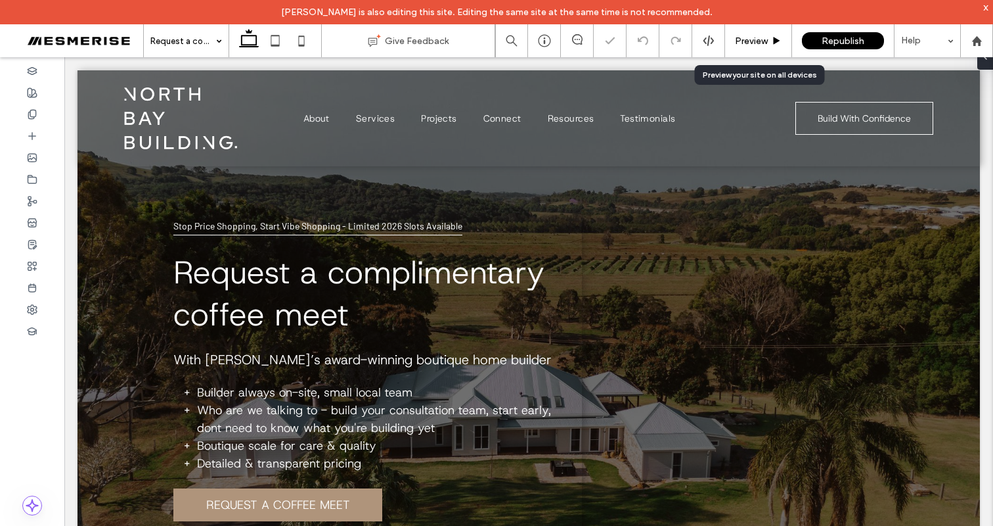
click at [763, 32] on div "Preview" at bounding box center [758, 40] width 67 height 33
click at [759, 35] on span "Preview" at bounding box center [751, 40] width 33 height 11
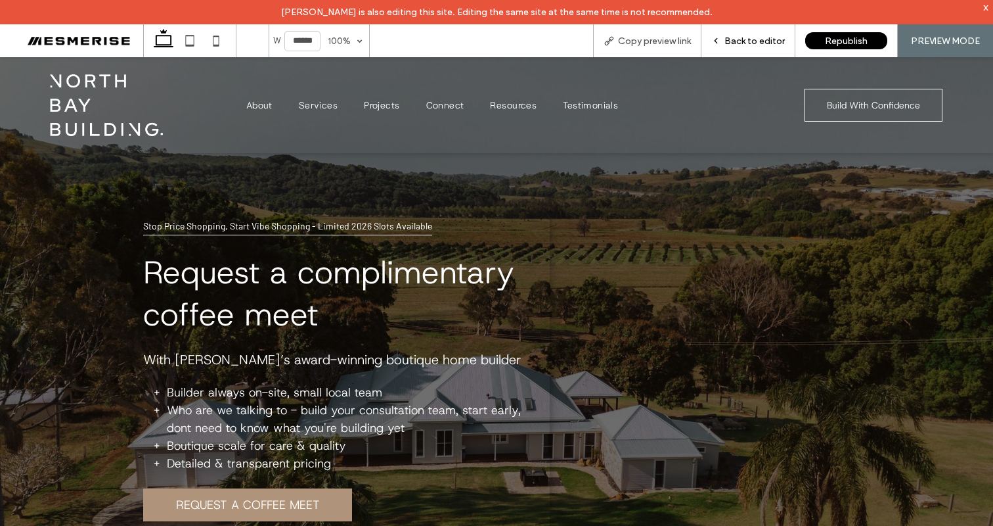
click at [758, 35] on span "Back to editor" at bounding box center [755, 40] width 60 height 11
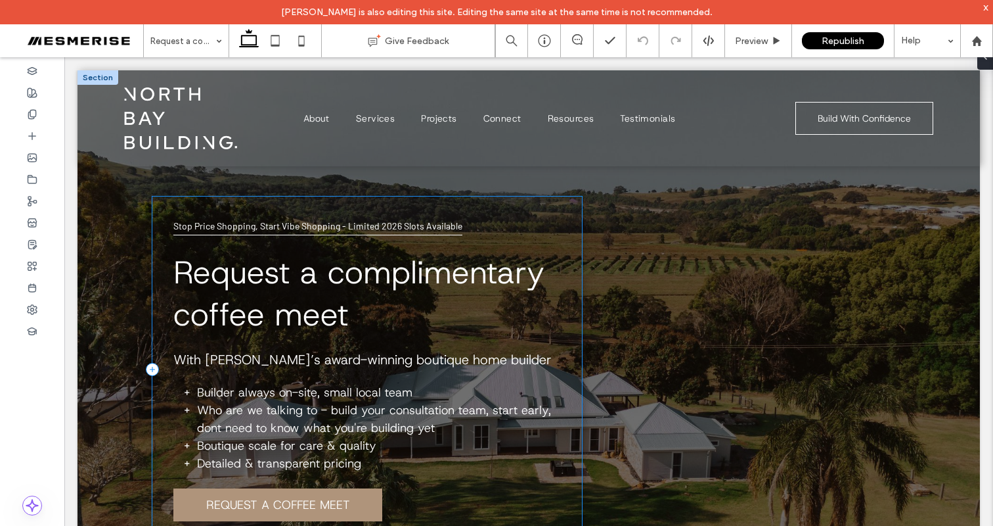
click at [306, 198] on div "Stop Price Shopping, Start Vibe Shopping - Limited 2026 Slots Available Request…" at bounding box center [367, 369] width 430 height 346
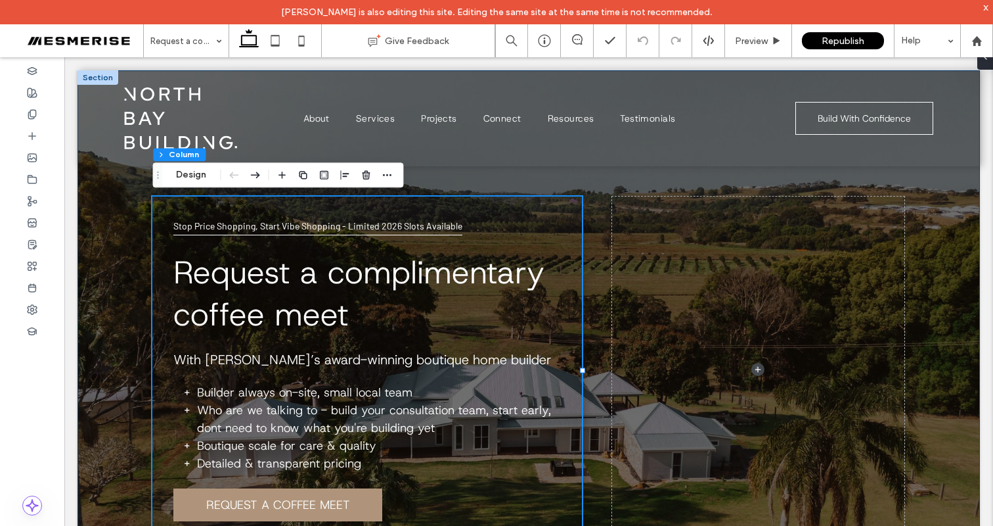
click at [124, 193] on div "Stop Price Shopping, Start Vibe Shopping - Limited 2026 Slots Available Request…" at bounding box center [529, 333] width 903 height 526
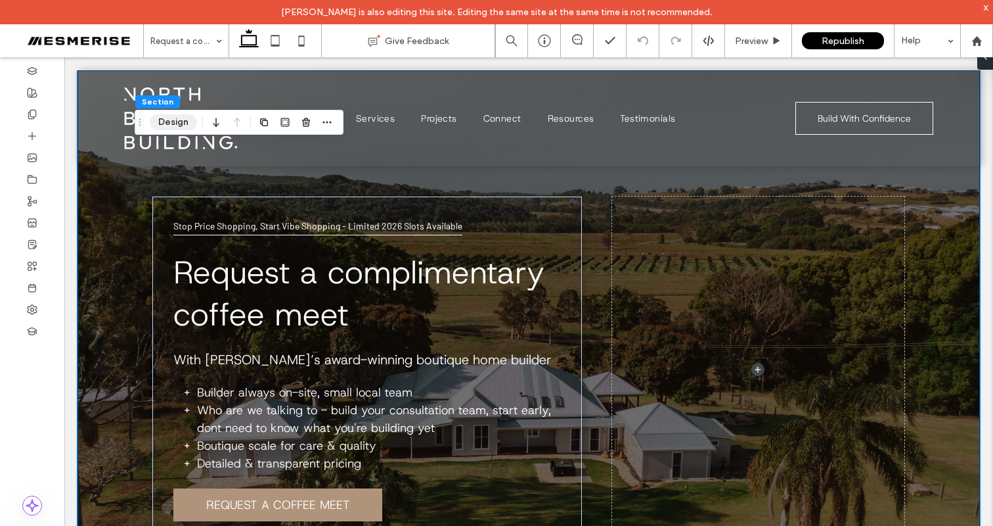
click at [192, 120] on button "Design" at bounding box center [173, 122] width 47 height 16
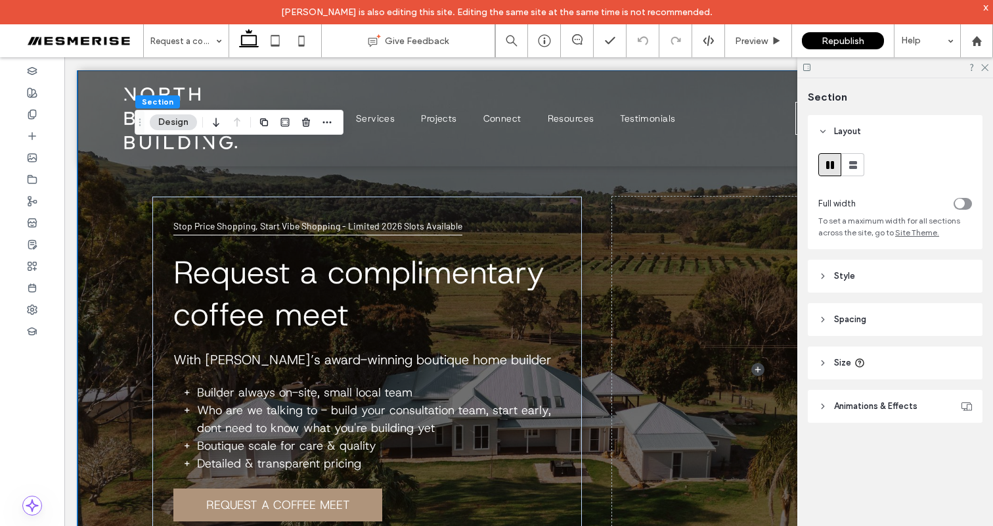
click at [848, 355] on header "Size" at bounding box center [895, 362] width 175 height 33
type input "**"
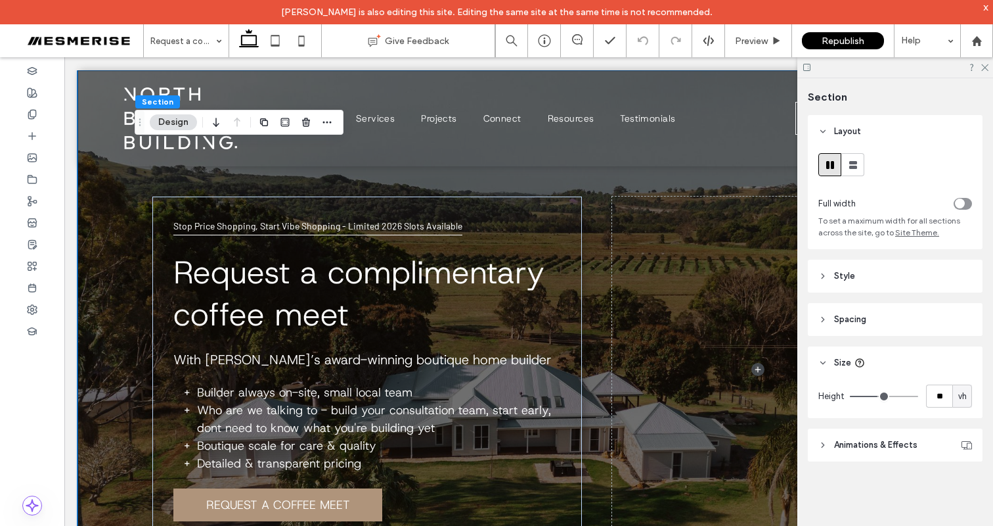
type input "**"
click at [878, 395] on input "range" at bounding box center [884, 395] width 68 height 1
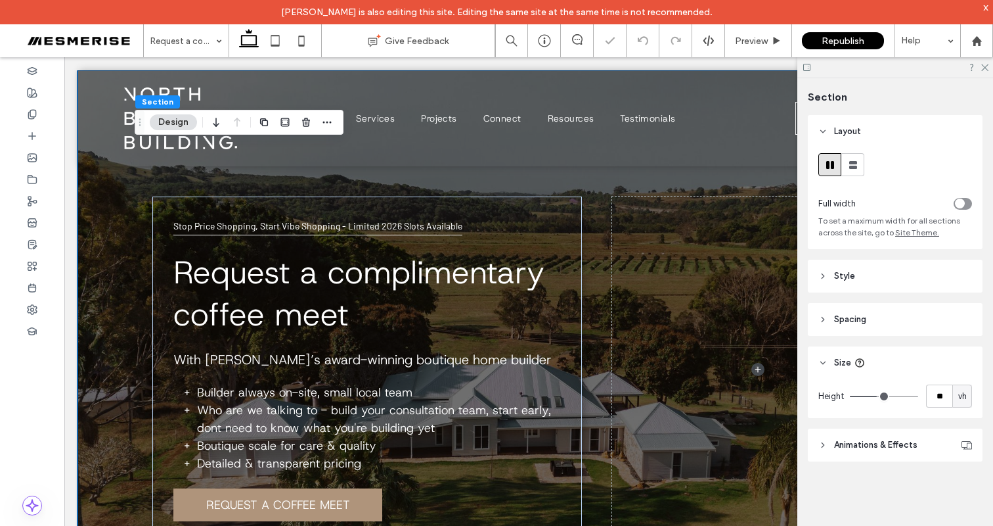
type input "**"
click at [876, 395] on input "range" at bounding box center [884, 395] width 68 height 1
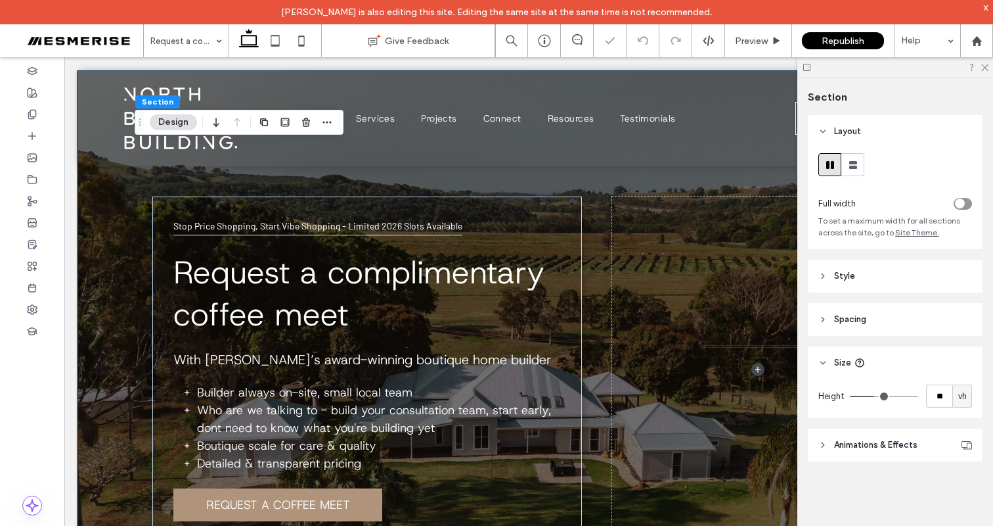
type input "**"
click at [877, 395] on input "range" at bounding box center [884, 395] width 68 height 1
type input "**"
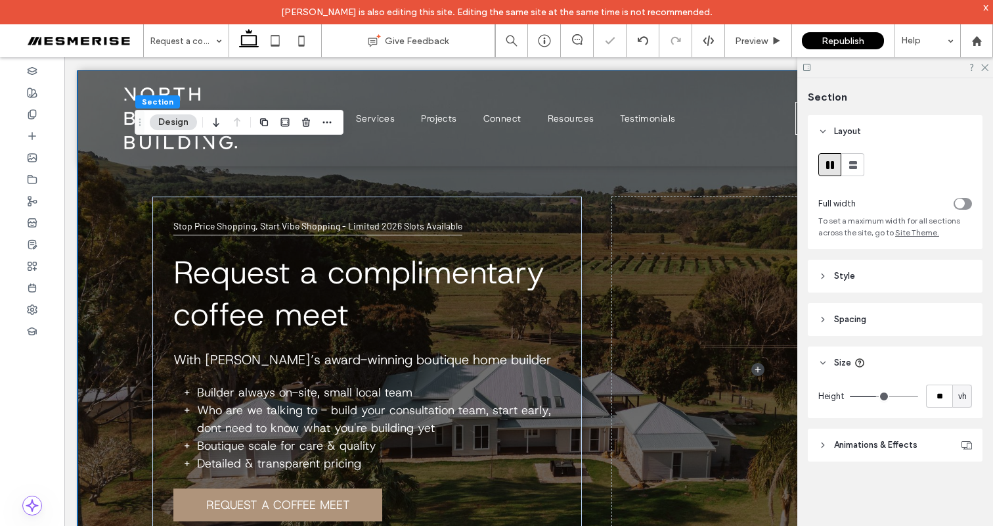
click at [878, 395] on input "range" at bounding box center [884, 395] width 68 height 1
type input "**"
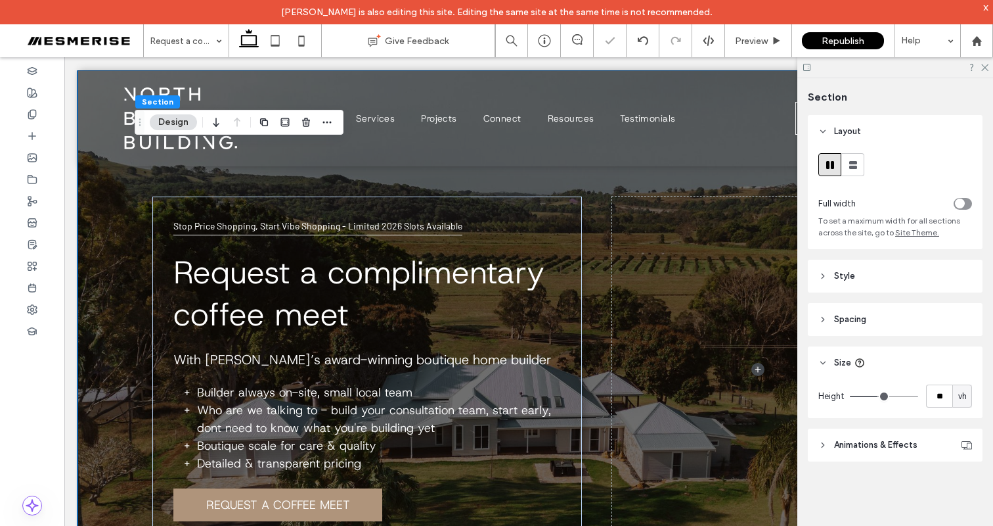
type input "**"
click at [885, 395] on input "range" at bounding box center [884, 395] width 68 height 1
type input "**"
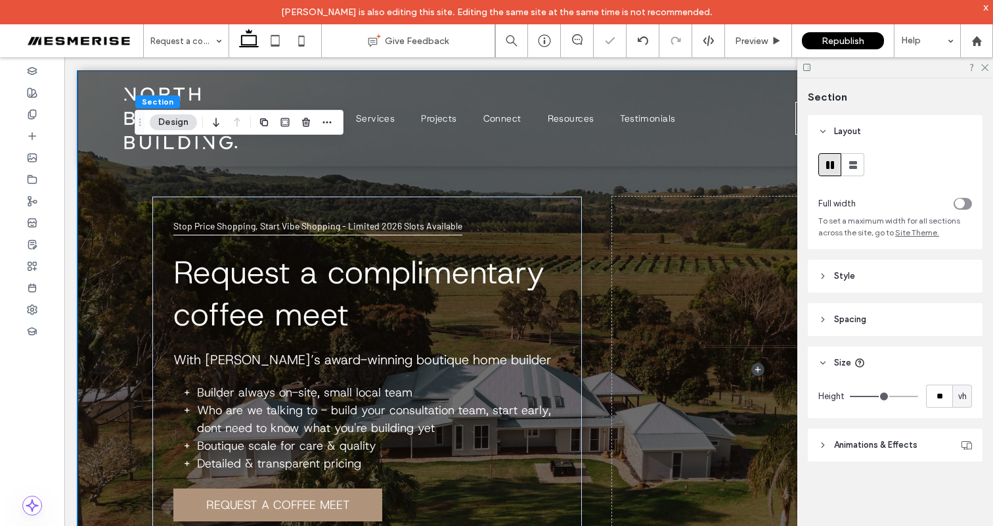
type input "**"
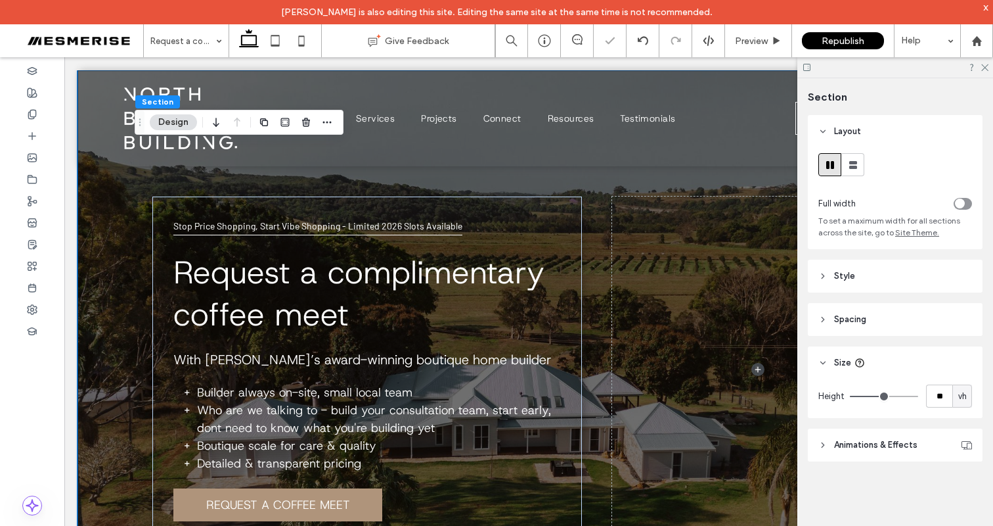
type input "**"
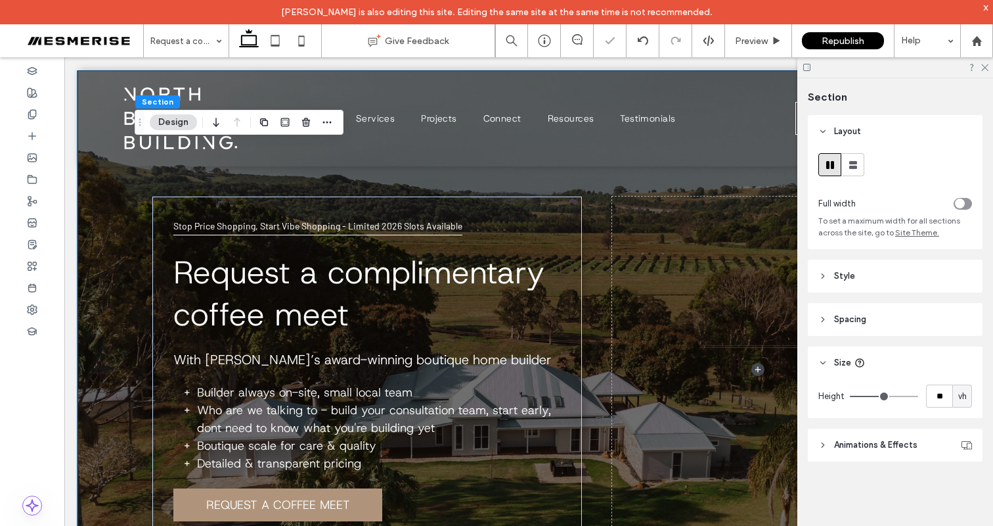
type input "**"
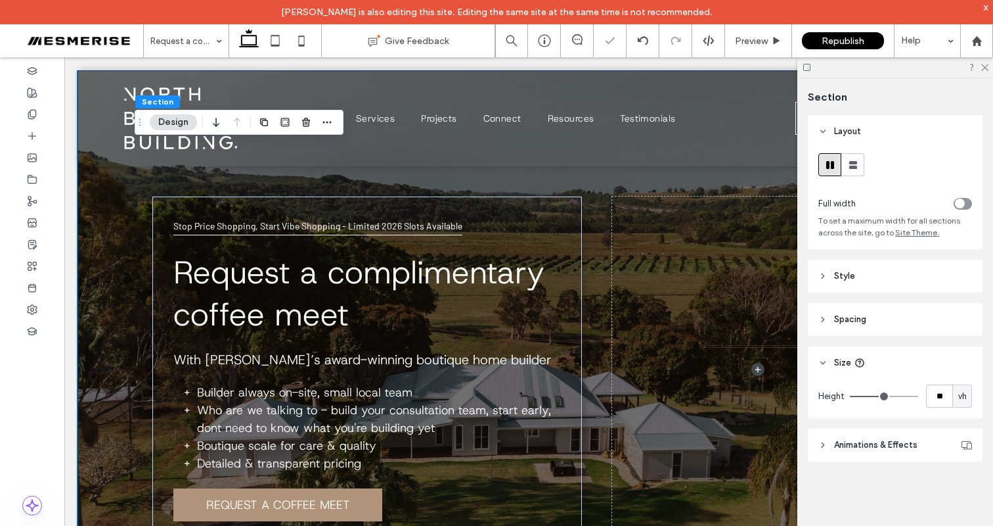
type input "**"
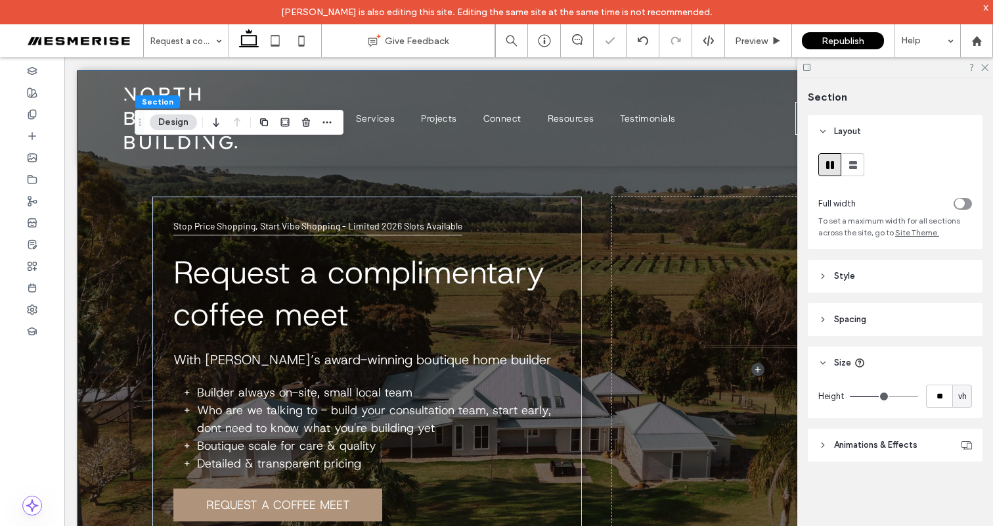
type input "**"
click at [884, 395] on input "range" at bounding box center [884, 395] width 68 height 1
click at [413, 185] on div "Stop Price Shopping, Start Vibe Shopping - Limited 2026 Slots Available Request…" at bounding box center [529, 333] width 788 height 526
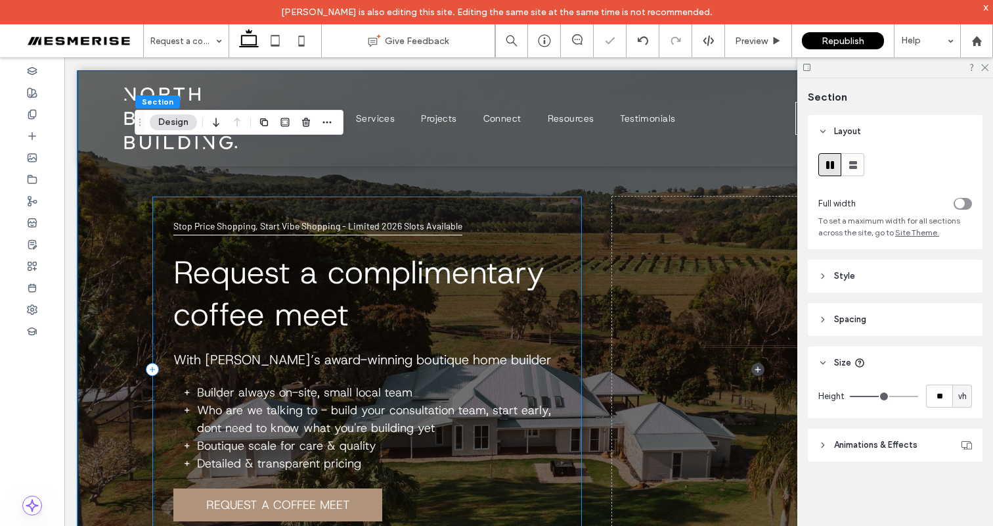
click at [413, 196] on div "Stop Price Shopping, Start Vibe Shopping - Limited 2026 Slots Available Request…" at bounding box center [367, 369] width 430 height 346
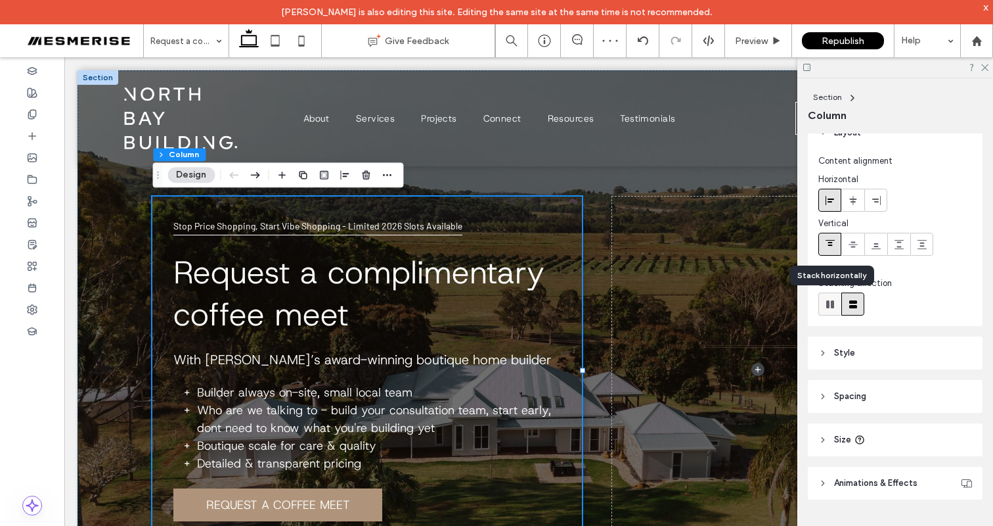
scroll to position [22, 0]
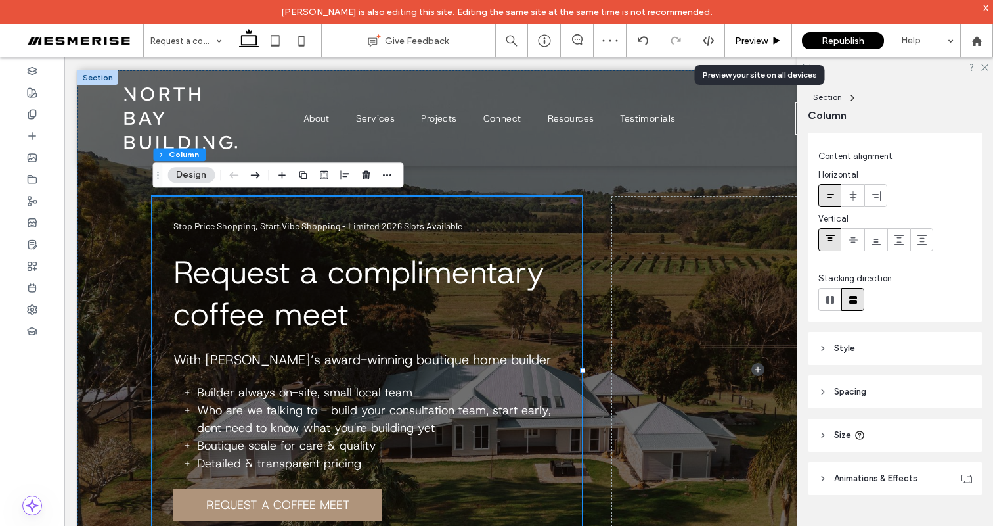
click at [744, 42] on span "Preview" at bounding box center [751, 40] width 33 height 11
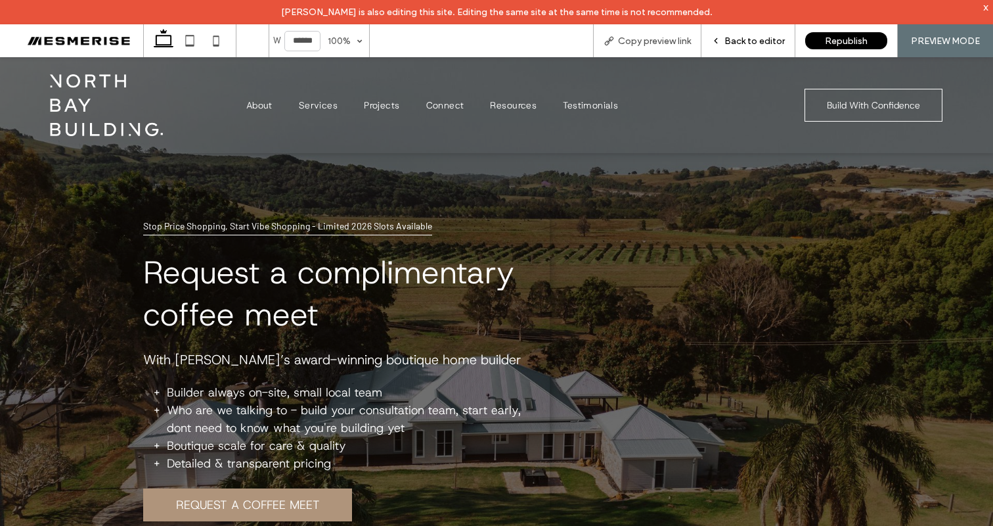
click at [734, 35] on span "Back to editor" at bounding box center [755, 40] width 60 height 11
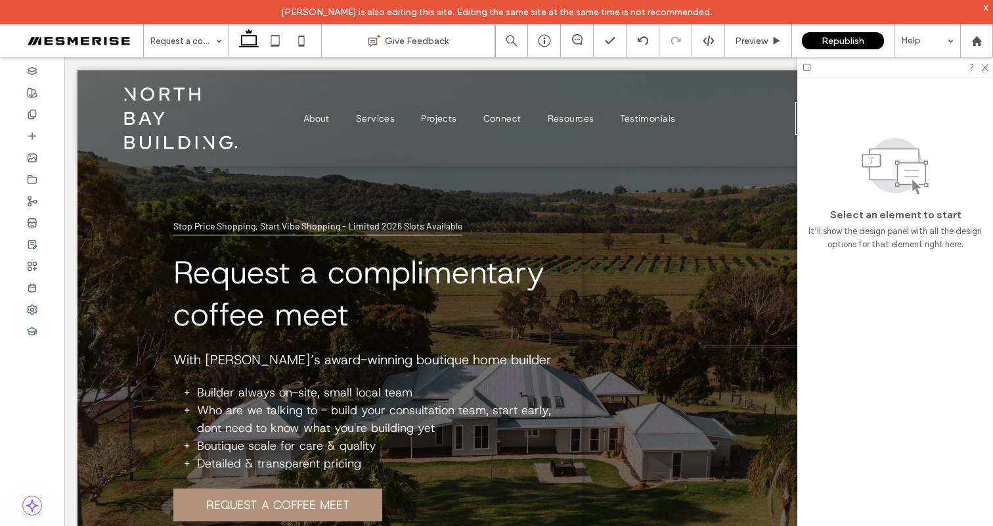
click at [990, 68] on div at bounding box center [896, 67] width 196 height 20
click at [987, 69] on icon at bounding box center [984, 66] width 9 height 9
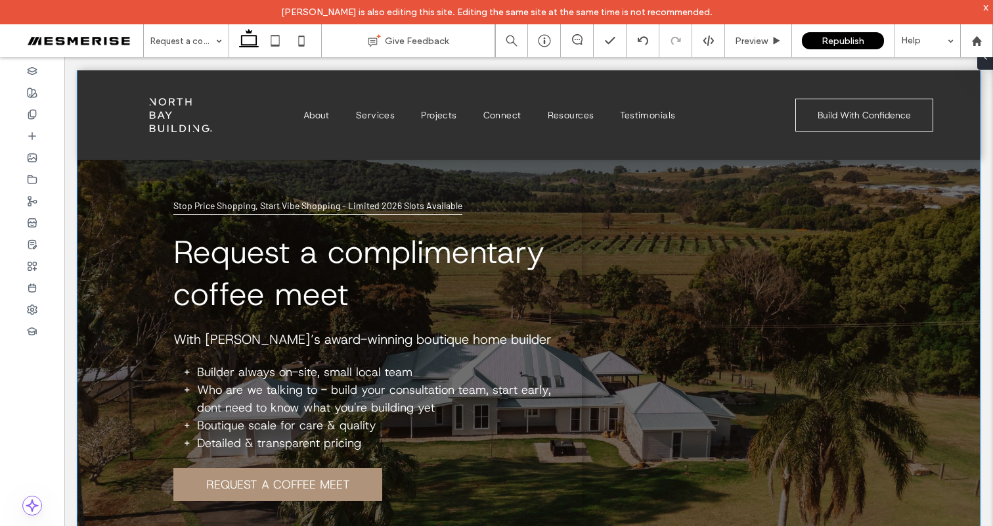
scroll to position [56, 0]
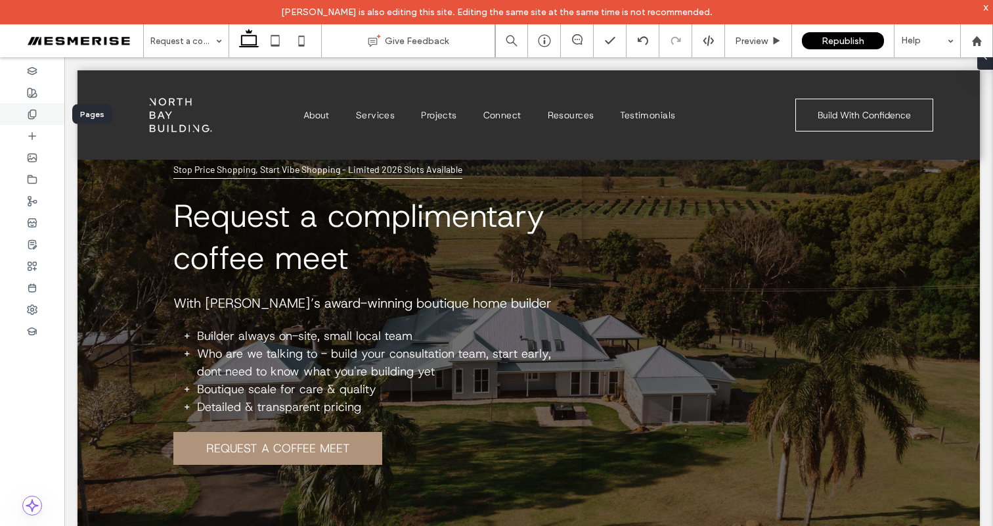
click at [38, 118] on div at bounding box center [32, 114] width 64 height 22
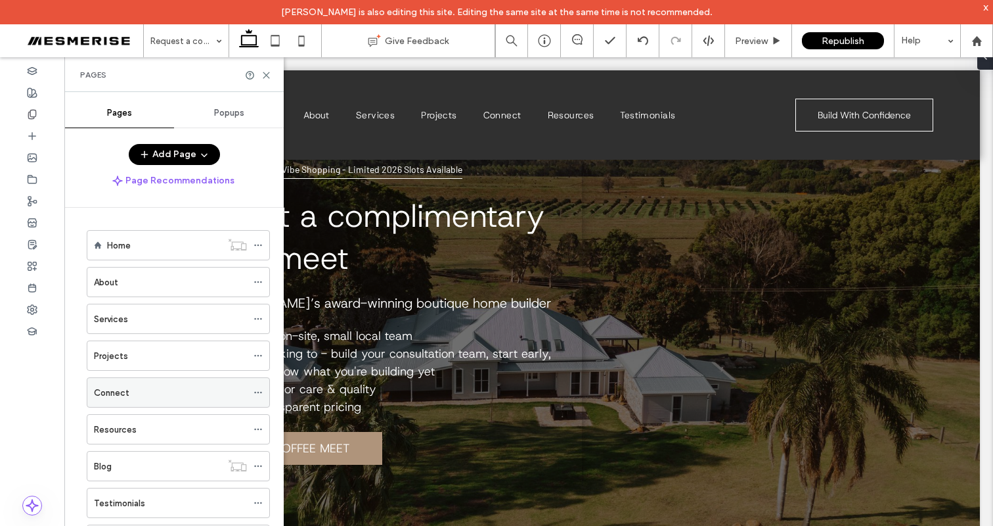
scroll to position [299, 0]
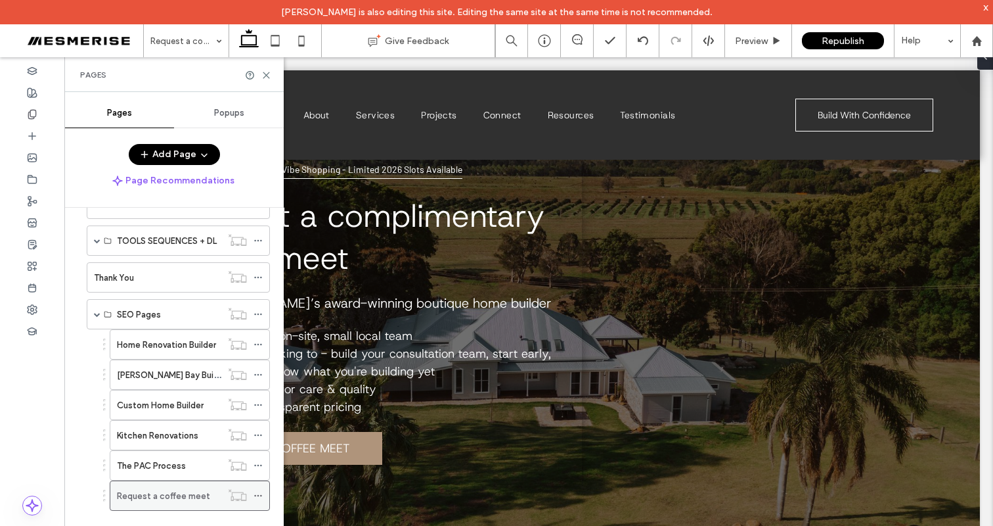
click at [261, 493] on icon at bounding box center [258, 495] width 9 height 9
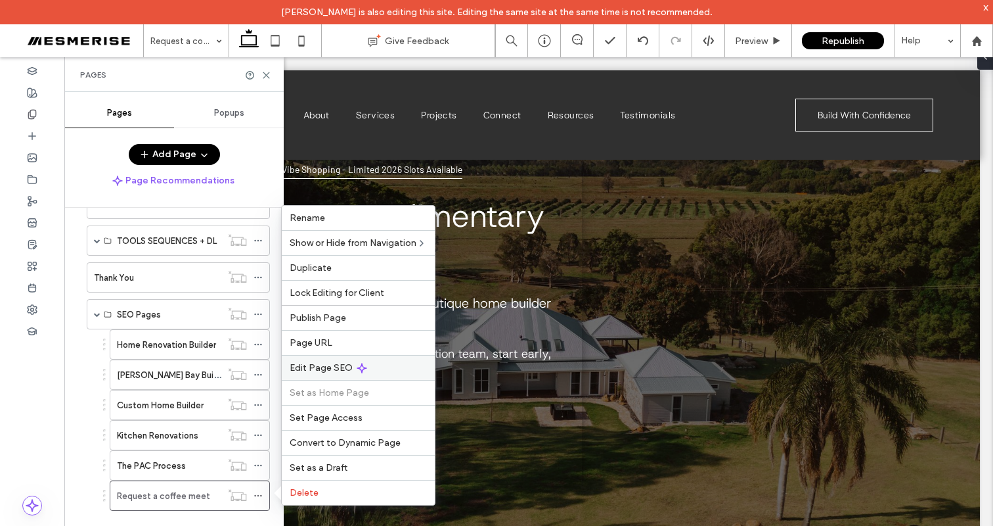
click at [339, 372] on span "Edit Page SEO" at bounding box center [321, 367] width 63 height 11
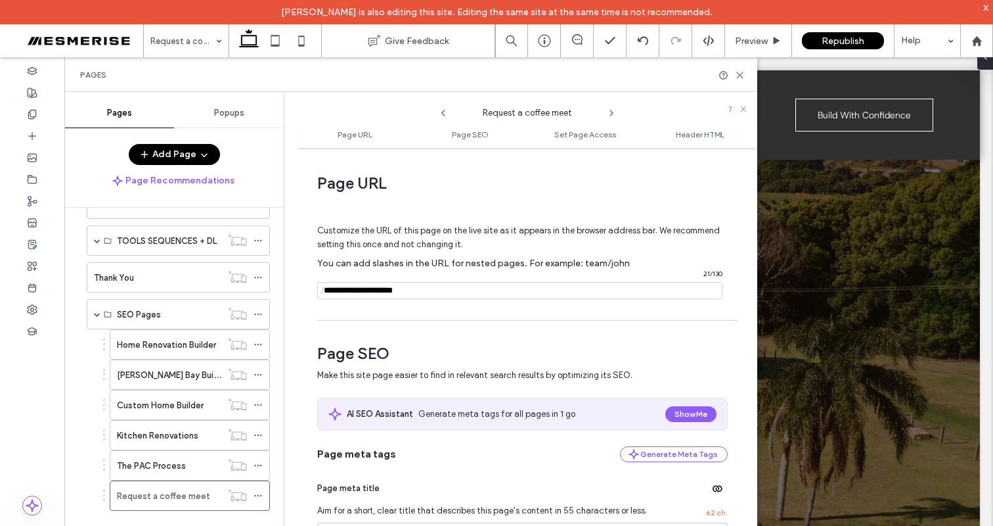
scroll to position [1, 0]
click at [392, 294] on input "notEmpty" at bounding box center [519, 289] width 405 height 17
click at [319, 311] on div "Customize the URL of this page on the live site as it appears in the browser ad…" at bounding box center [522, 255] width 411 height 115
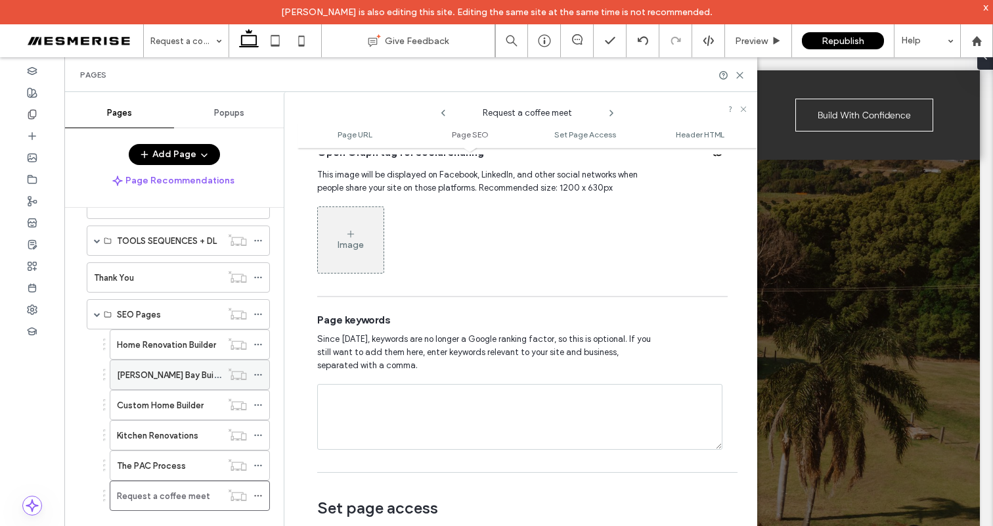
scroll to position [632, 0]
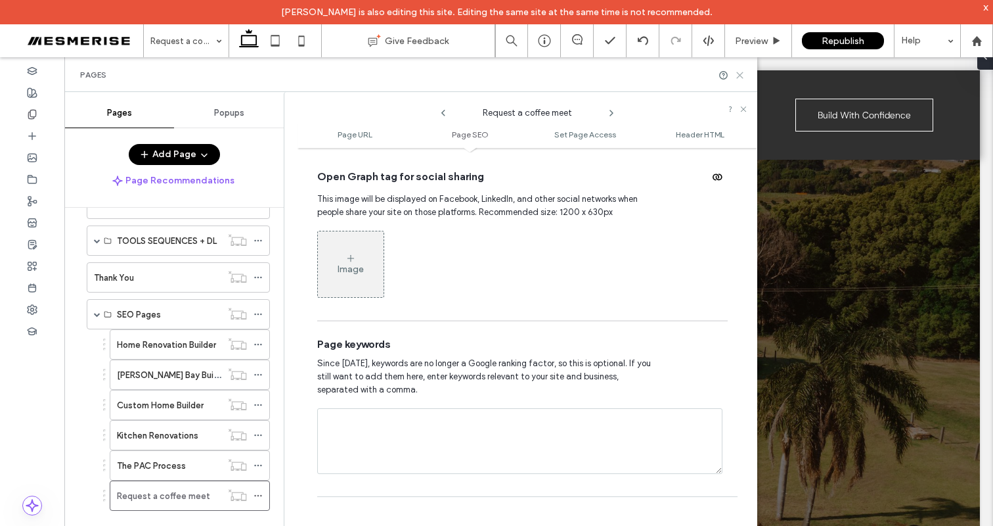
click at [736, 79] on icon at bounding box center [740, 75] width 10 height 10
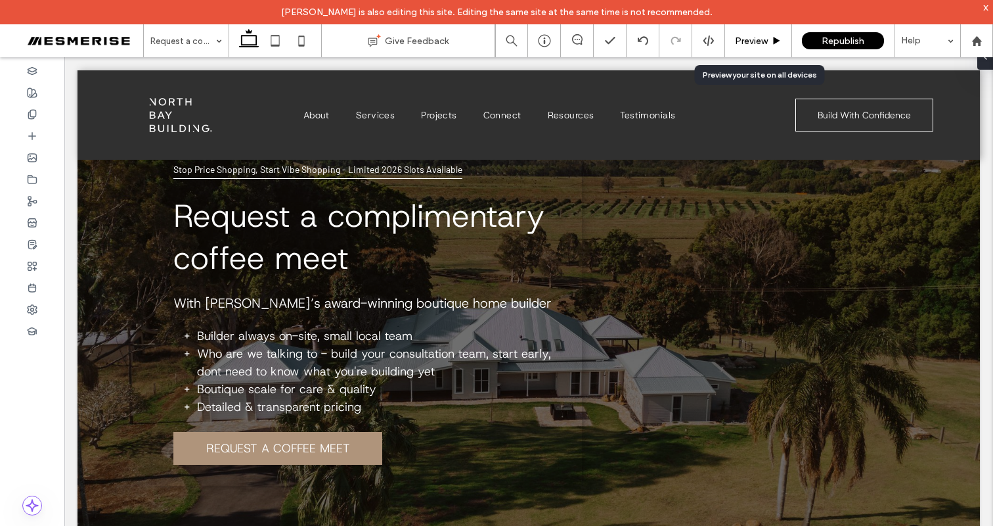
click at [751, 45] on span "Preview" at bounding box center [751, 40] width 33 height 11
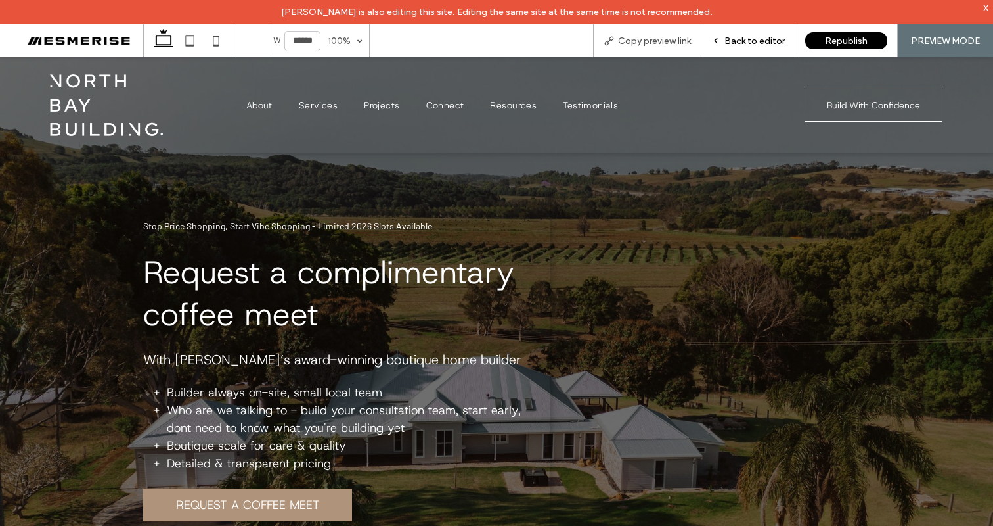
click at [746, 39] on span "Back to editor" at bounding box center [755, 40] width 60 height 11
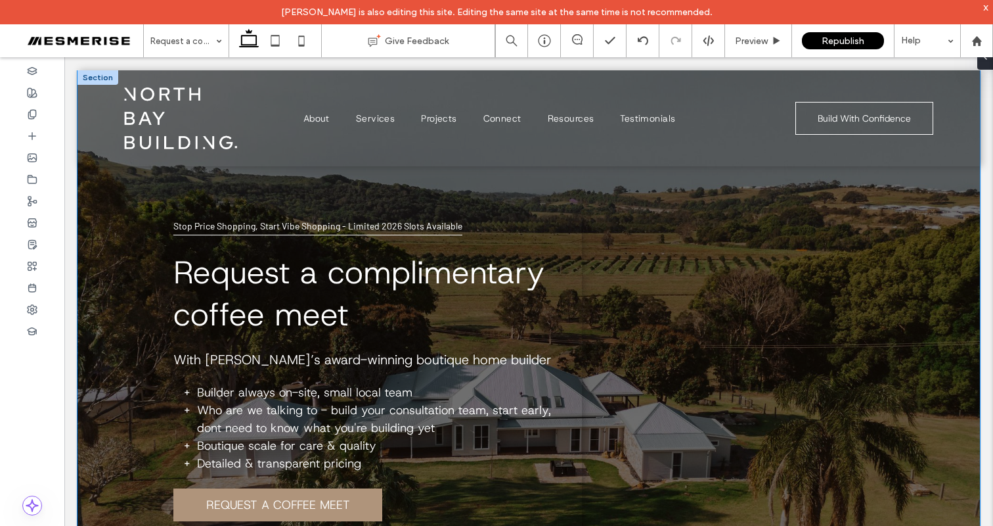
click at [196, 188] on div "Stop Price Shopping, Start Vibe Shopping - Limited 2026 Slots Available Request…" at bounding box center [529, 333] width 788 height 526
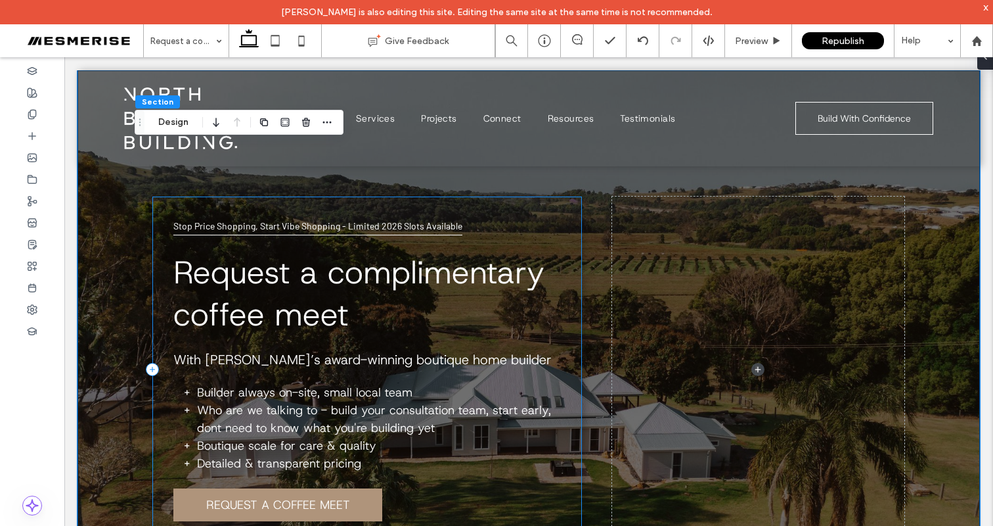
click at [182, 210] on div "Stop Price Shopping, Start Vibe Shopping - Limited 2026 Slots Available Request…" at bounding box center [367, 369] width 430 height 346
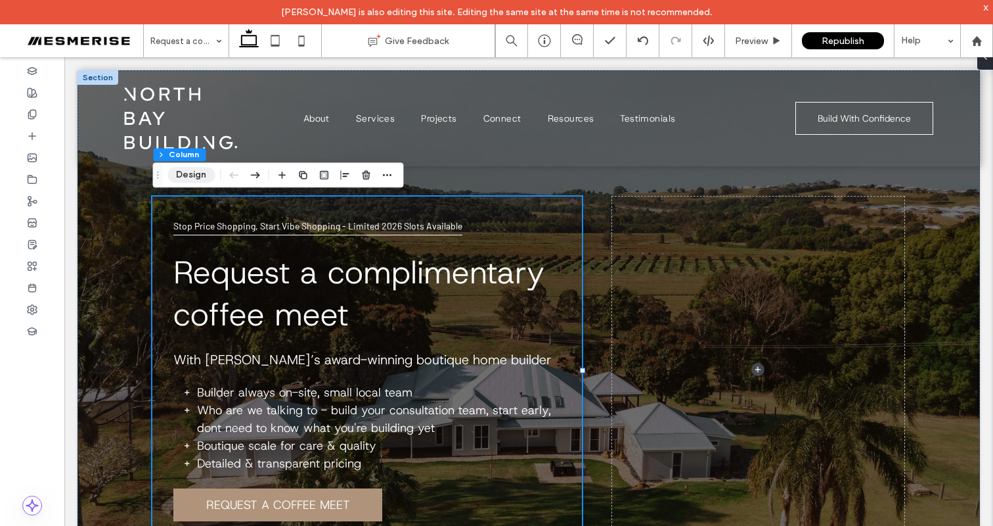
click at [193, 171] on button "Design" at bounding box center [191, 175] width 47 height 16
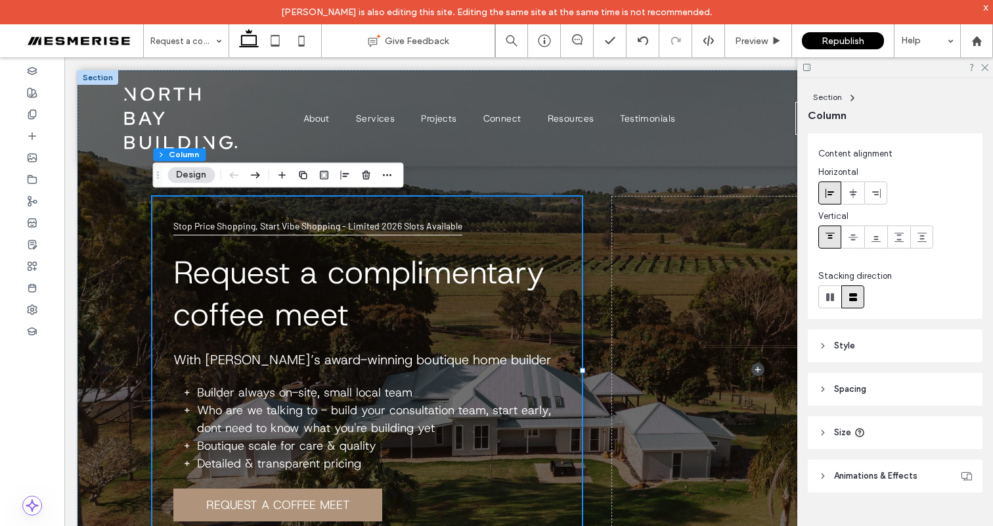
click at [815, 380] on header "Spacing" at bounding box center [895, 388] width 175 height 33
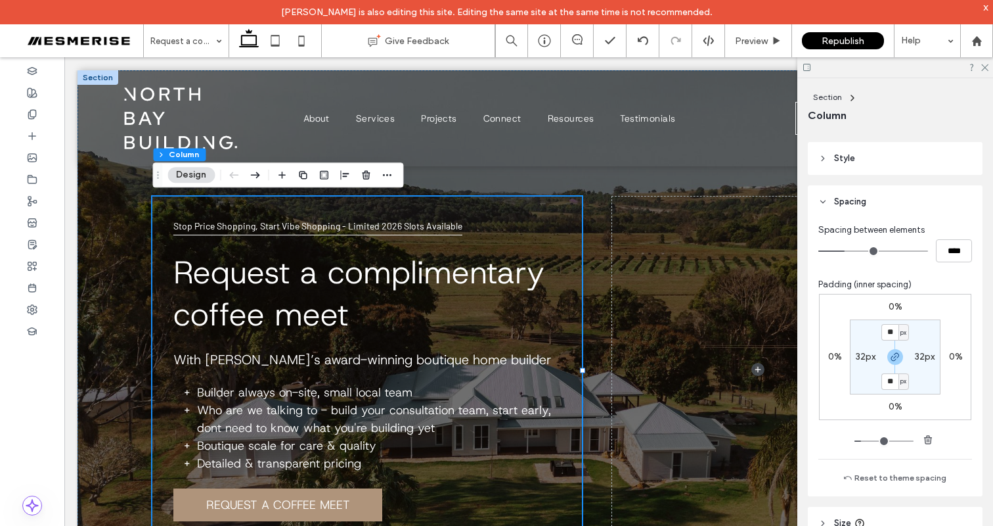
scroll to position [228, 0]
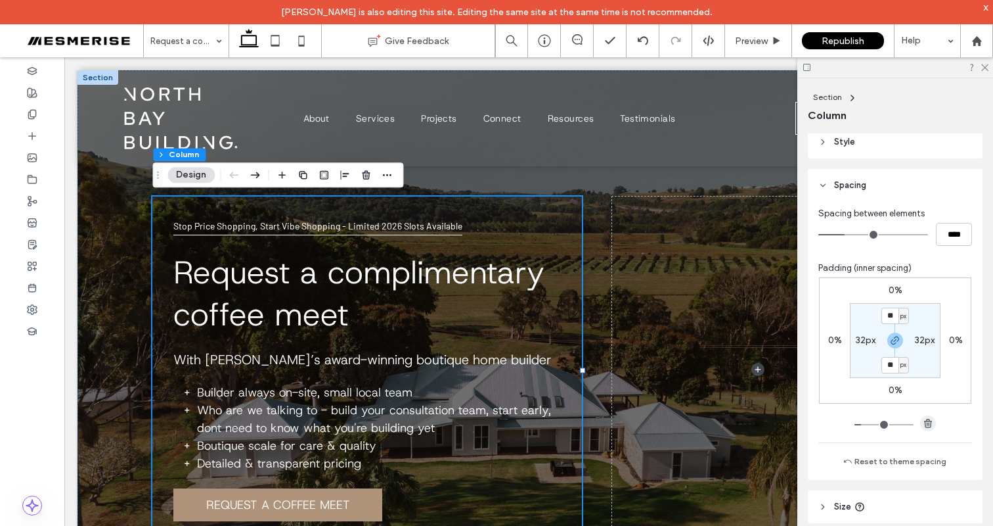
click at [924, 420] on use "button" at bounding box center [928, 422] width 8 height 9
type input "*"
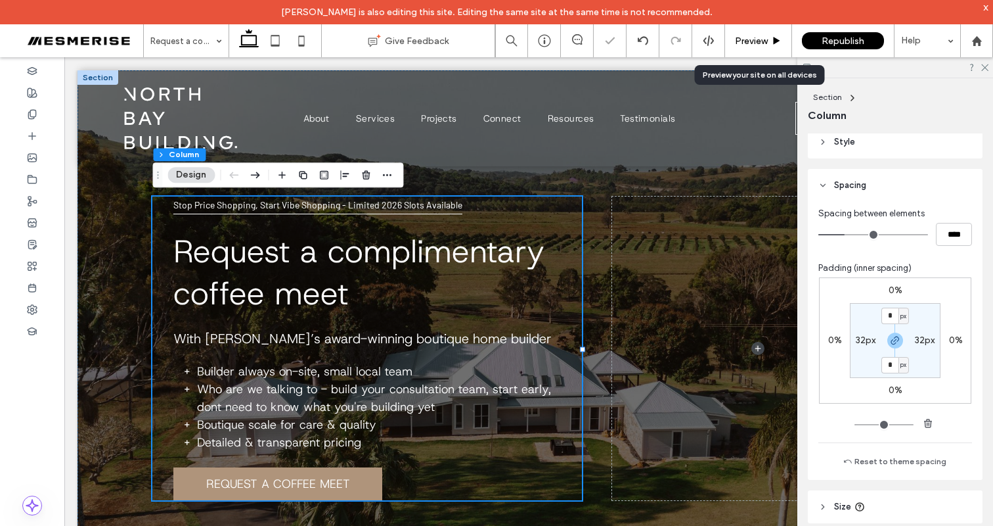
click at [755, 37] on span "Preview" at bounding box center [751, 40] width 33 height 11
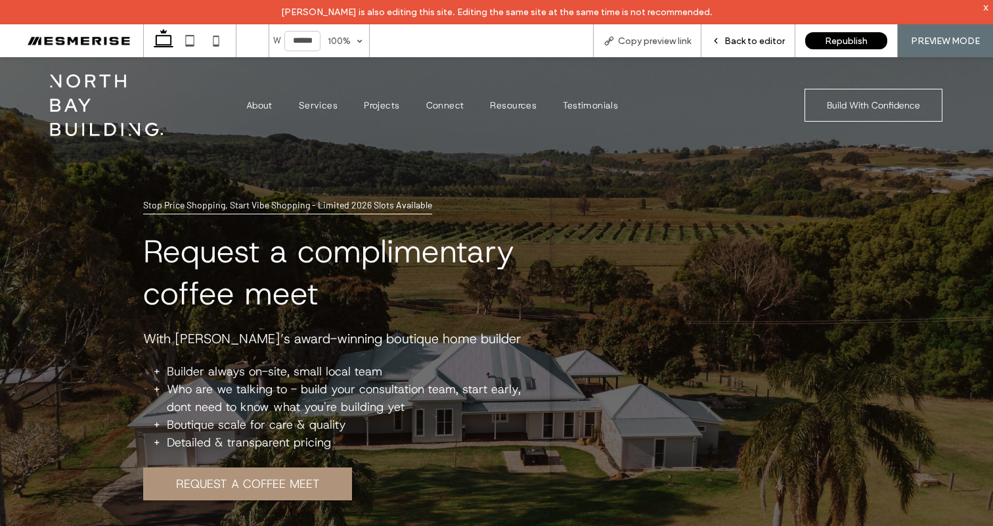
click at [744, 37] on span "Back to editor" at bounding box center [755, 40] width 60 height 11
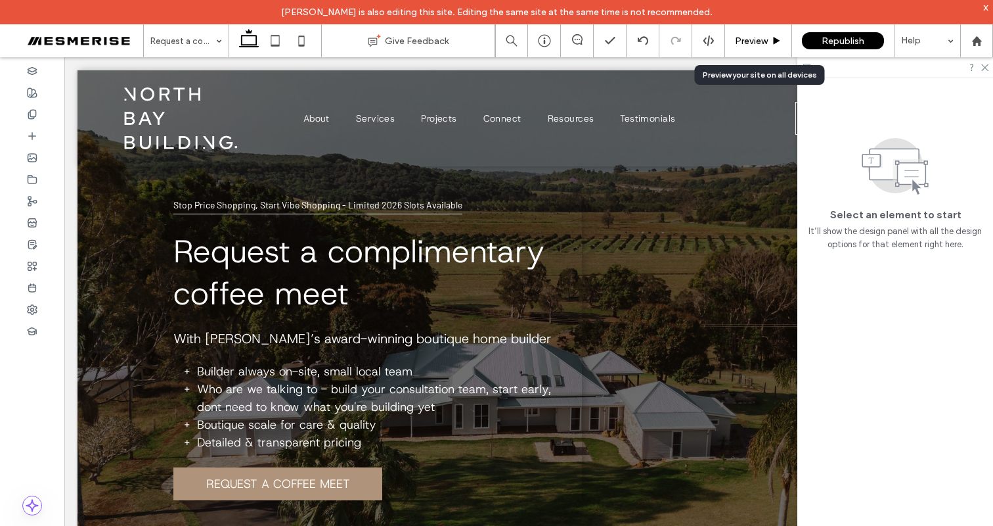
click at [768, 40] on div "Preview" at bounding box center [758, 40] width 66 height 11
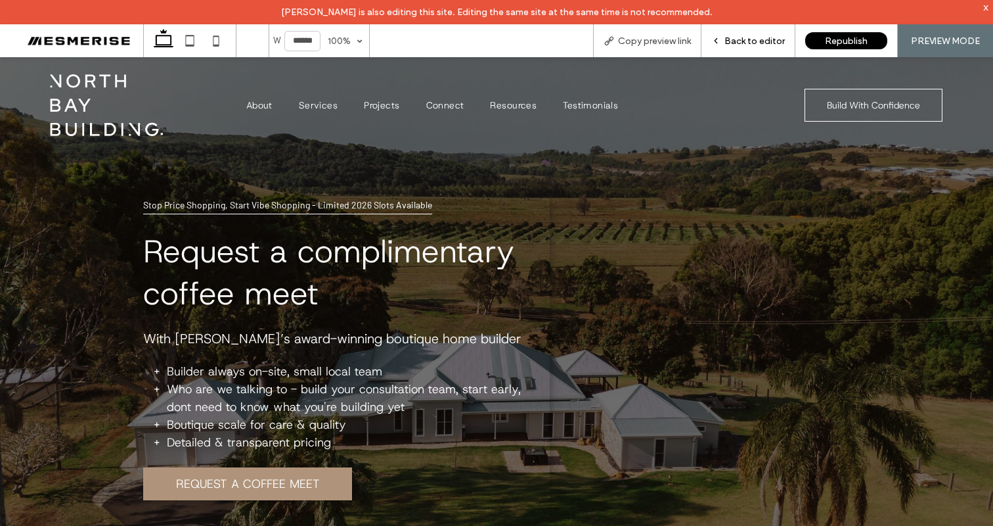
click at [731, 42] on span "Back to editor" at bounding box center [755, 40] width 60 height 11
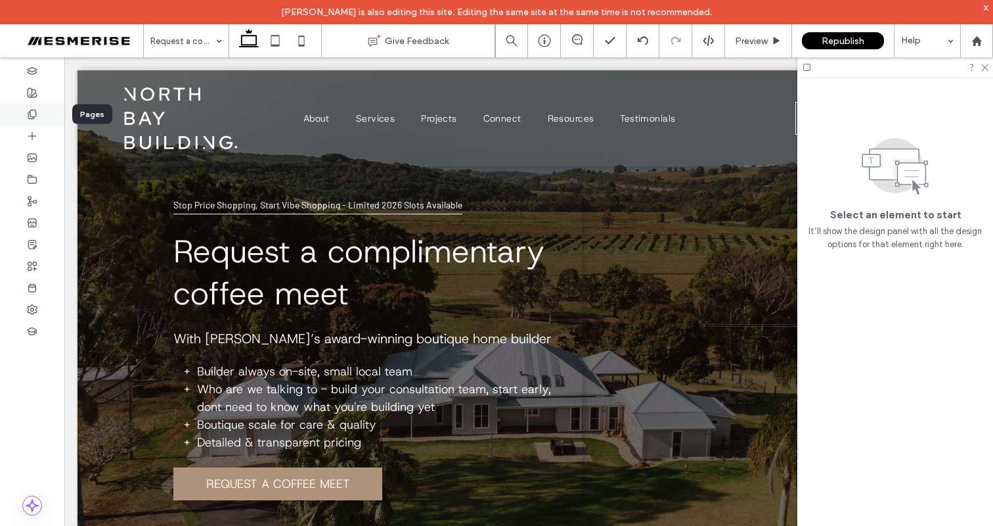
click at [32, 115] on icon at bounding box center [32, 114] width 11 height 11
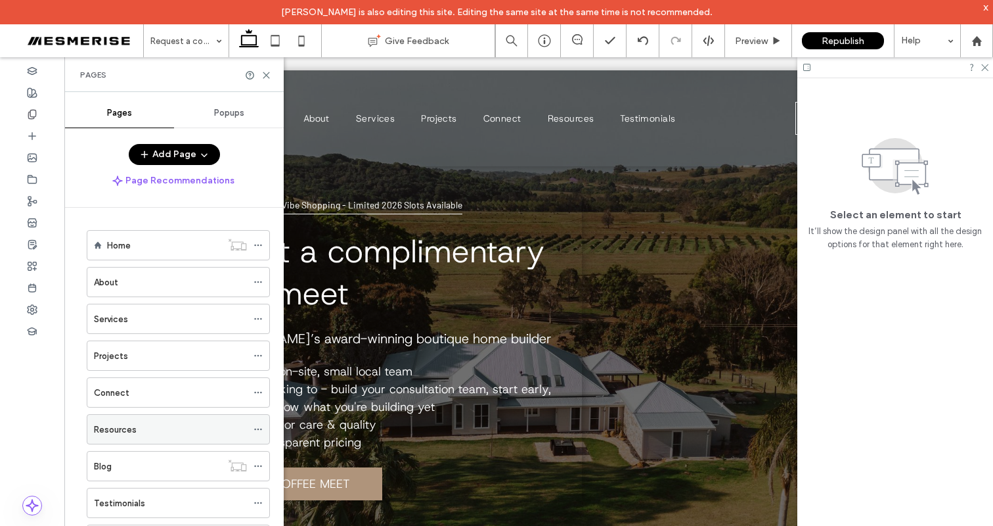
scroll to position [299, 0]
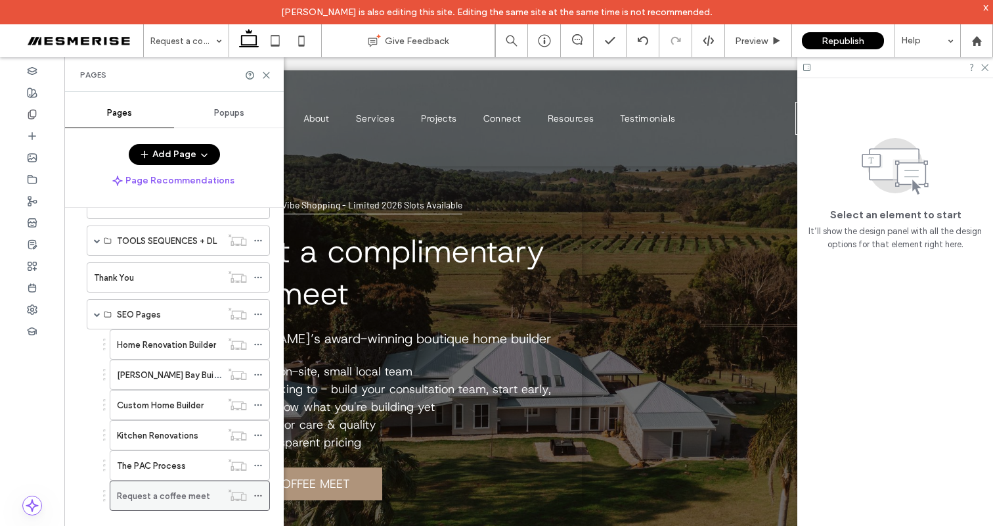
click at [261, 498] on icon at bounding box center [258, 495] width 9 height 9
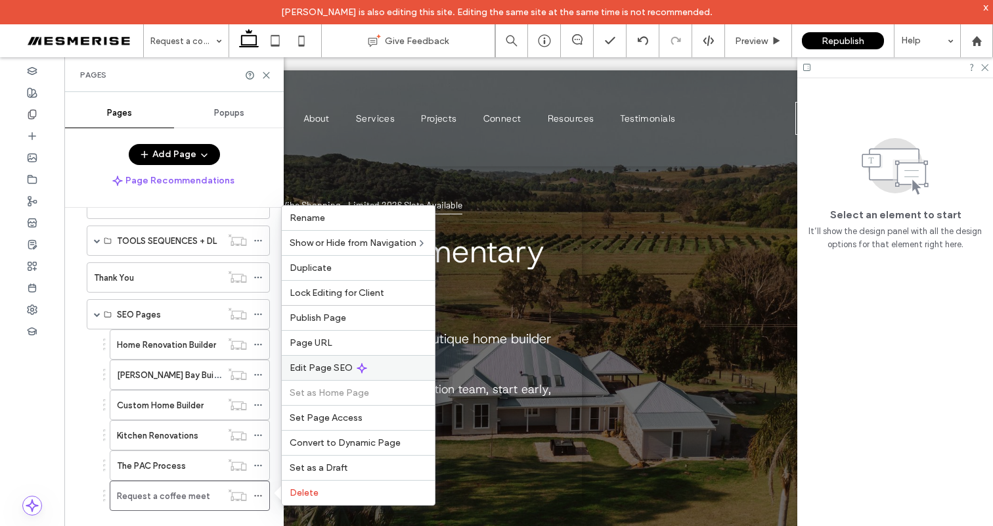
click at [324, 364] on span "Edit Page SEO" at bounding box center [321, 367] width 63 height 11
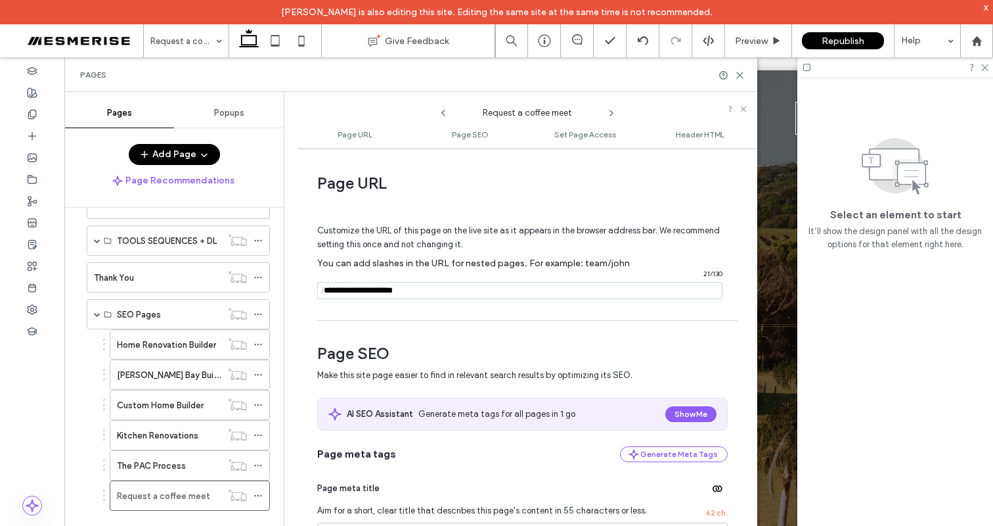
click at [432, 294] on input "notEmpty" at bounding box center [519, 290] width 405 height 17
click at [741, 72] on icon at bounding box center [740, 75] width 10 height 10
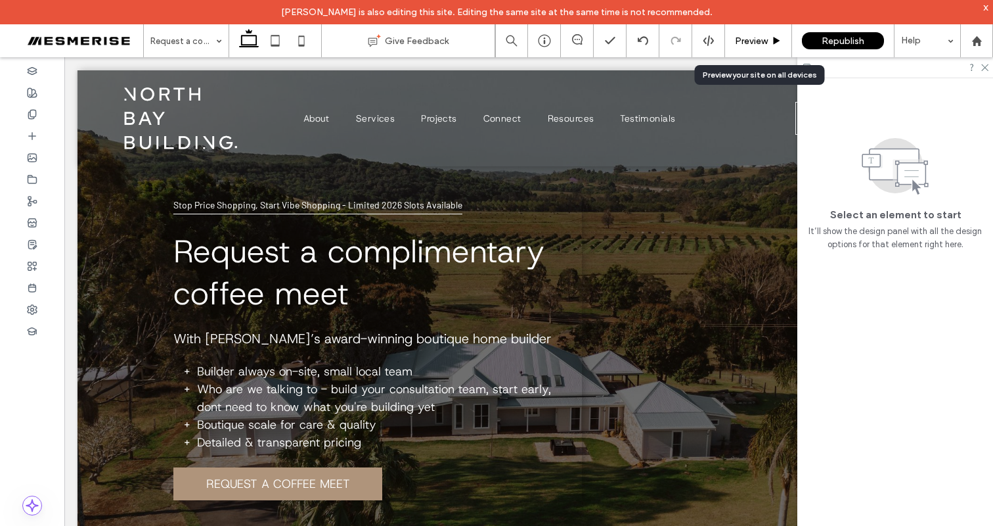
click at [750, 39] on span "Preview" at bounding box center [751, 40] width 33 height 11
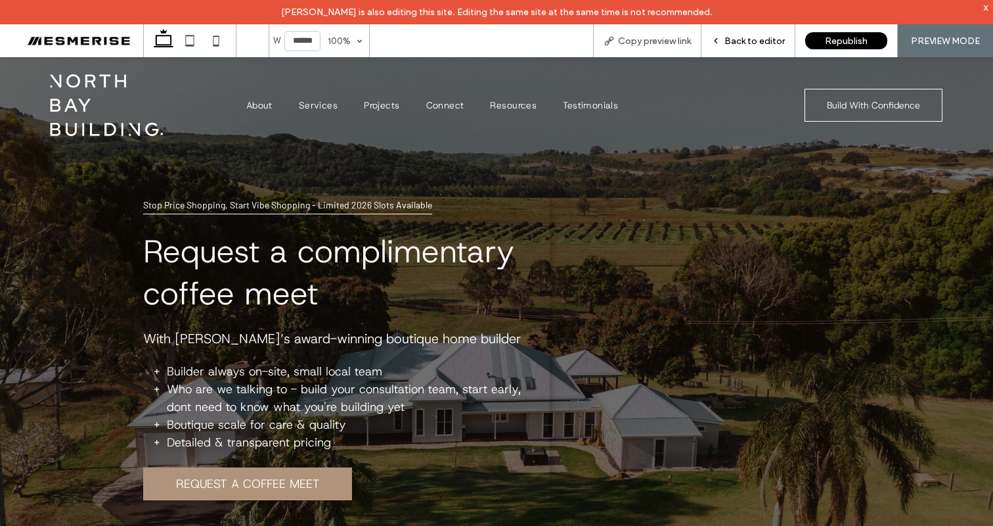
click at [744, 39] on span "Back to editor" at bounding box center [755, 40] width 60 height 11
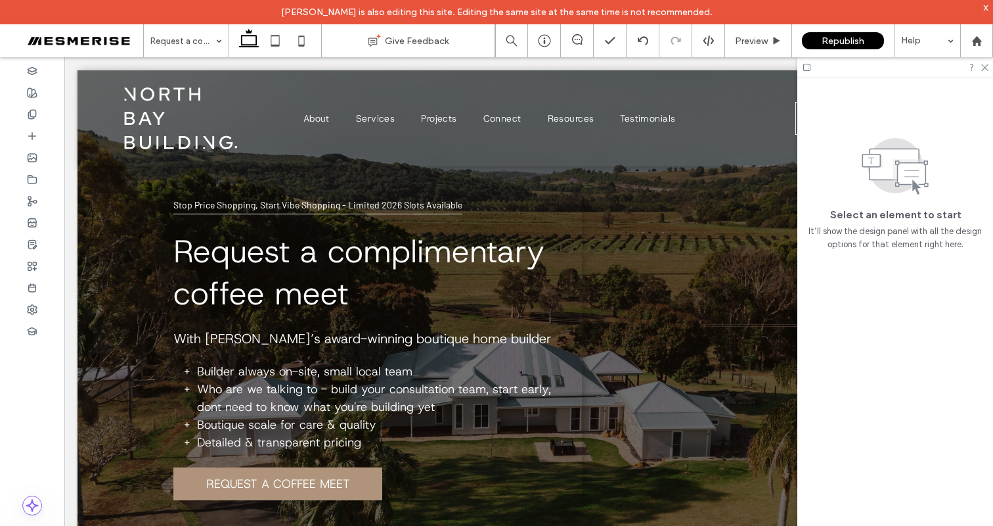
click at [989, 69] on div at bounding box center [896, 67] width 196 height 20
drag, startPoint x: 987, startPoint y: 68, endPoint x: 857, endPoint y: 9, distance: 142.3
click at [987, 68] on icon at bounding box center [984, 66] width 9 height 9
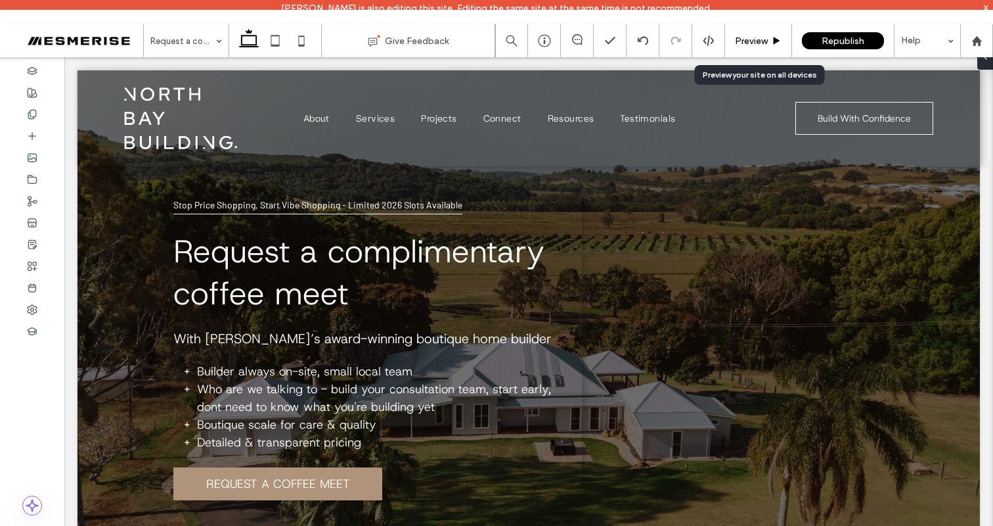
click at [759, 41] on span "Preview" at bounding box center [751, 40] width 33 height 11
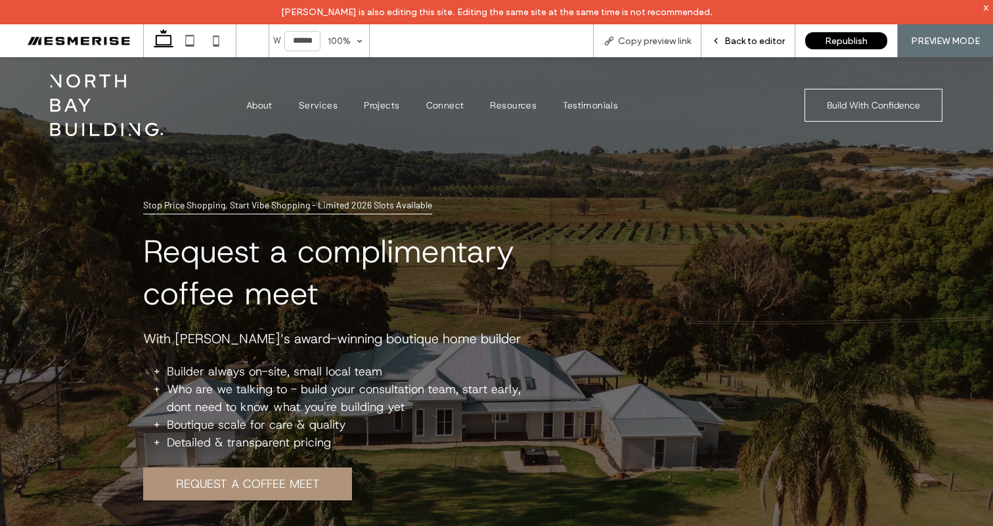
click at [788, 48] on div "Back to editor" at bounding box center [749, 40] width 94 height 33
click at [778, 43] on span "Back to editor" at bounding box center [755, 40] width 60 height 11
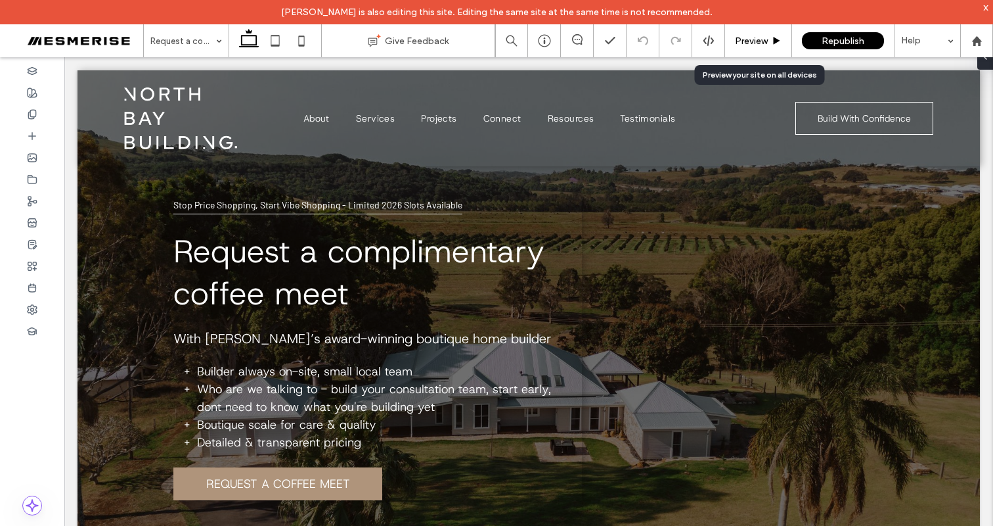
drag, startPoint x: 733, startPoint y: 52, endPoint x: 441, endPoint y: 87, distance: 293.8
click at [733, 52] on div "Preview" at bounding box center [758, 40] width 67 height 33
click at [750, 45] on span "Preview" at bounding box center [751, 40] width 33 height 11
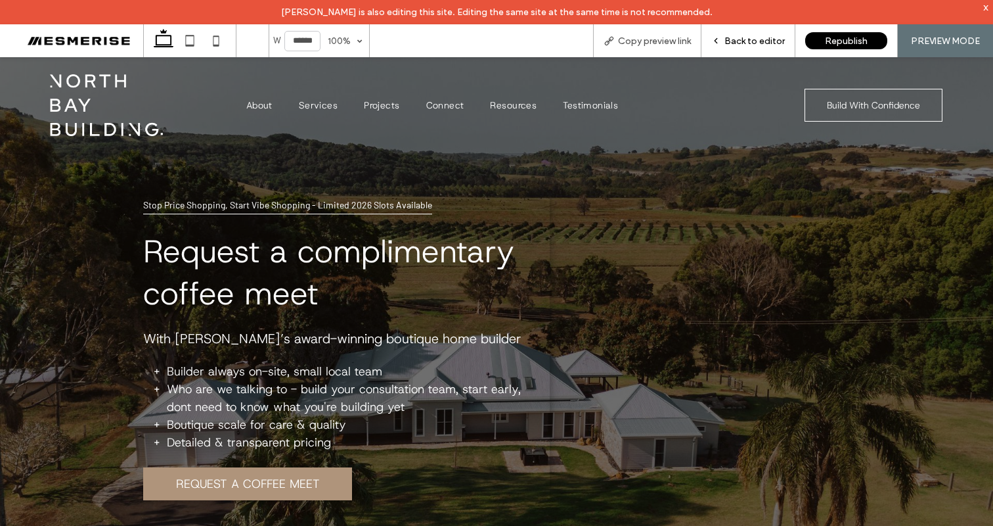
click at [744, 39] on span "Back to editor" at bounding box center [755, 40] width 60 height 11
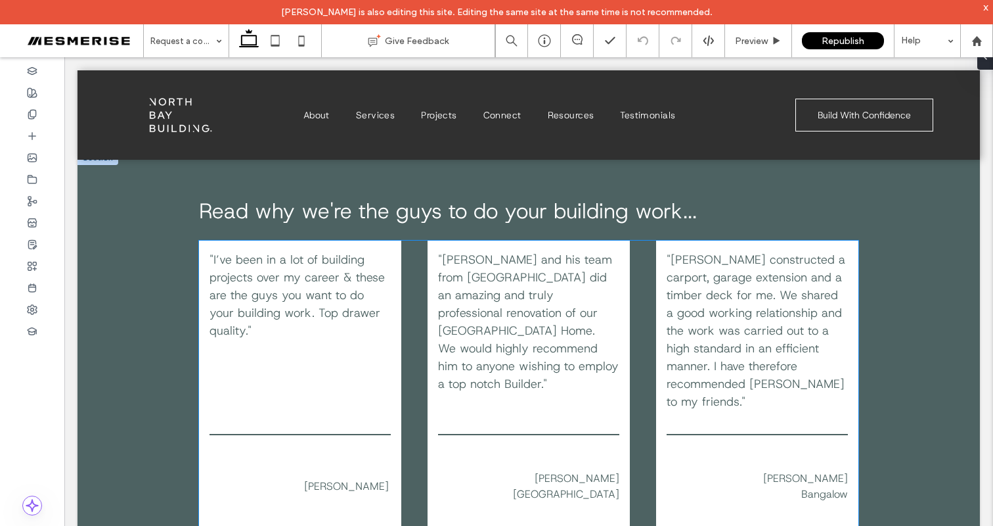
scroll to position [633, 0]
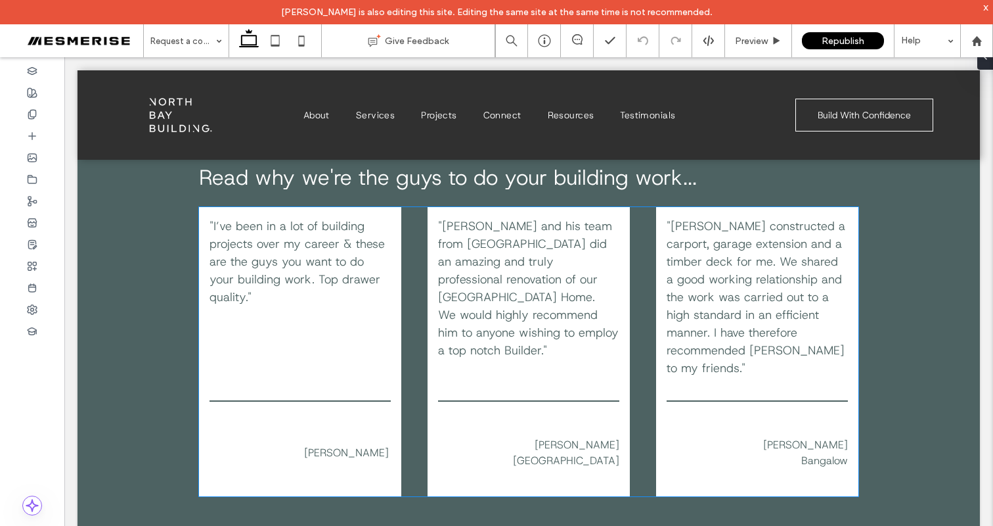
click at [302, 256] on span ""I’ve been in a lot of building projects over my career & these are the guys yo…" at bounding box center [297, 261] width 175 height 87
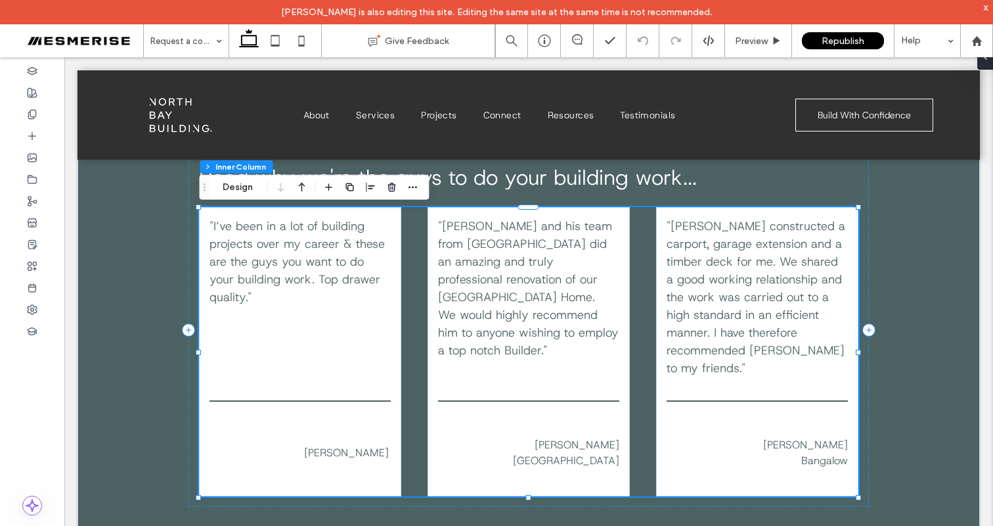
click at [269, 253] on span ""I’ve been in a lot of building projects over my career & these are the guys yo…" at bounding box center [297, 261] width 175 height 87
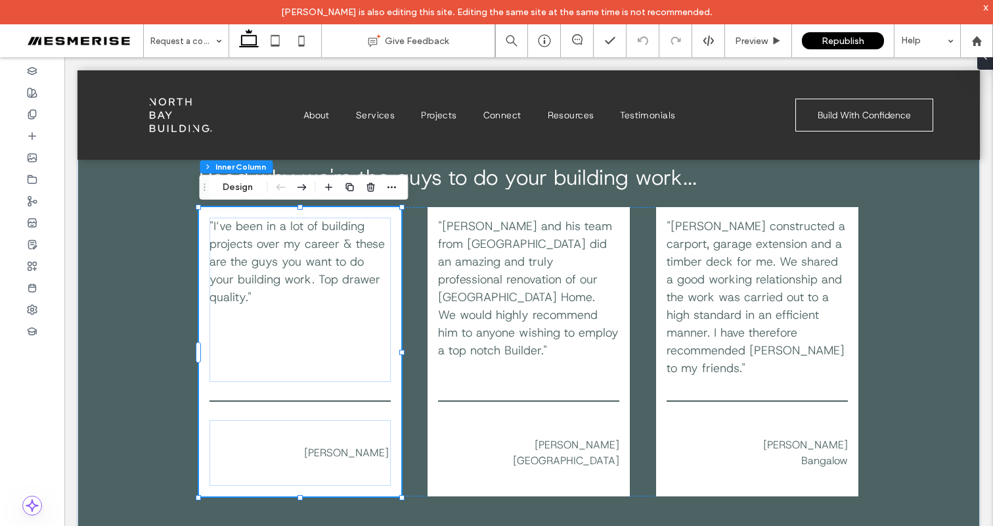
click at [269, 253] on span ""I’ve been in a lot of building projects over my career & these are the guys yo…" at bounding box center [297, 261] width 175 height 87
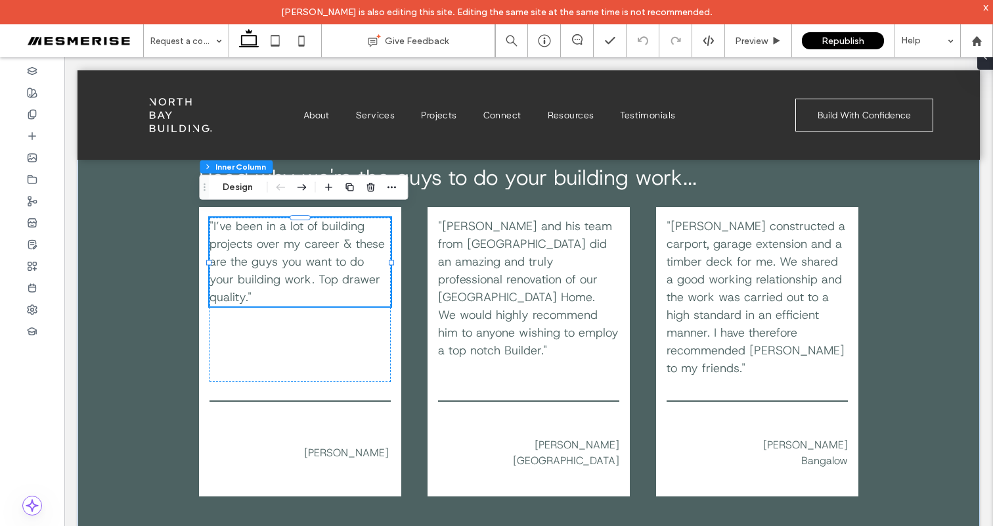
click at [269, 253] on div ""I’ve been in a lot of building projects over my career & these are the guys yo…" at bounding box center [300, 261] width 181 height 89
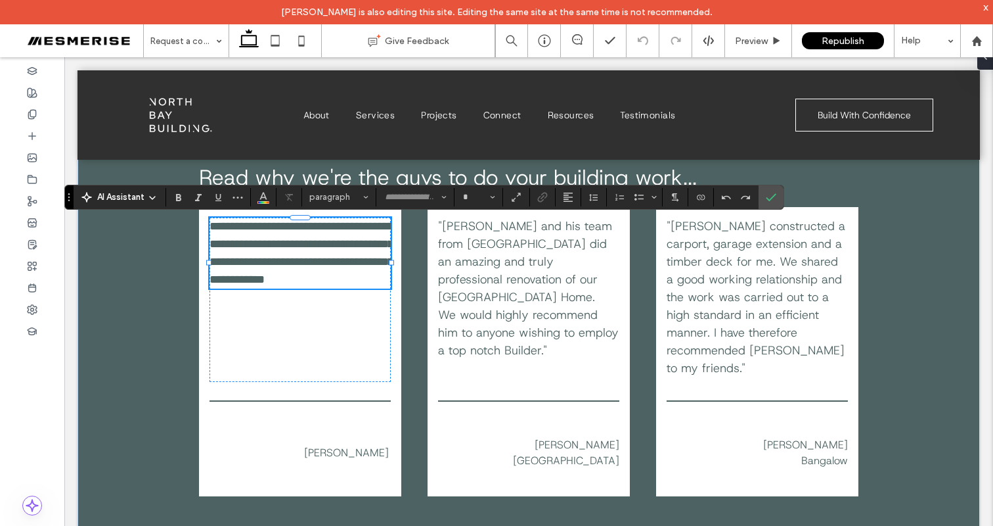
type input "**********"
type input "**"
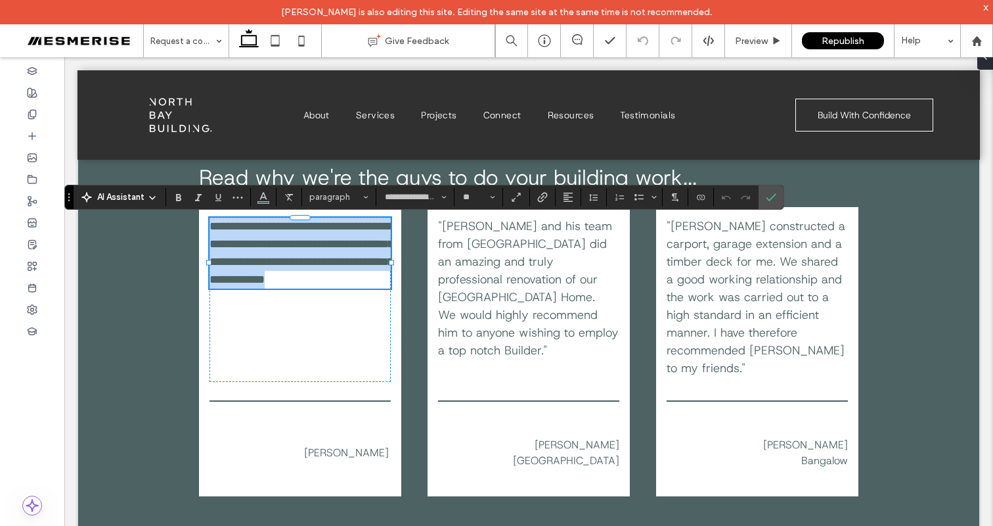
click at [325, 253] on span "**********" at bounding box center [302, 252] width 184 height 65
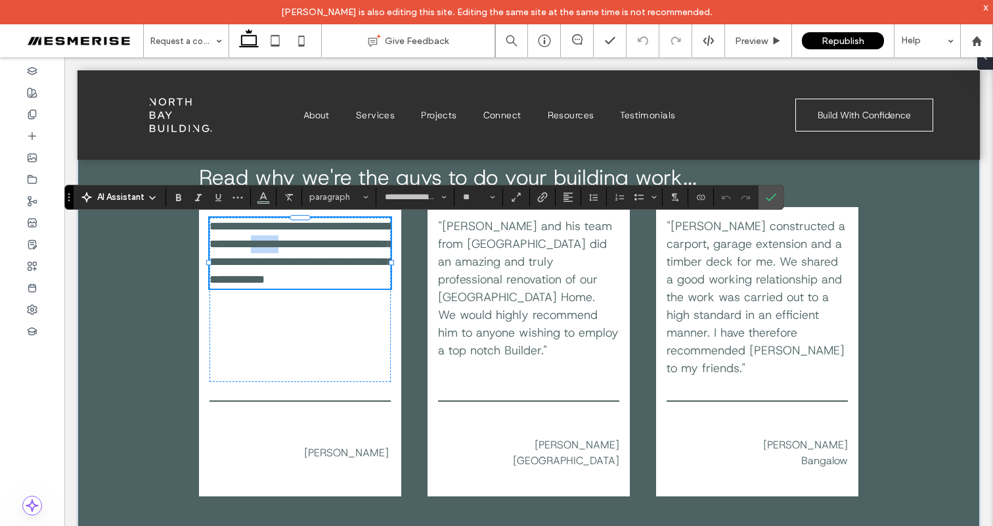
click at [325, 253] on span "**********" at bounding box center [302, 252] width 184 height 65
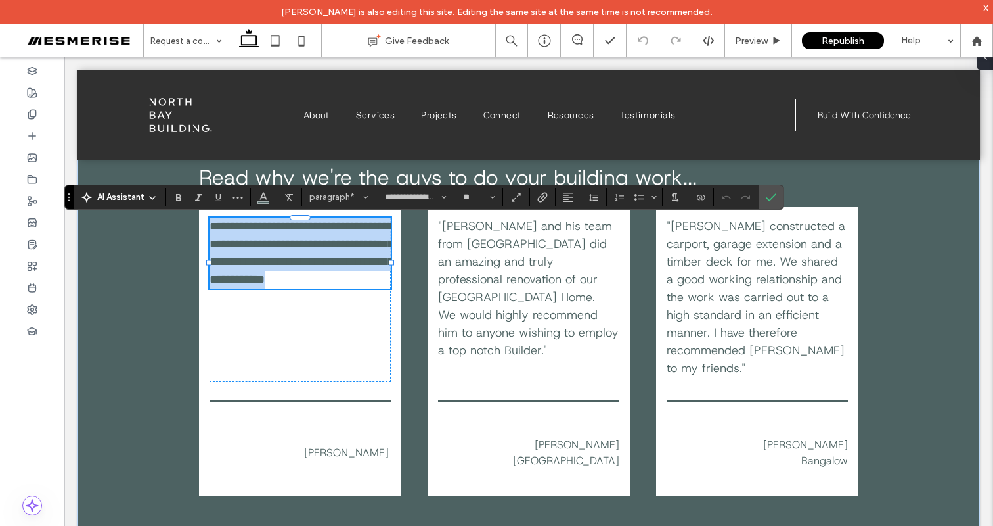
click at [325, 253] on span "**********" at bounding box center [302, 252] width 184 height 65
click at [277, 249] on span "**********" at bounding box center [302, 252] width 184 height 65
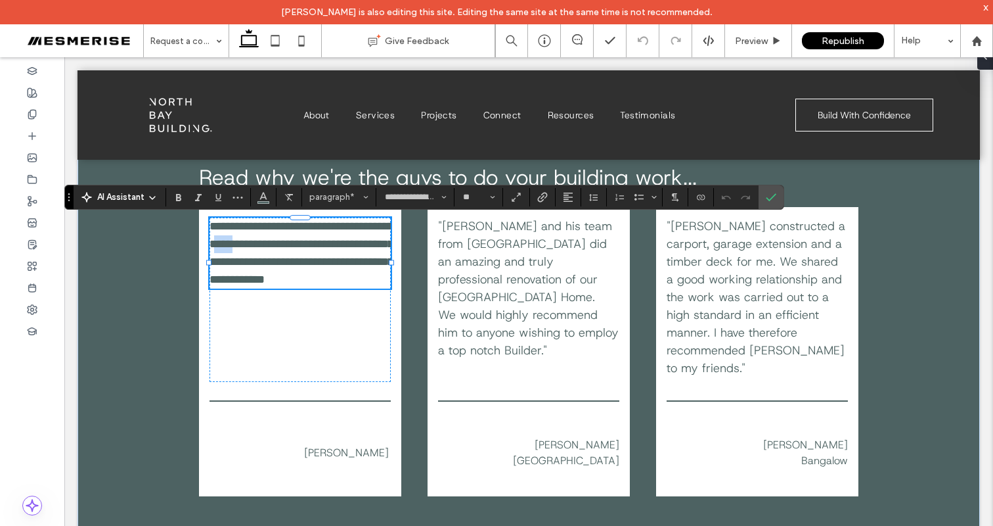
click at [277, 249] on span "**********" at bounding box center [302, 252] width 184 height 65
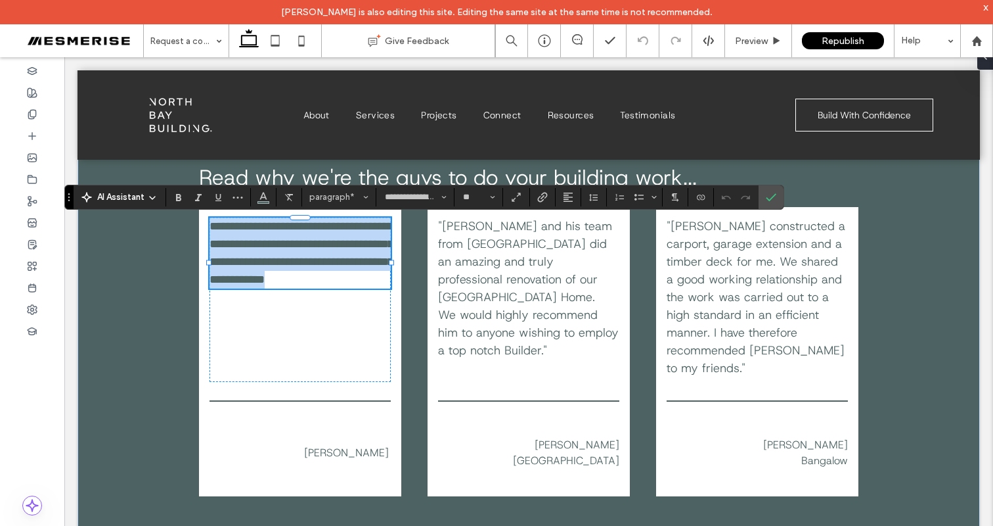
click at [277, 249] on span "**********" at bounding box center [302, 252] width 184 height 65
click at [521, 271] on span ""Brett and his team from North Bay Building did an amazing and truly profession…" at bounding box center [525, 261] width 174 height 87
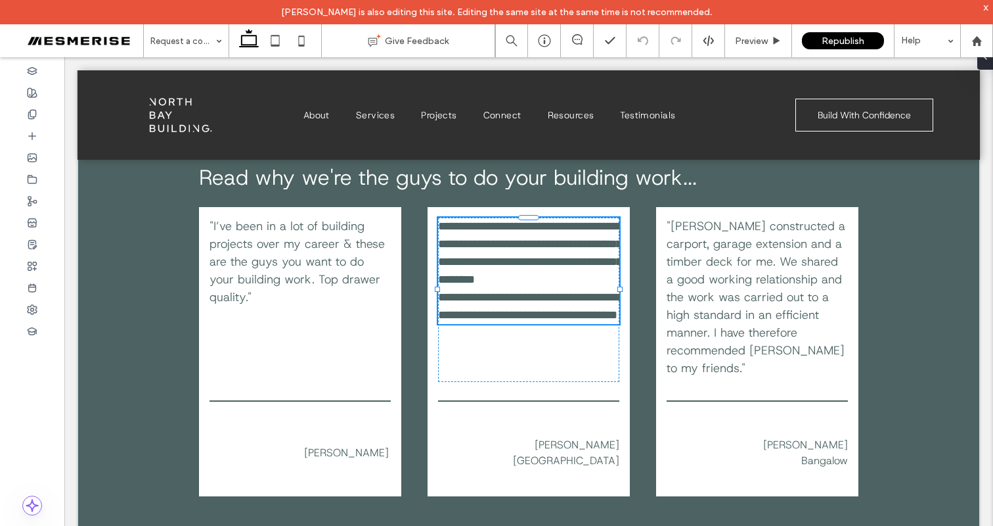
click at [521, 271] on span "**********" at bounding box center [530, 252] width 184 height 65
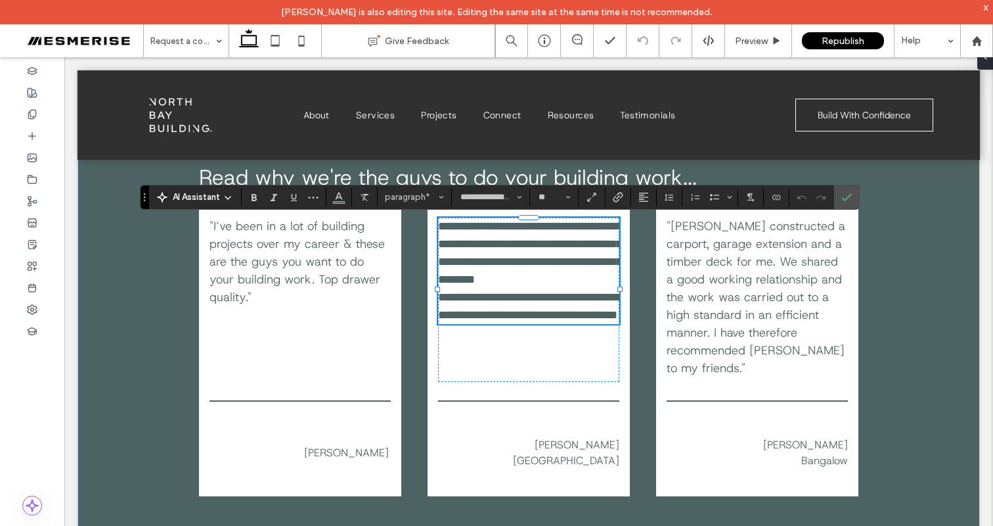
click at [489, 317] on span "**********" at bounding box center [530, 306] width 184 height 30
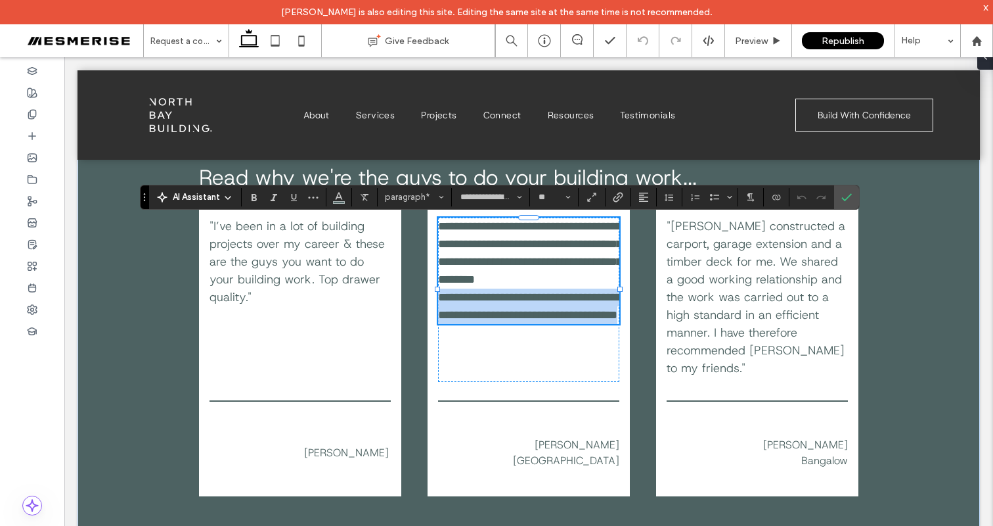
click at [489, 317] on span "**********" at bounding box center [530, 306] width 184 height 30
click at [305, 269] on span ""I’ve been in a lot of building projects over my career & these are the guys yo…" at bounding box center [297, 261] width 175 height 87
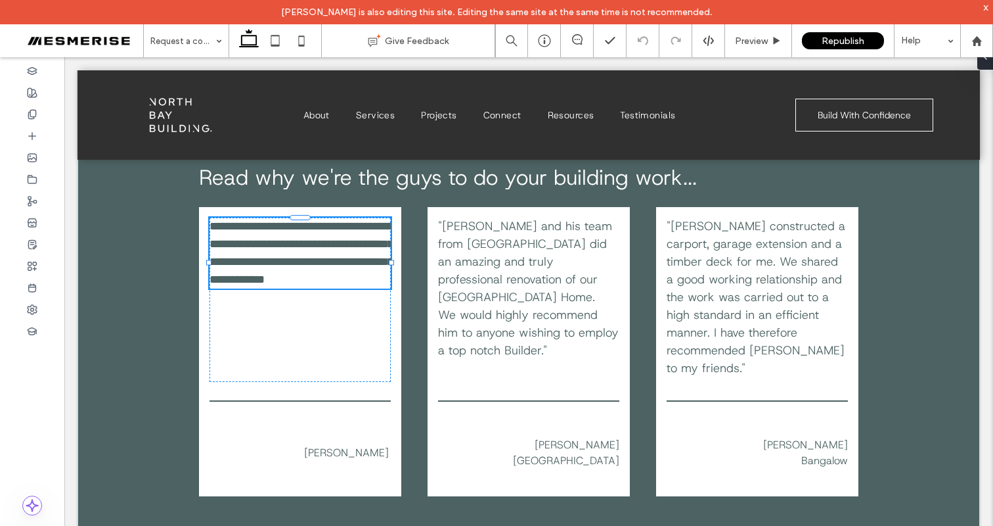
click at [305, 269] on span "**********" at bounding box center [302, 252] width 184 height 65
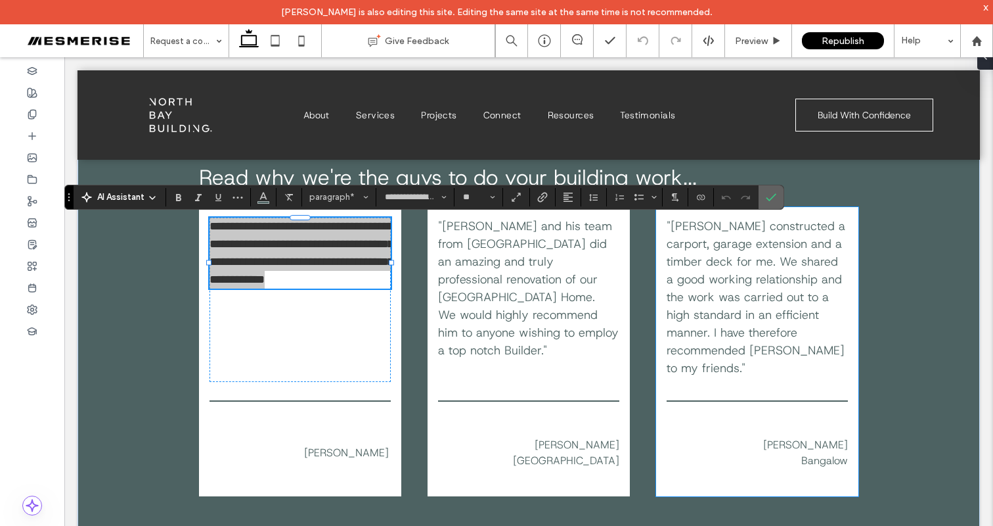
click at [773, 206] on span "Confirm" at bounding box center [771, 197] width 11 height 22
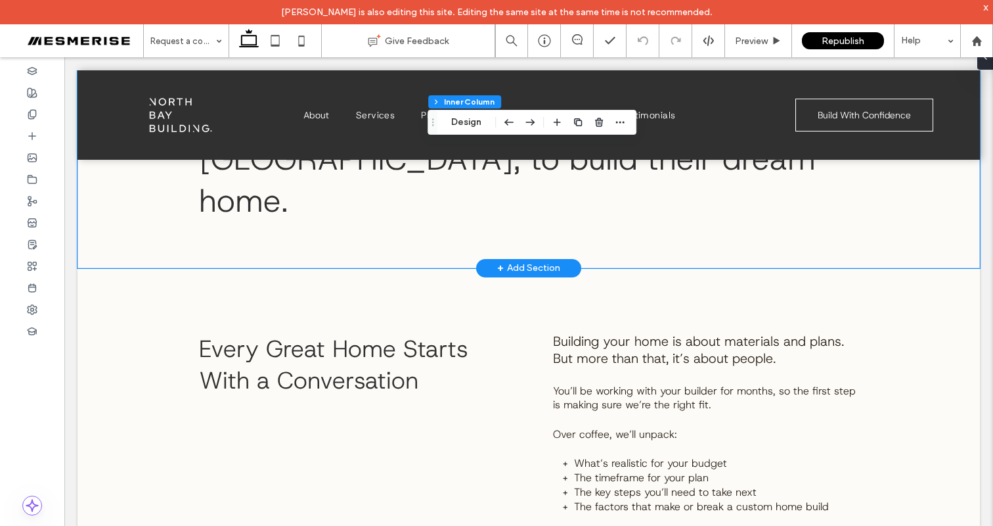
scroll to position [964, 0]
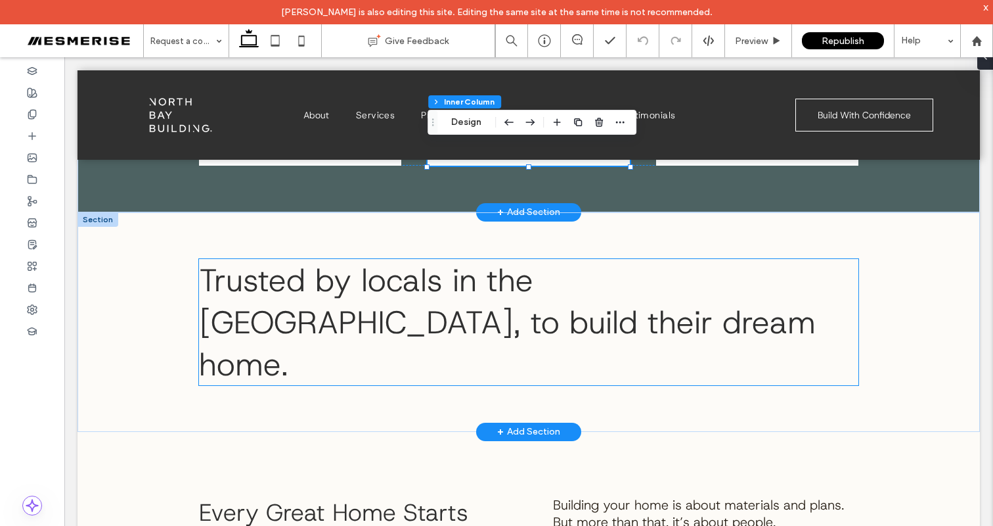
click at [432, 298] on span "Trusted by locals in the Northern Rivers, to build their dream home." at bounding box center [507, 322] width 617 height 126
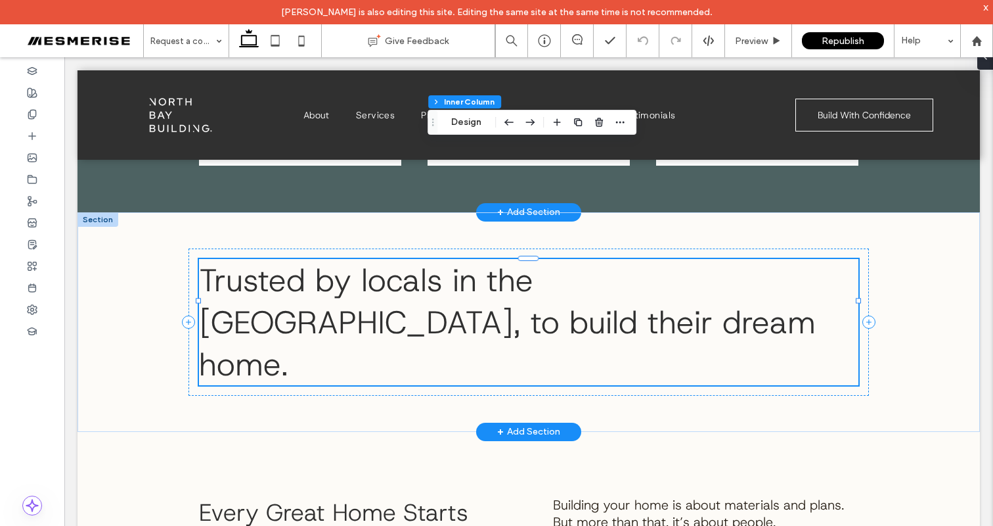
click at [432, 298] on div "Trusted by locals in the Northern Rivers, to build their dream home." at bounding box center [528, 322] width 659 height 126
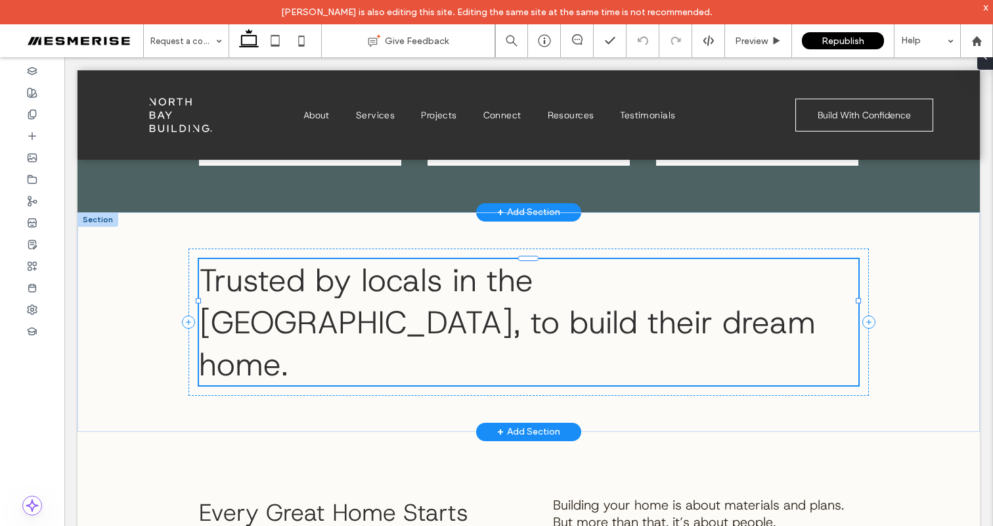
type input "**********"
type input "**"
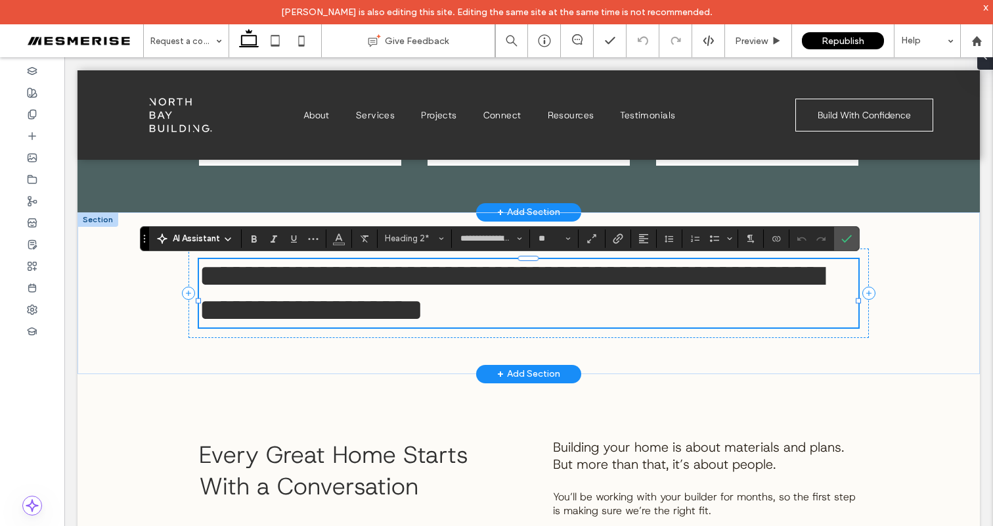
click at [501, 297] on span "**********" at bounding box center [511, 292] width 624 height 65
drag, startPoint x: 847, startPoint y: 238, endPoint x: 782, endPoint y: 181, distance: 87.1
click at [847, 238] on use "Confirm" at bounding box center [847, 239] width 11 height 8
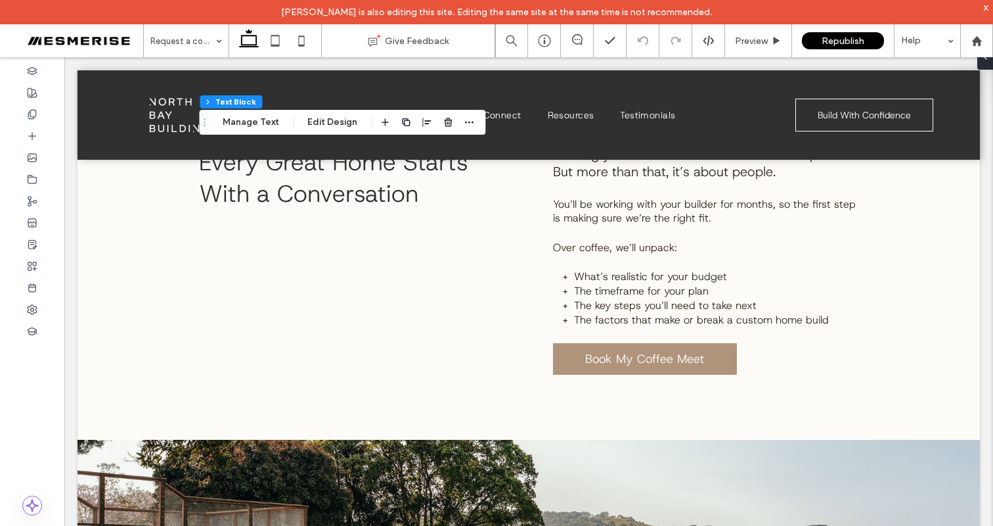
scroll to position [0, 0]
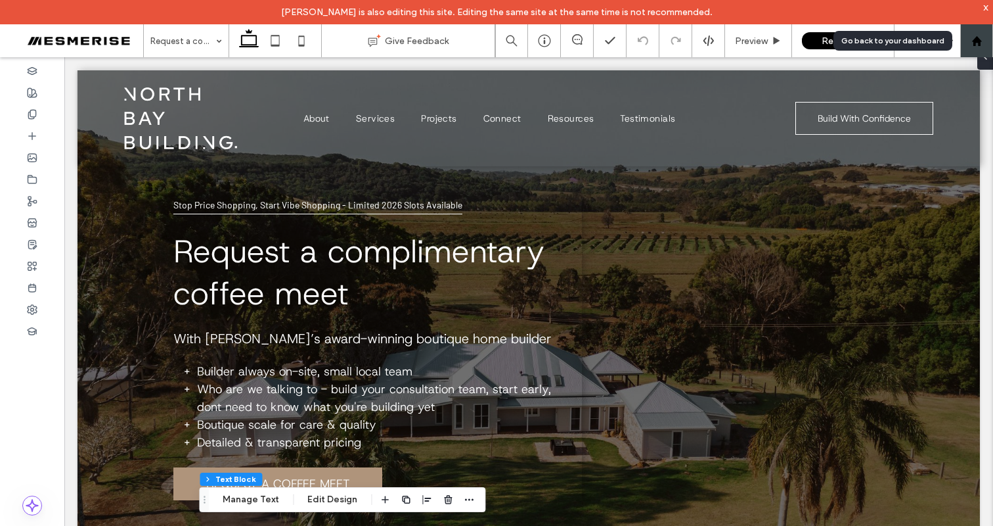
click at [974, 37] on icon at bounding box center [977, 40] width 11 height 11
